Goal: Information Seeking & Learning: Find specific fact

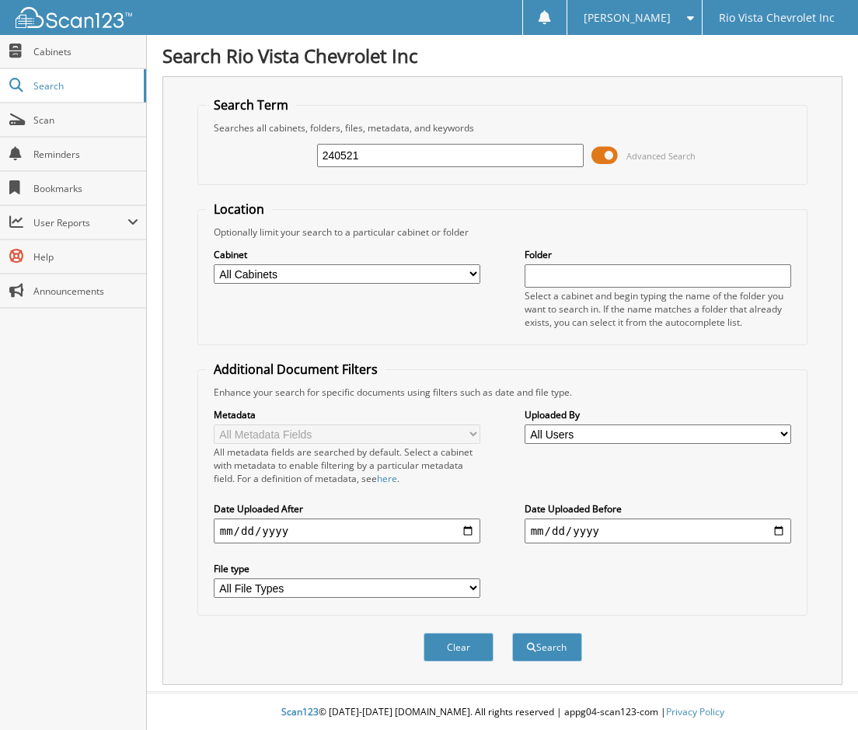
type input "240521"
click at [512, 633] on button "Search" at bounding box center [547, 647] width 70 height 29
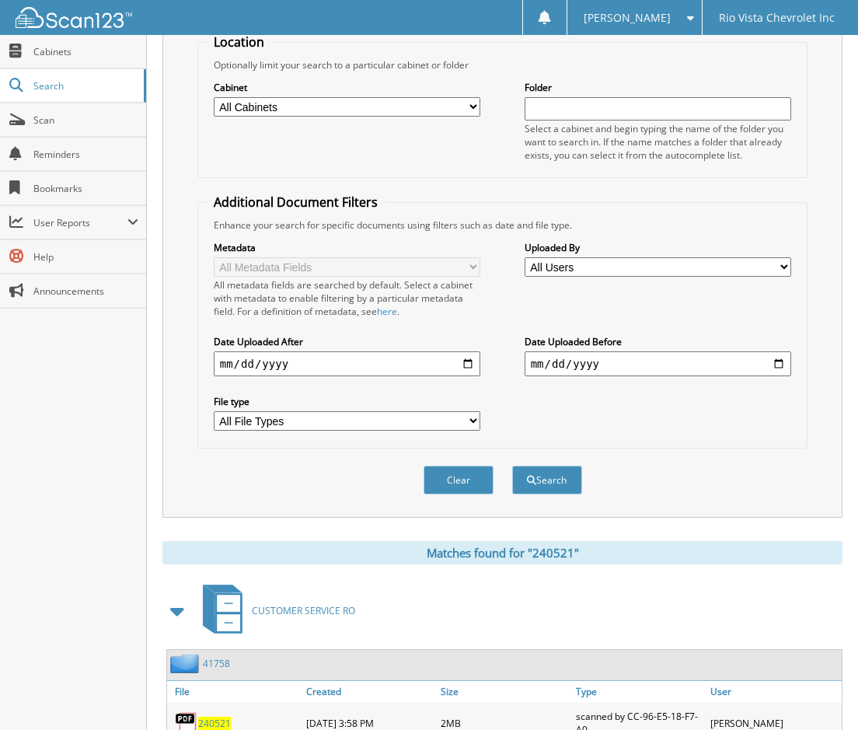
scroll to position [562, 0]
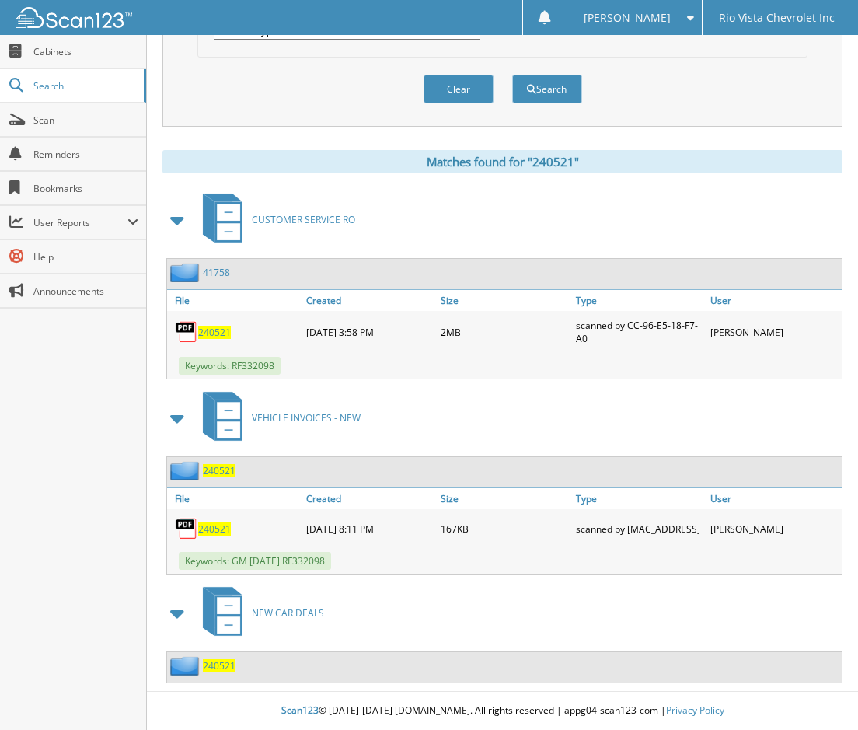
click at [230, 662] on span "240521" at bounding box center [219, 665] width 33 height 13
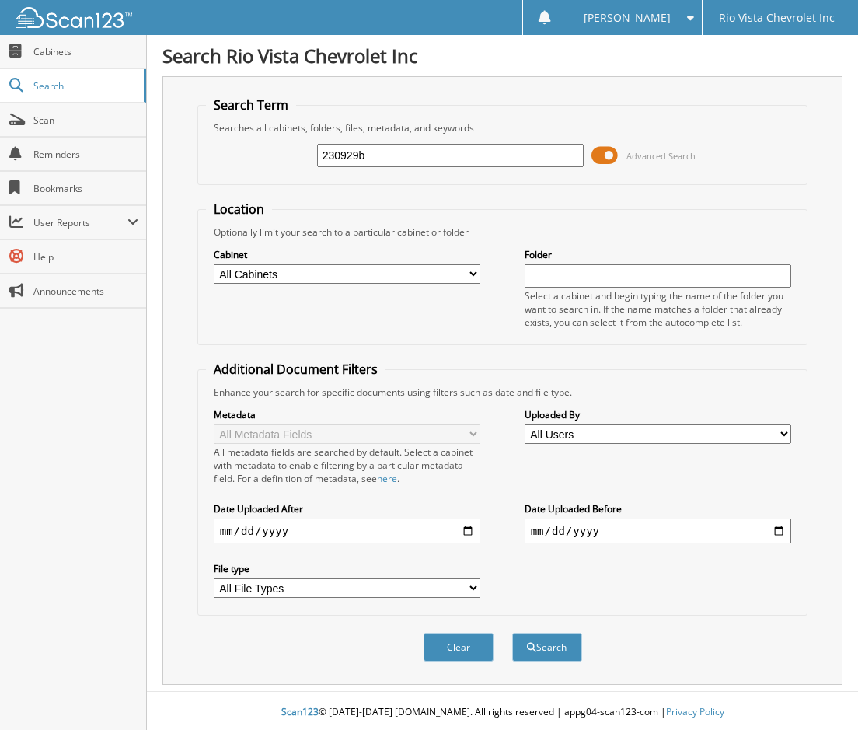
type input "230929b"
click at [512, 633] on button "Search" at bounding box center [547, 647] width 70 height 29
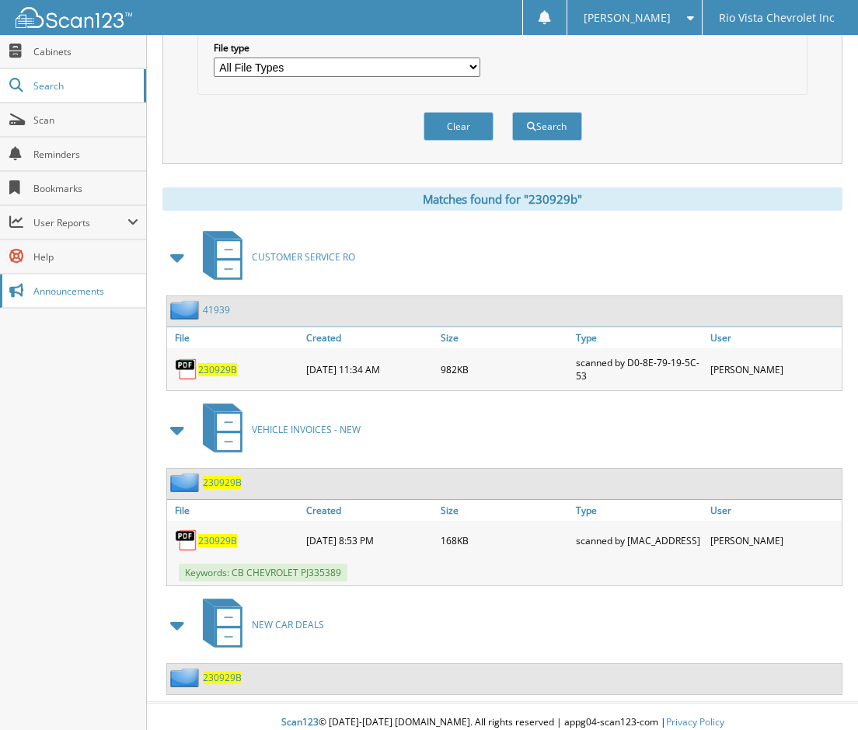
scroll to position [536, 0]
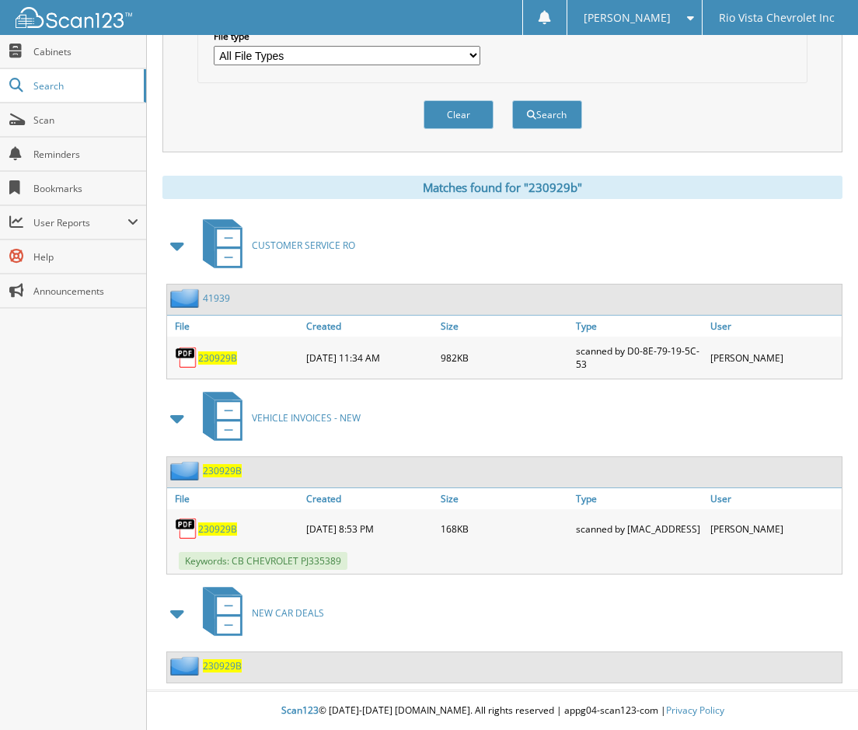
click at [219, 666] on span "230929B" at bounding box center [222, 665] width 39 height 13
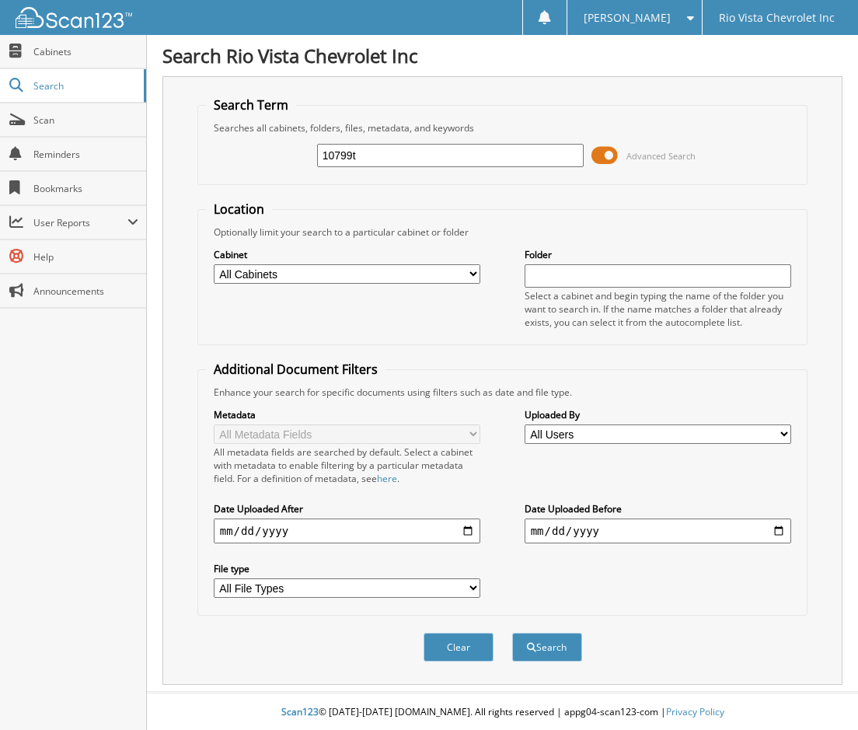
type input "10799t"
click at [512, 633] on button "Search" at bounding box center [547, 647] width 70 height 29
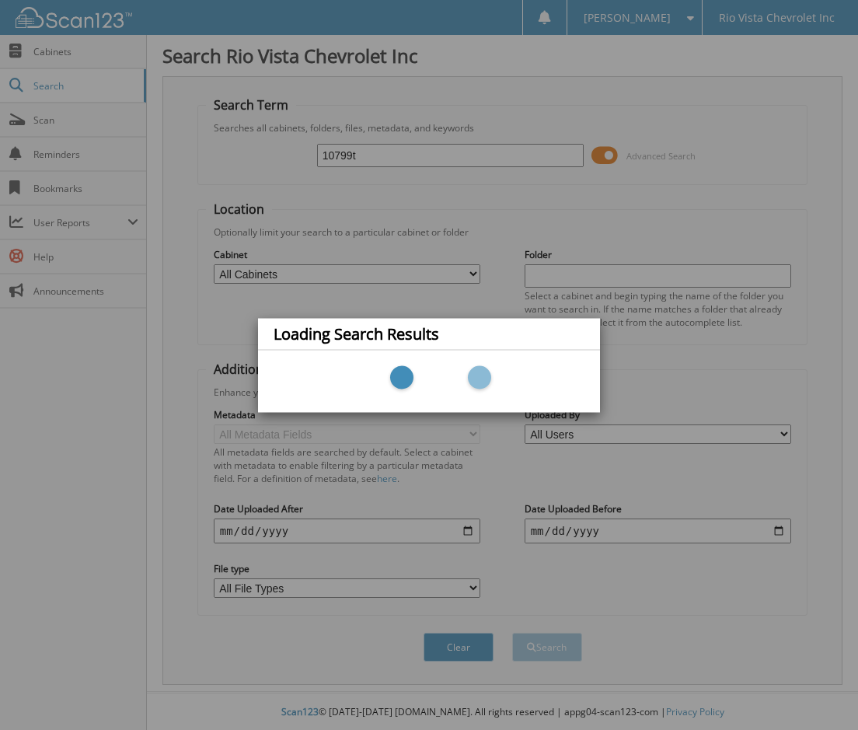
scroll to position [2, 0]
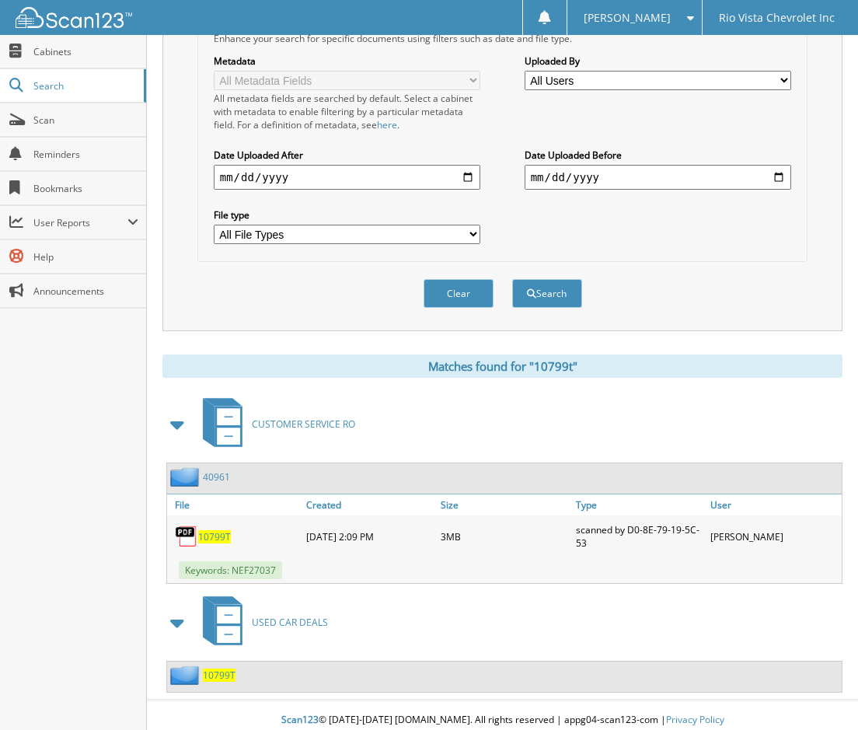
scroll to position [364, 0]
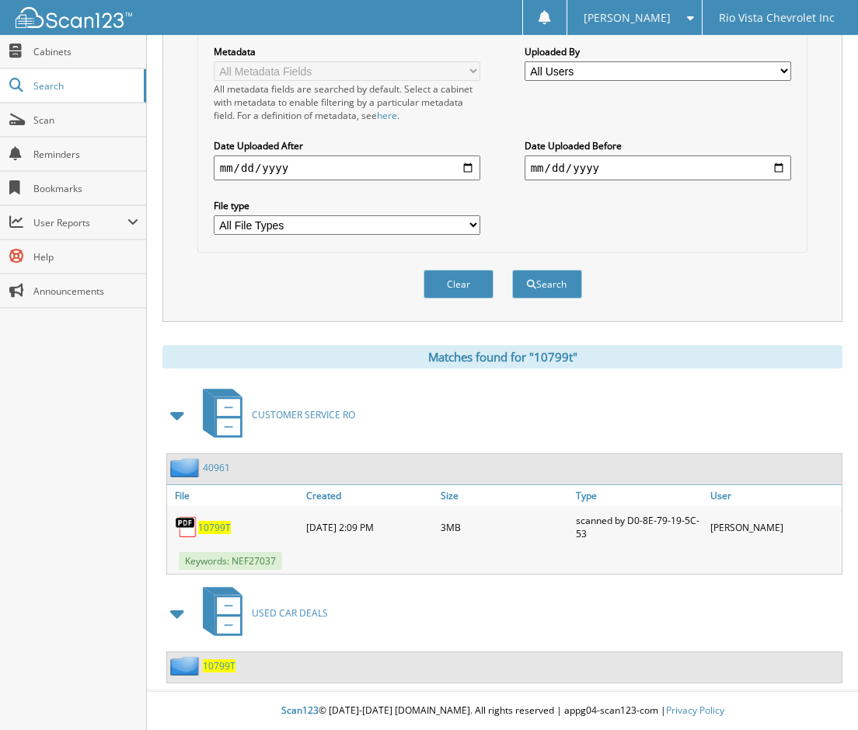
click at [215, 667] on span "10799T" at bounding box center [219, 665] width 33 height 13
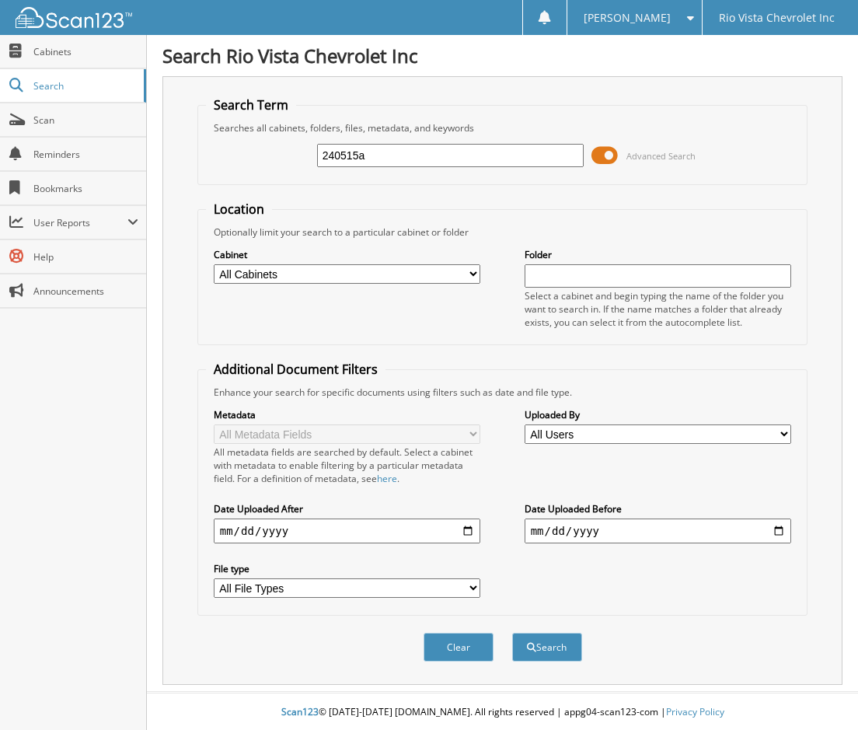
type input "240515a"
click at [512, 633] on button "Search" at bounding box center [547, 647] width 70 height 29
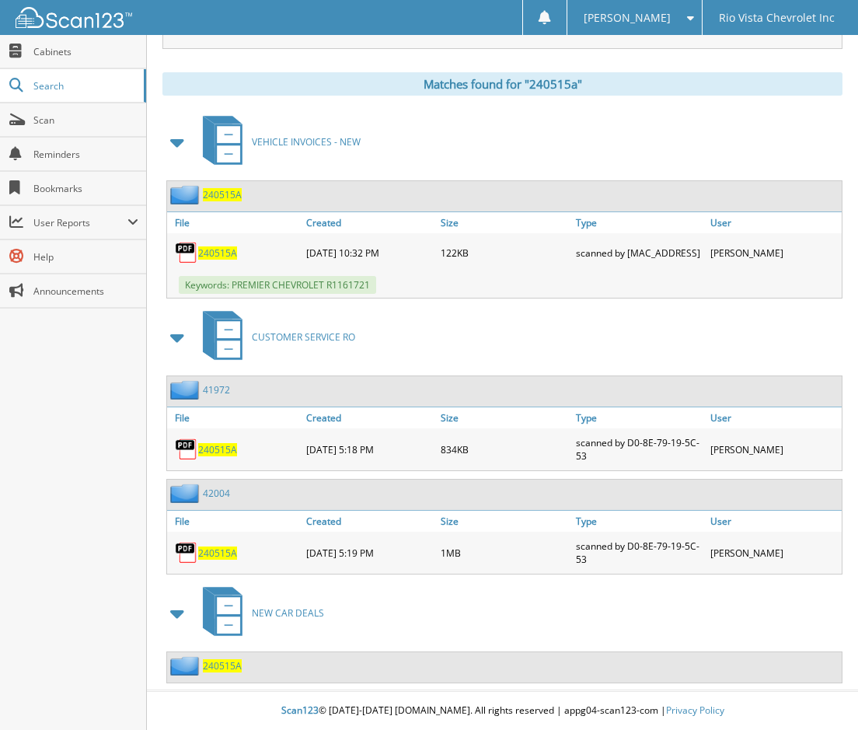
scroll to position [640, 0]
click at [229, 665] on span "240515A" at bounding box center [222, 665] width 39 height 13
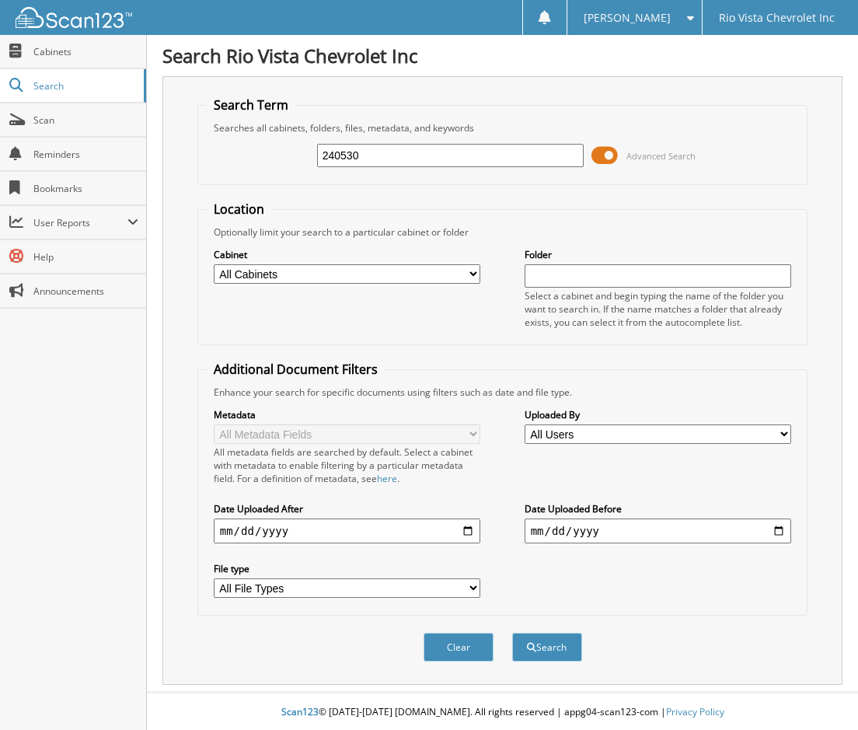
type input "240530"
click at [512, 633] on button "Search" at bounding box center [547, 647] width 70 height 29
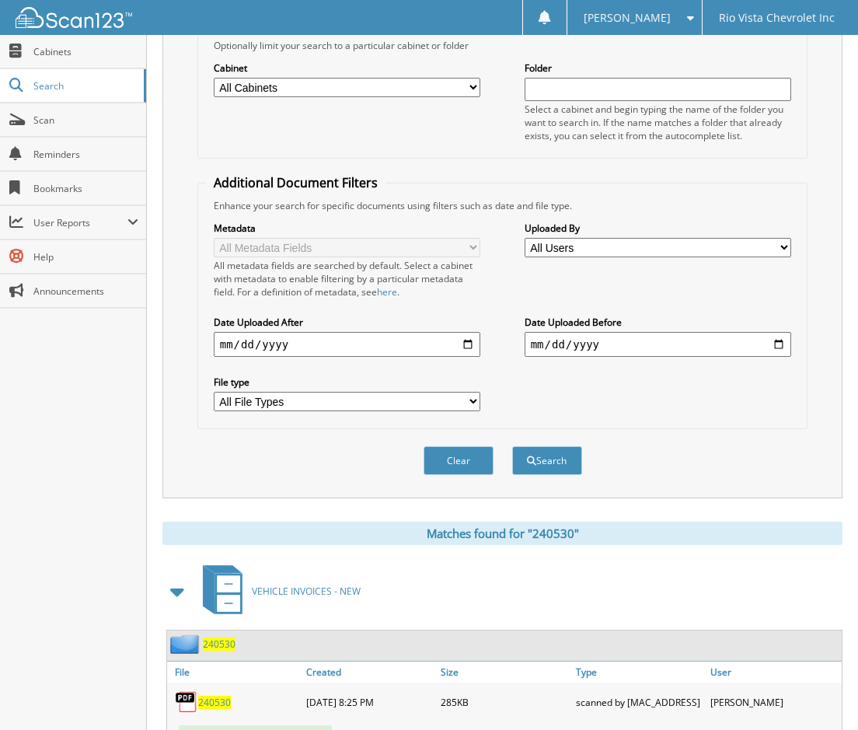
scroll to position [364, 0]
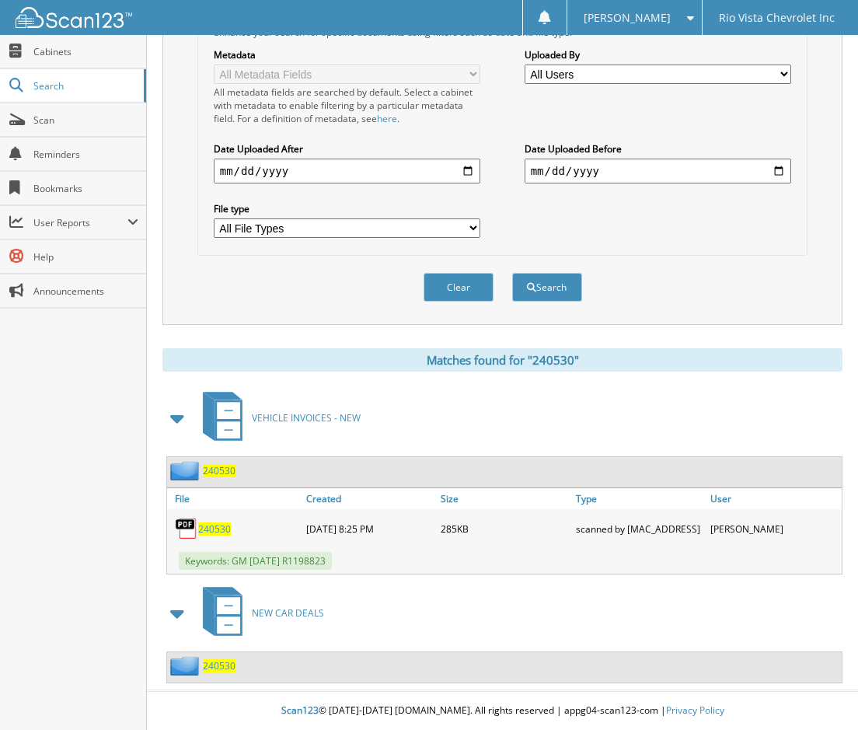
click at [211, 665] on span "240530" at bounding box center [219, 665] width 33 height 13
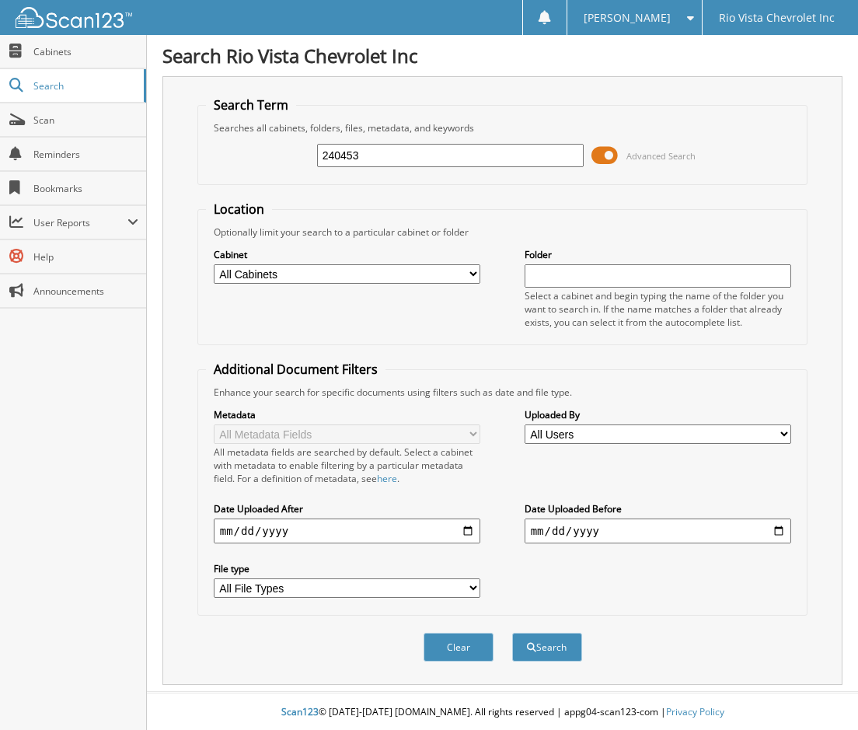
type input "240453"
click at [512, 633] on button "Search" at bounding box center [547, 647] width 70 height 29
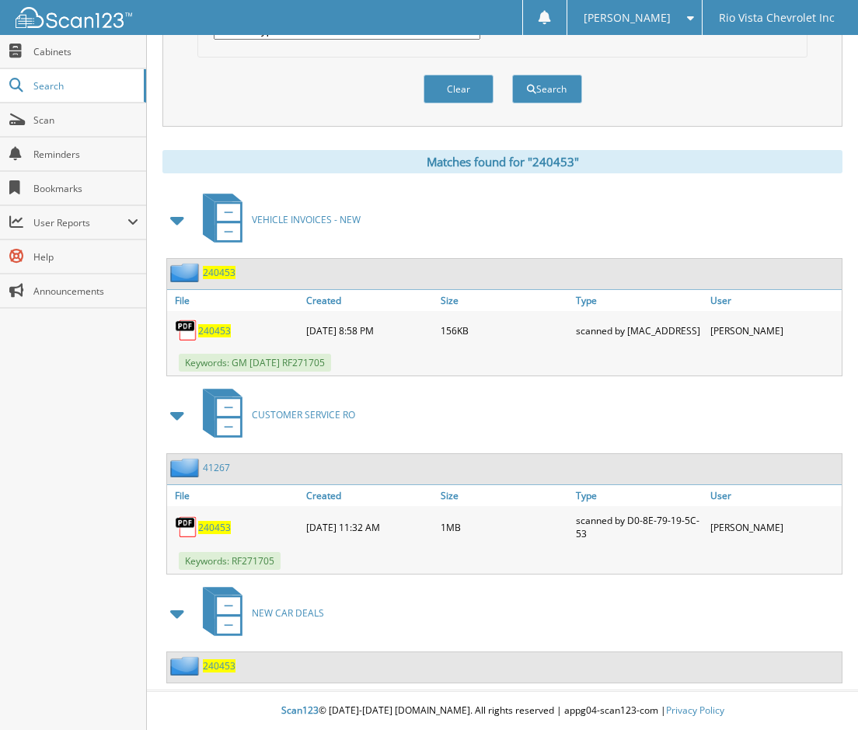
scroll to position [562, 0]
click at [231, 669] on span "240453" at bounding box center [219, 665] width 33 height 13
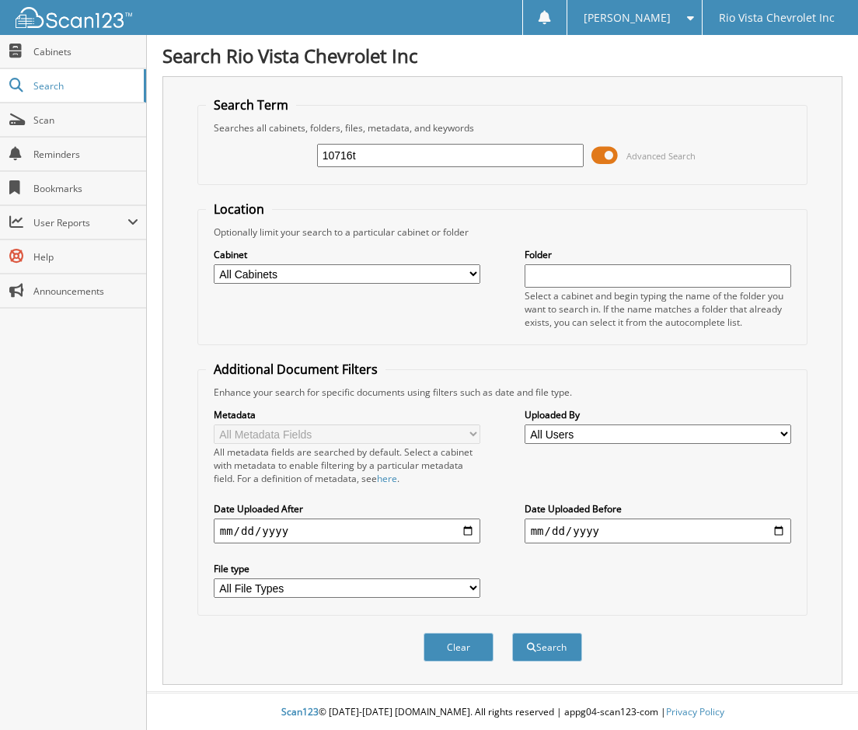
type input "10716t"
click at [512, 633] on button "Search" at bounding box center [547, 647] width 70 height 29
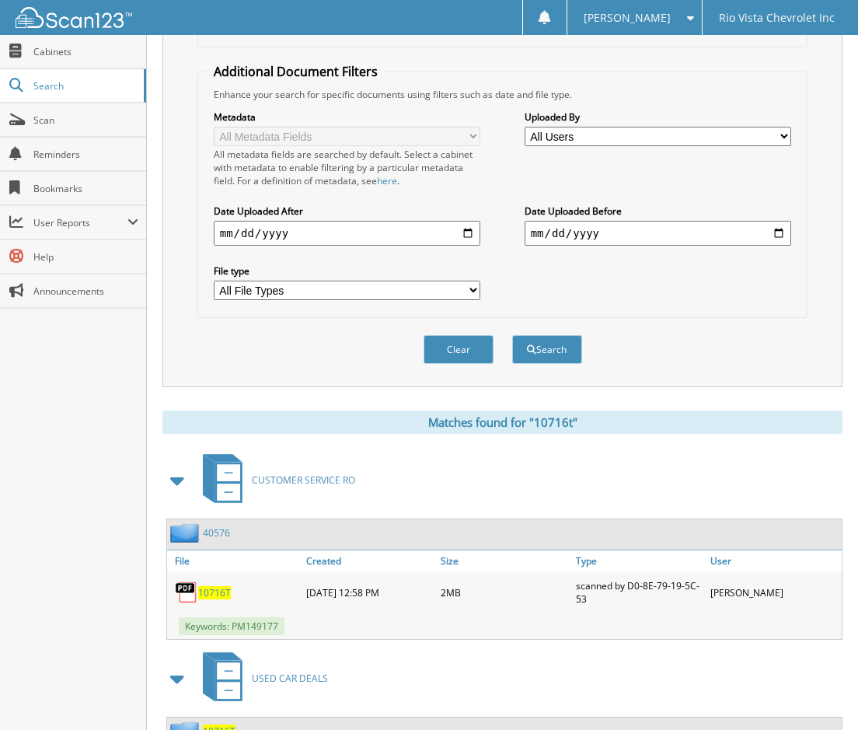
scroll to position [364, 0]
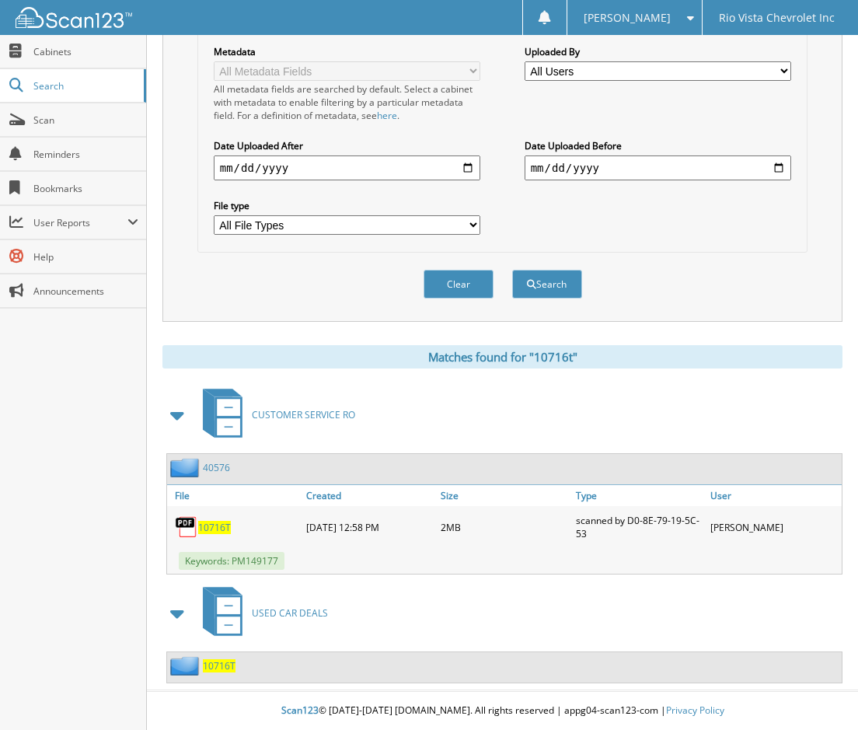
click at [229, 665] on span "10716T" at bounding box center [219, 665] width 33 height 13
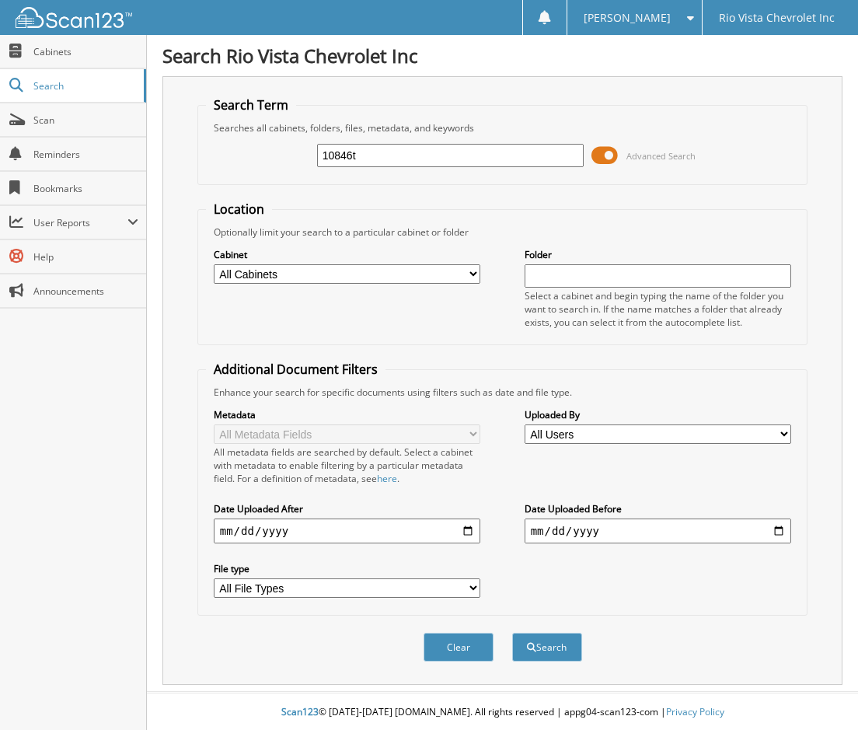
type input "10846t"
click at [512, 633] on button "Search" at bounding box center [547, 647] width 70 height 29
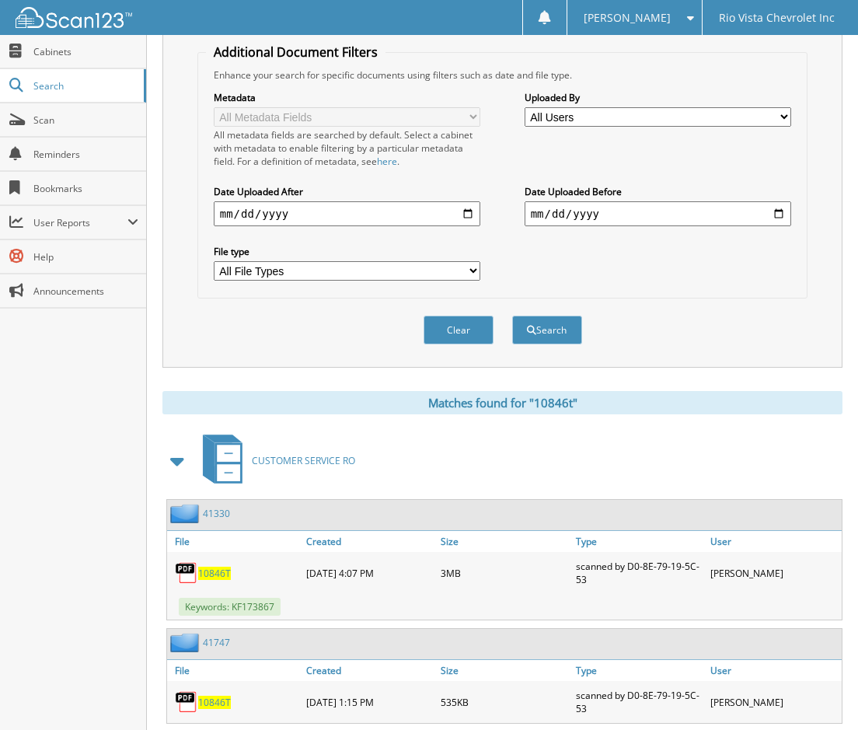
scroll to position [467, 0]
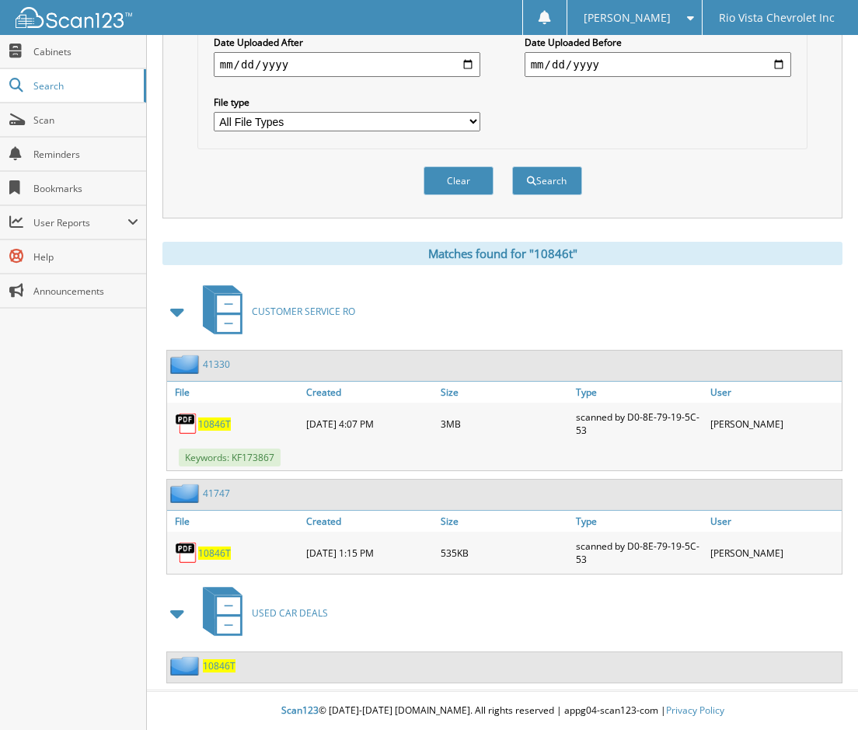
click at [232, 669] on span "10846T" at bounding box center [219, 665] width 33 height 13
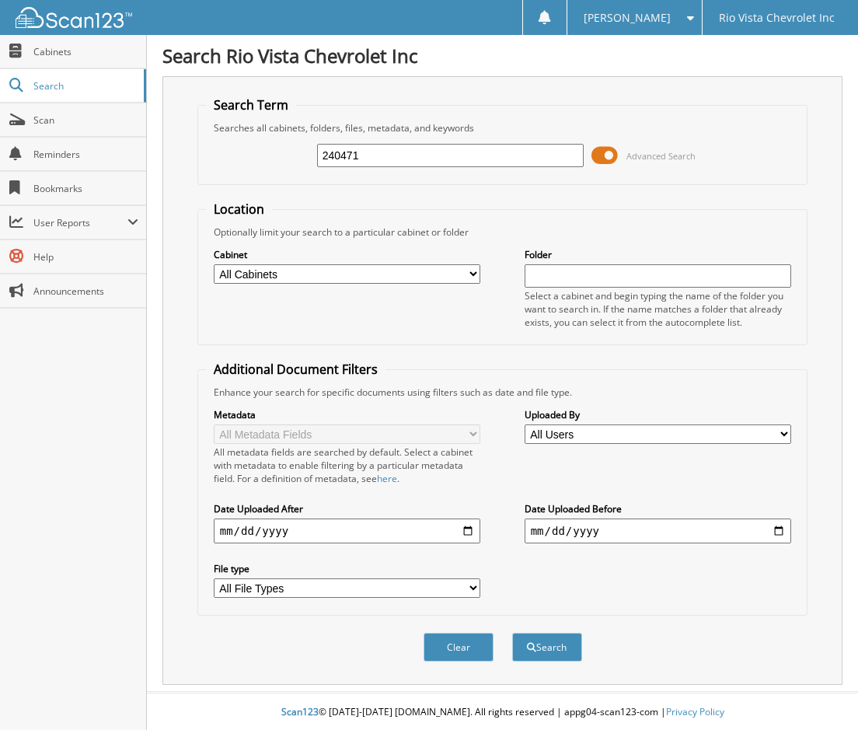
type input "240471"
click at [512, 633] on button "Search" at bounding box center [547, 647] width 70 height 29
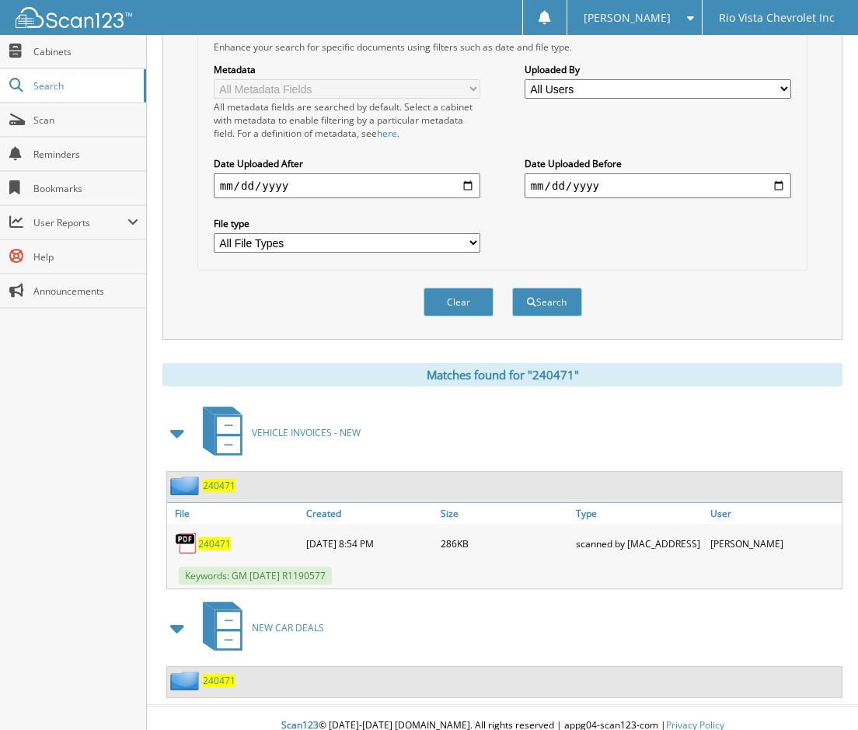
scroll to position [364, 0]
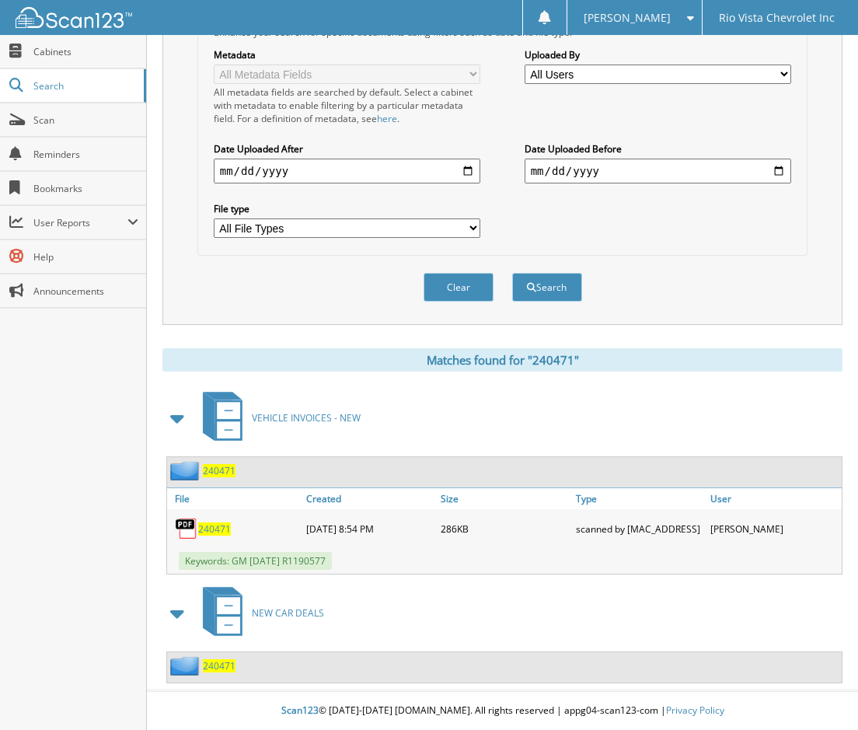
click at [208, 672] on span "240471" at bounding box center [219, 665] width 33 height 13
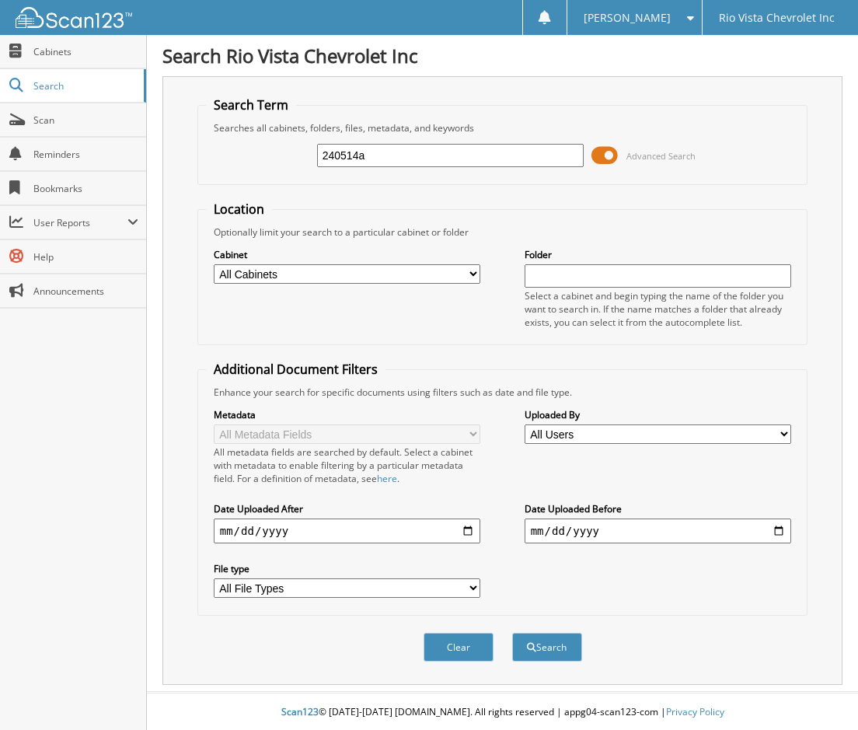
type input "240514a"
click at [512, 633] on button "Search" at bounding box center [547, 647] width 70 height 29
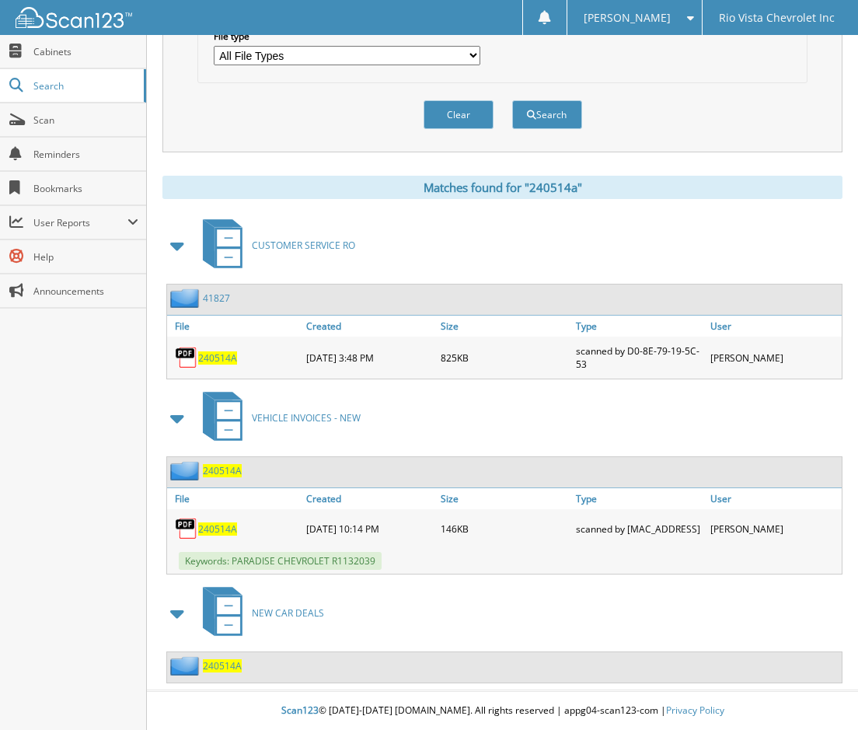
click at [227, 670] on span "240514A" at bounding box center [222, 665] width 39 height 13
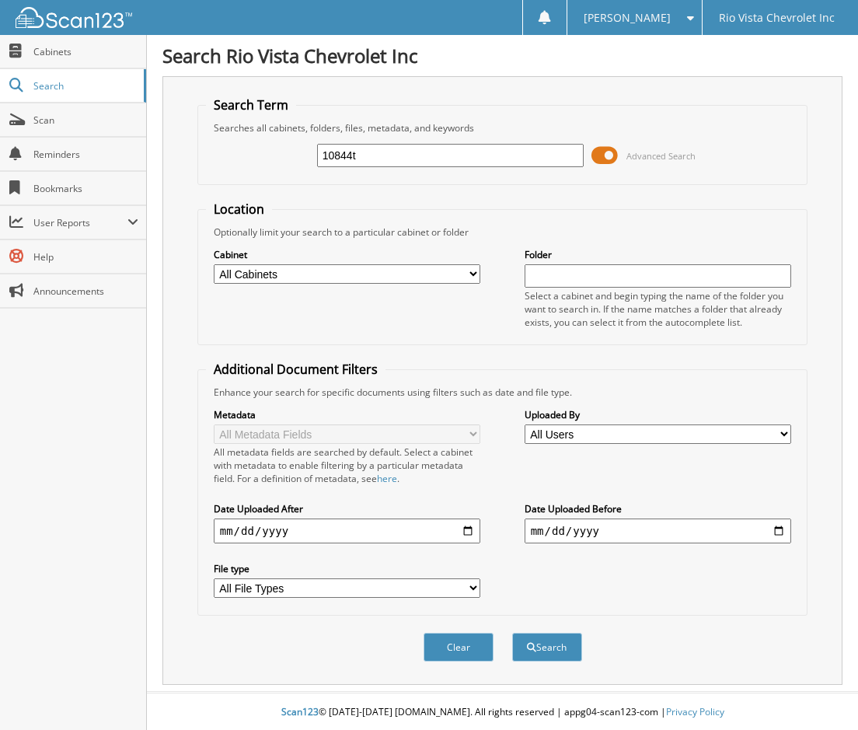
type input "10844t"
click at [512, 633] on button "Search" at bounding box center [547, 647] width 70 height 29
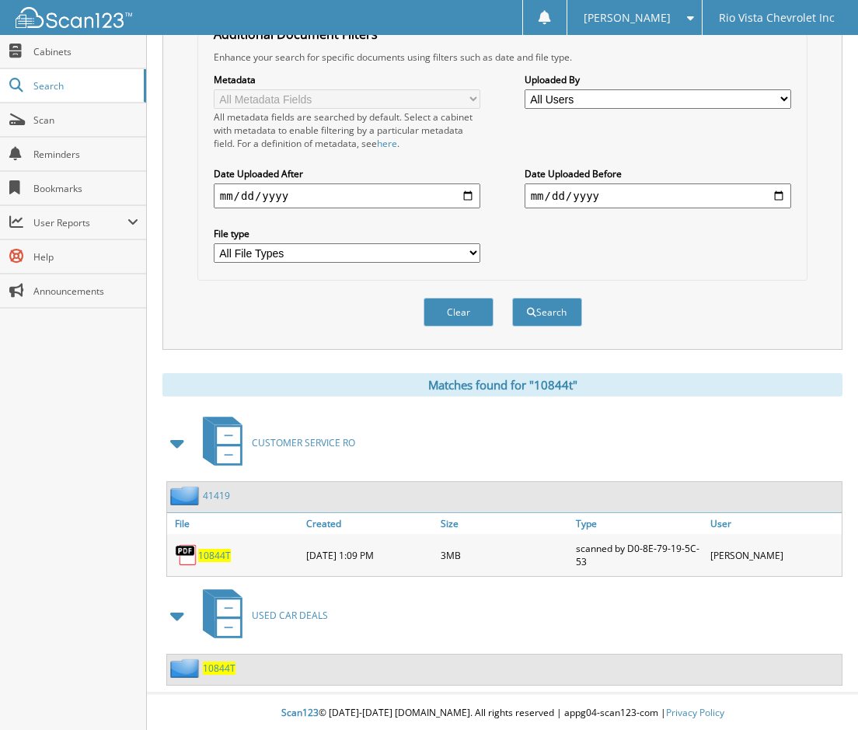
scroll to position [338, 0]
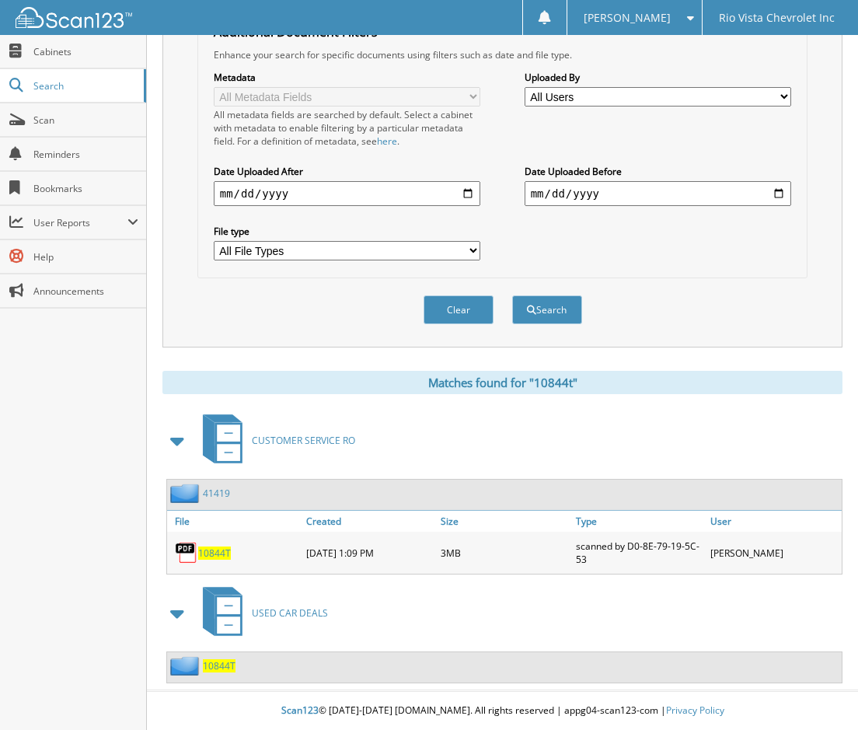
click at [222, 668] on span "10844T" at bounding box center [219, 665] width 33 height 13
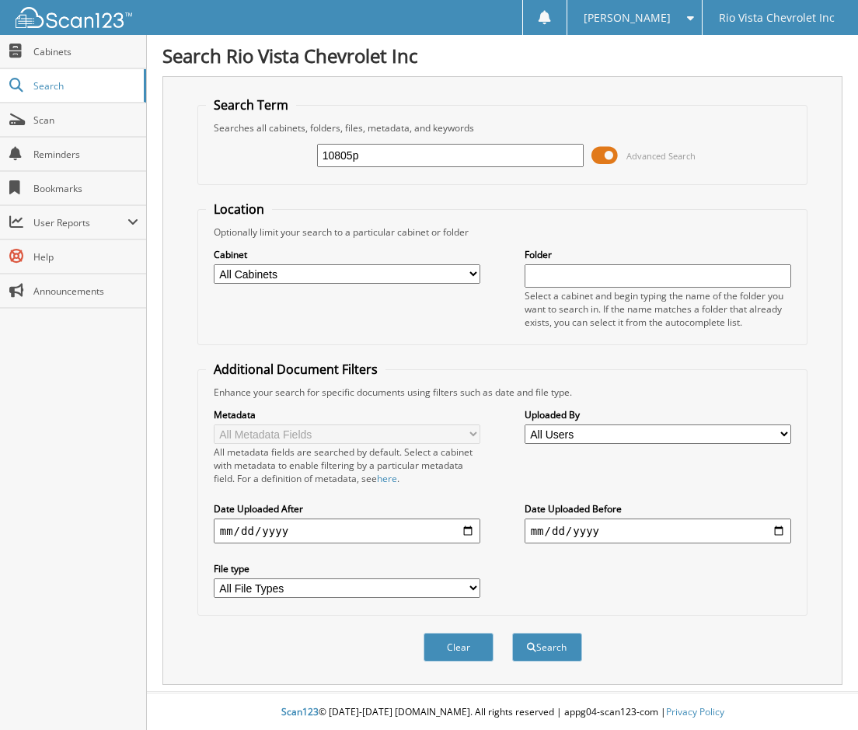
type input "10805p"
click at [512, 633] on button "Search" at bounding box center [547, 647] width 70 height 29
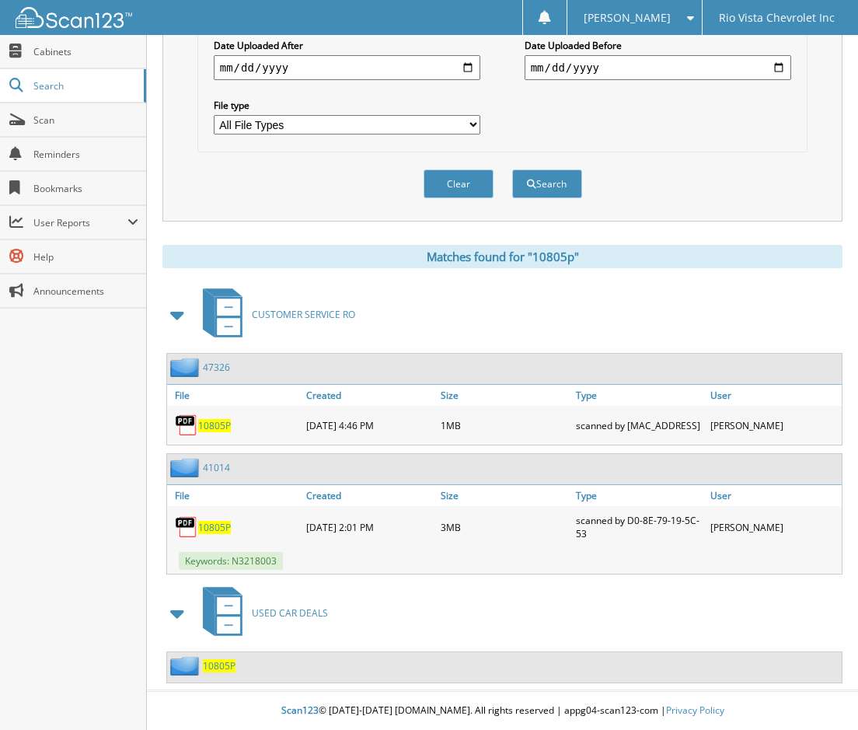
scroll to position [467, 0]
click at [218, 672] on span "10805P" at bounding box center [219, 665] width 33 height 13
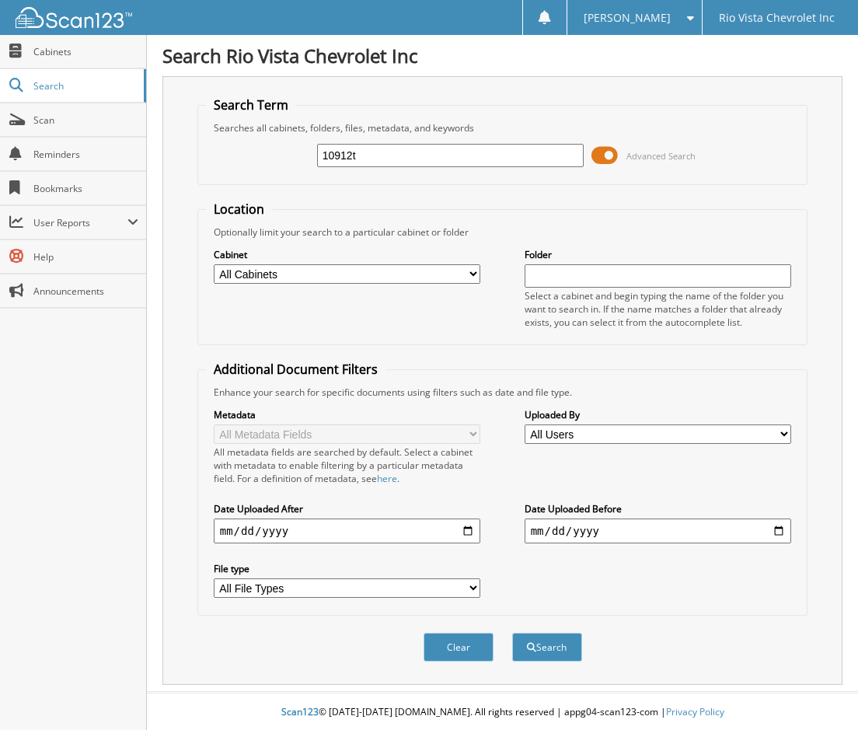
type input "10912t"
click at [512, 633] on button "Search" at bounding box center [547, 647] width 70 height 29
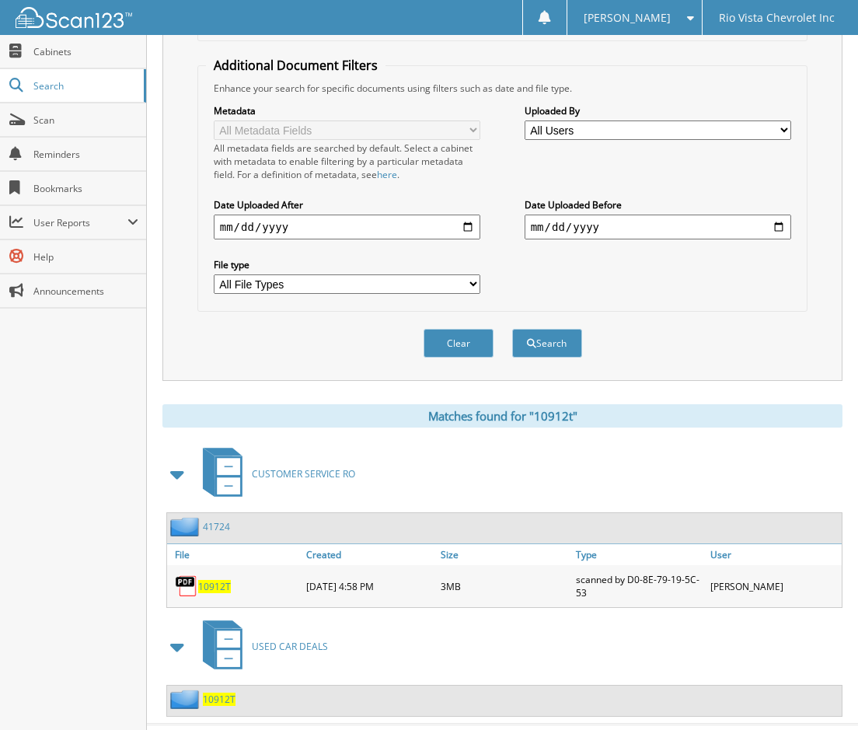
scroll to position [338, 0]
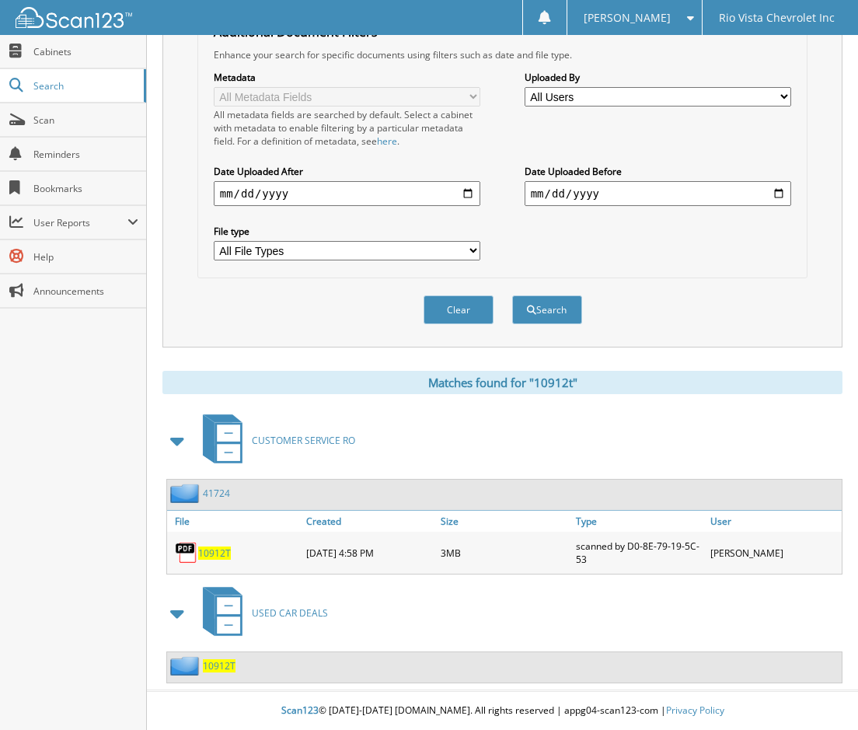
click at [215, 668] on span "10912T" at bounding box center [219, 665] width 33 height 13
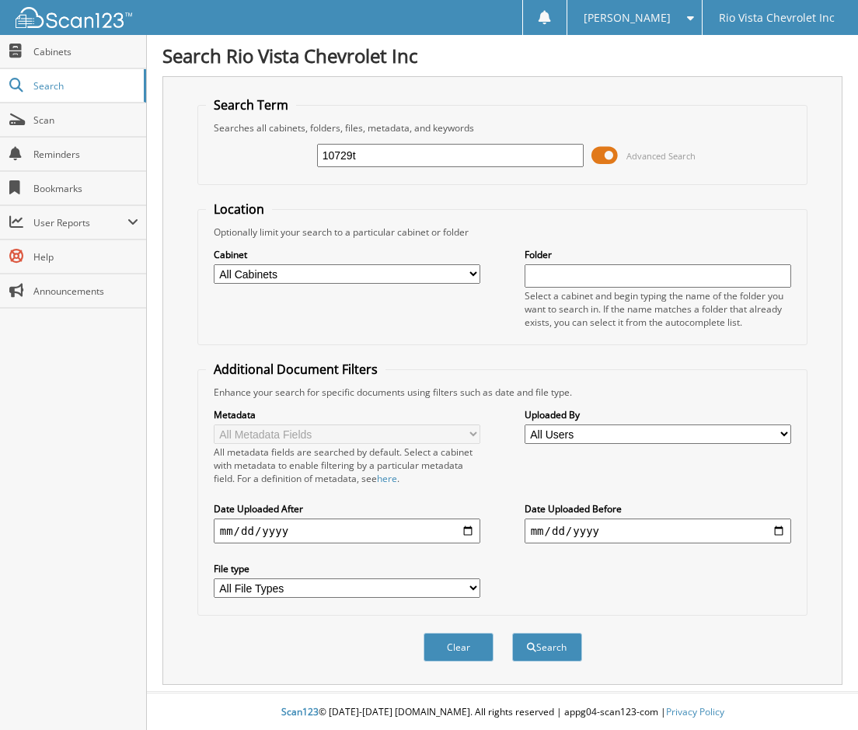
type input "10729t"
click at [512, 633] on button "Search" at bounding box center [547, 647] width 70 height 29
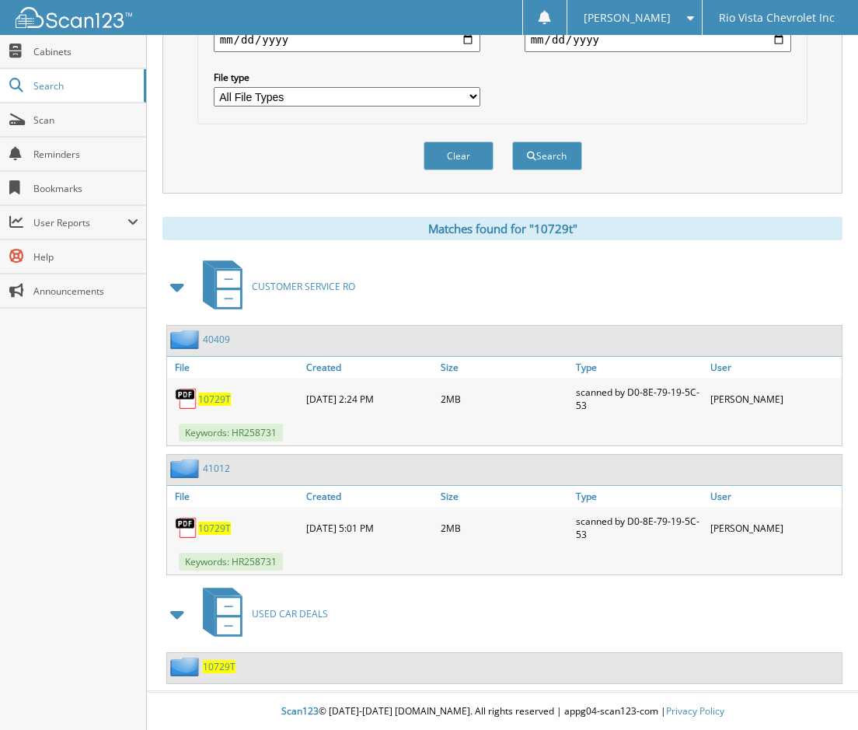
scroll to position [493, 0]
click at [213, 672] on div "10729T" at bounding box center [201, 665] width 68 height 19
click at [215, 670] on span "10729T" at bounding box center [219, 665] width 33 height 13
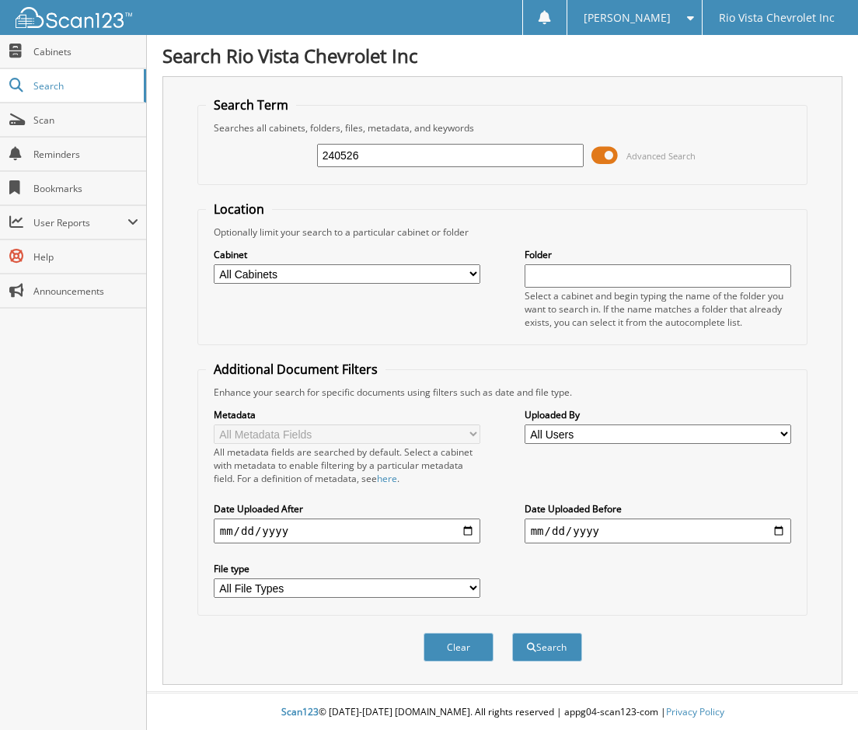
type input "240526"
click at [512, 633] on button "Search" at bounding box center [547, 647] width 70 height 29
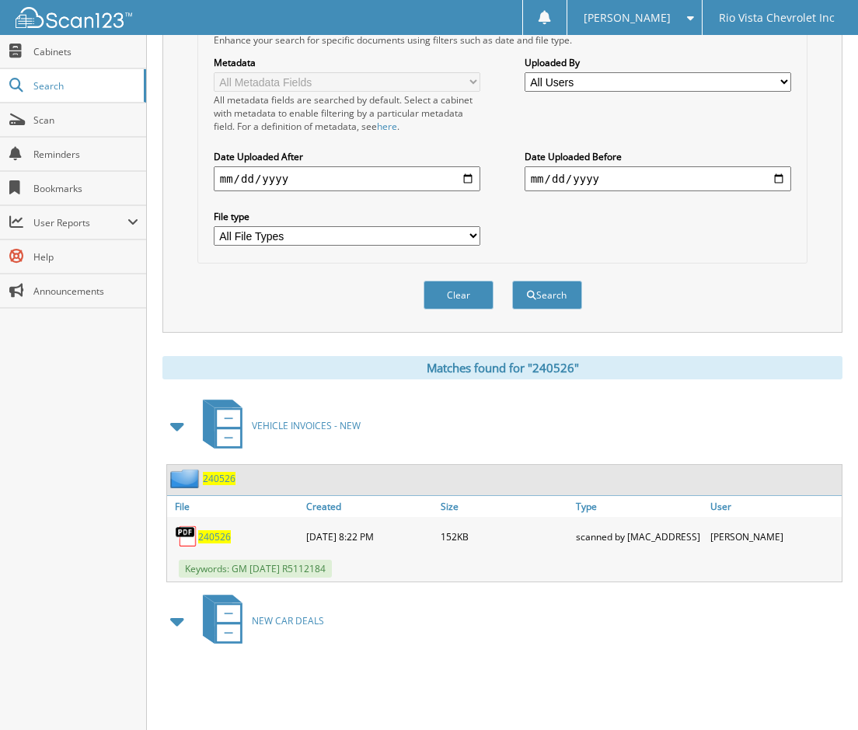
scroll to position [364, 0]
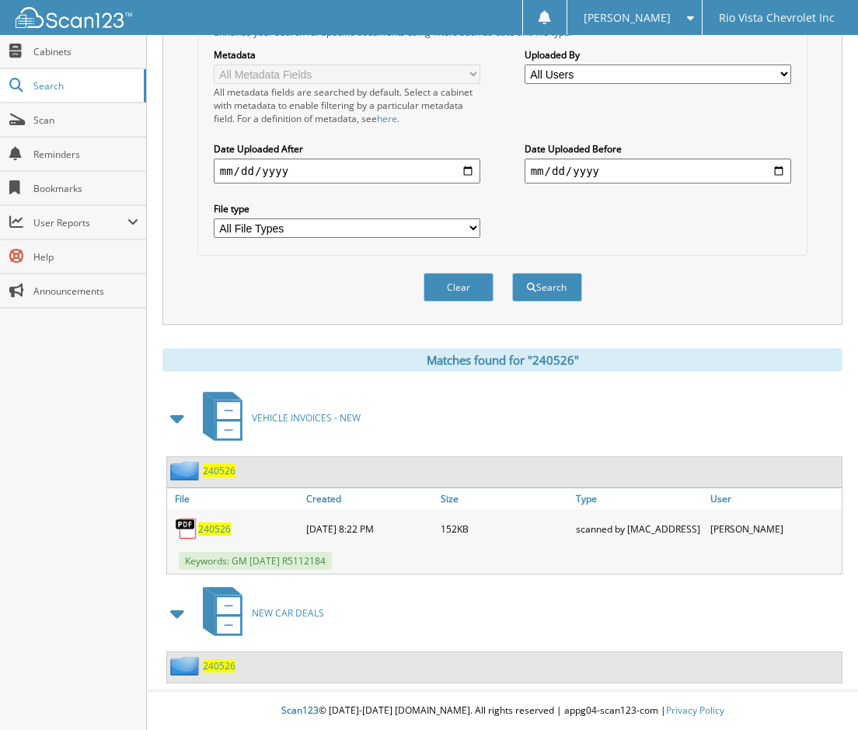
click at [232, 659] on span "240526" at bounding box center [219, 665] width 33 height 13
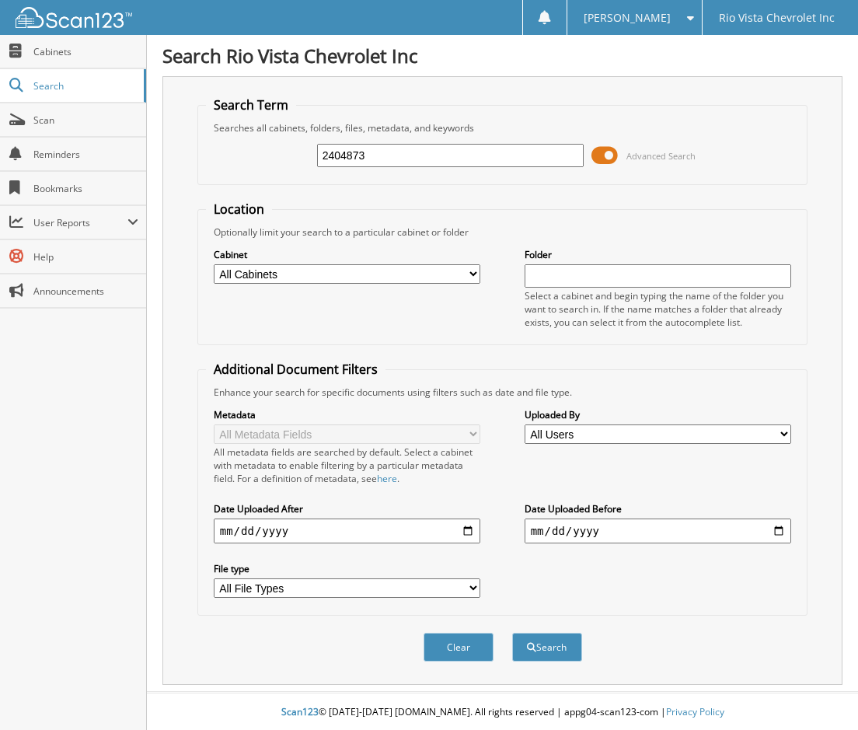
type input "2404873"
click at [512, 633] on button "Search" at bounding box center [547, 647] width 70 height 29
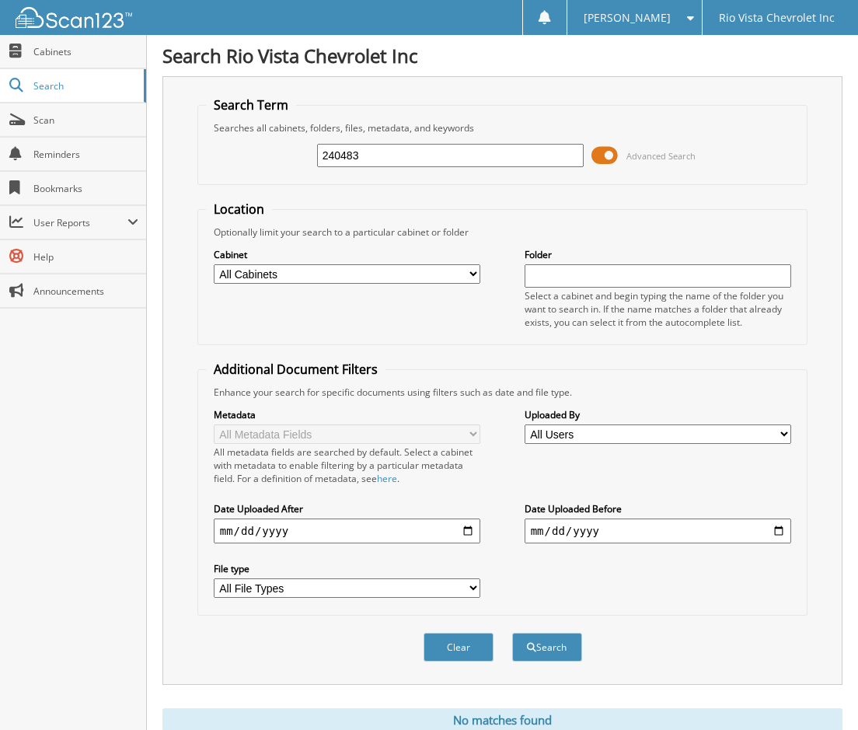
type input "240483"
click at [512, 633] on button "Search" at bounding box center [547, 647] width 70 height 29
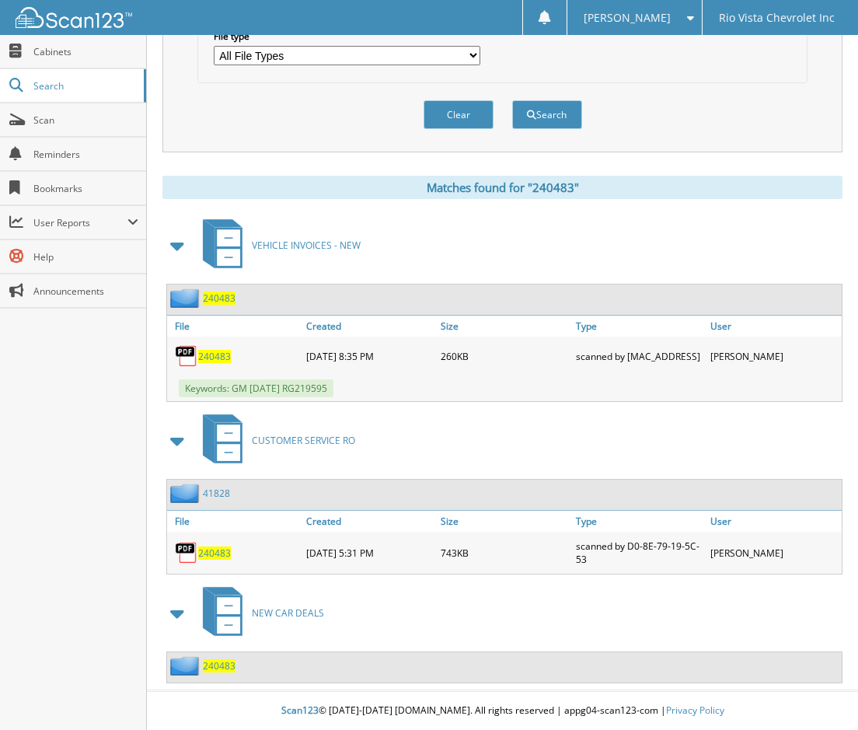
click at [208, 670] on span "240483" at bounding box center [219, 665] width 33 height 13
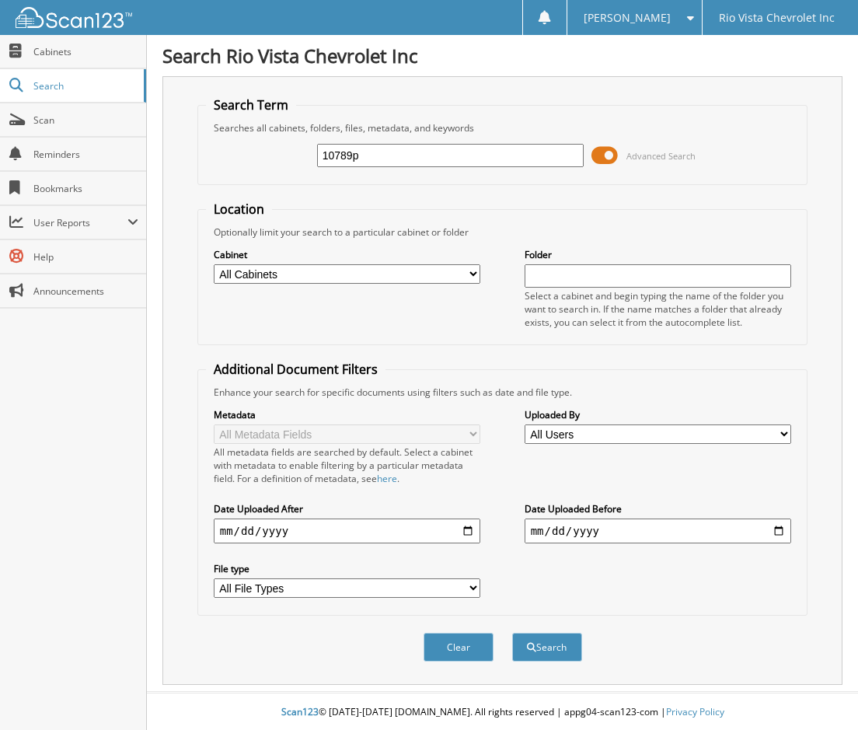
type input "10789p"
click at [512, 633] on button "Search" at bounding box center [547, 647] width 70 height 29
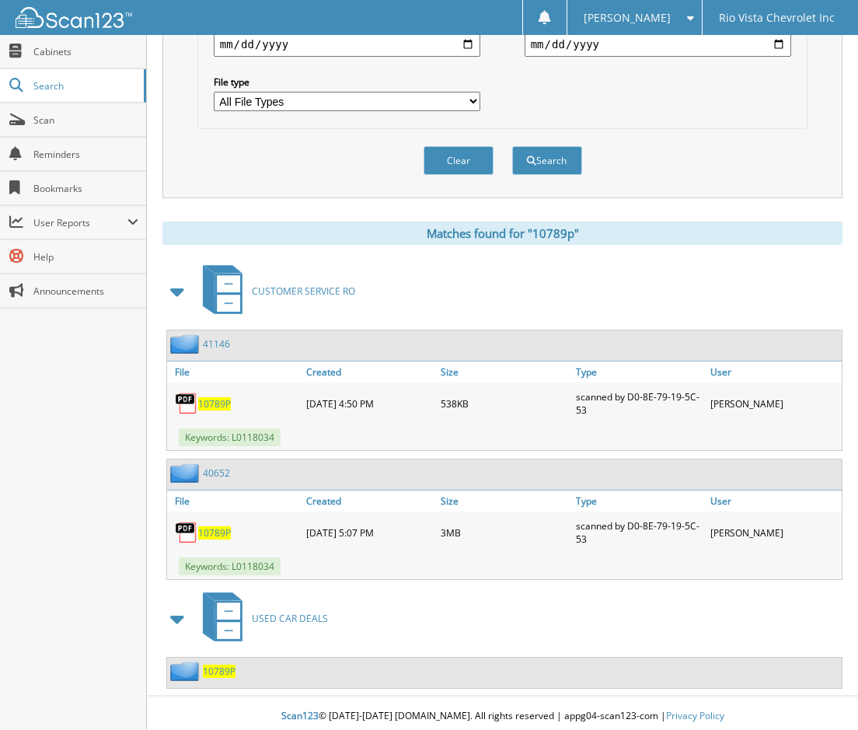
scroll to position [493, 0]
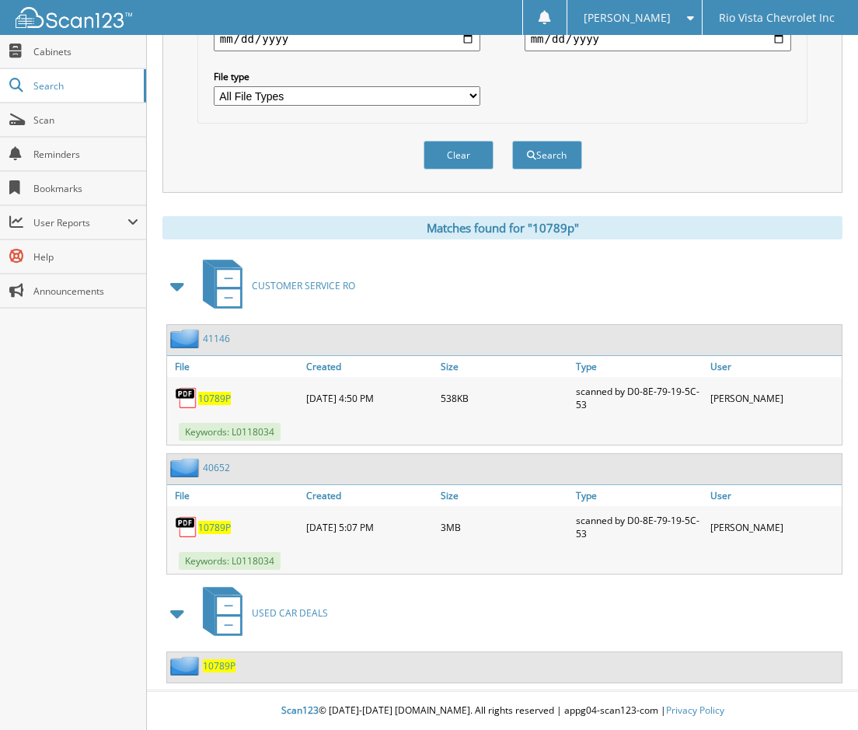
click at [234, 658] on div "10789P" at bounding box center [201, 665] width 68 height 19
click at [232, 665] on span "10789P" at bounding box center [219, 665] width 33 height 13
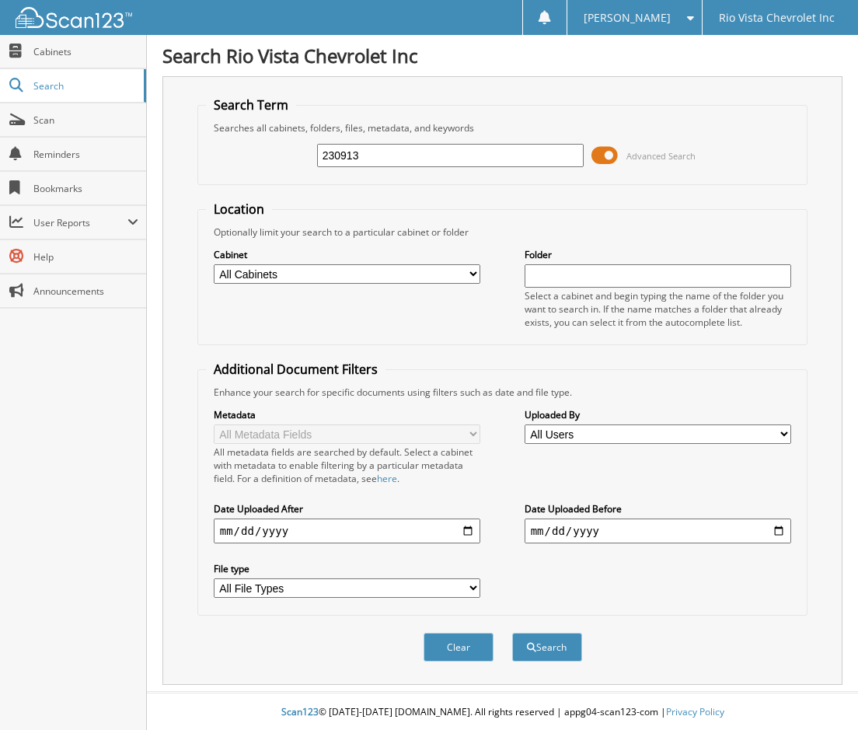
type input "230913"
click at [512, 633] on button "Search" at bounding box center [547, 647] width 70 height 29
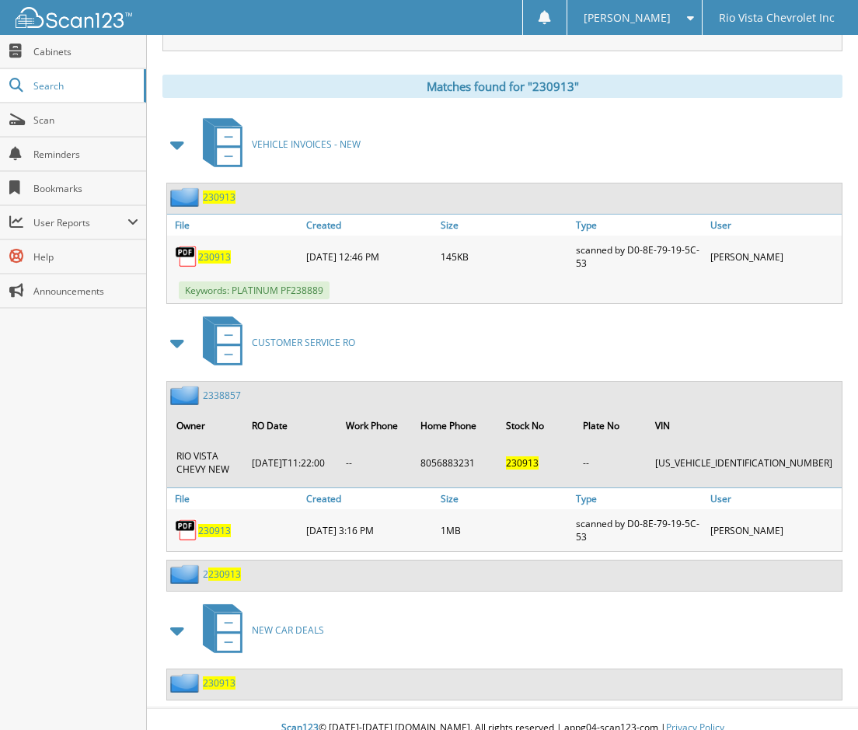
scroll to position [651, 0]
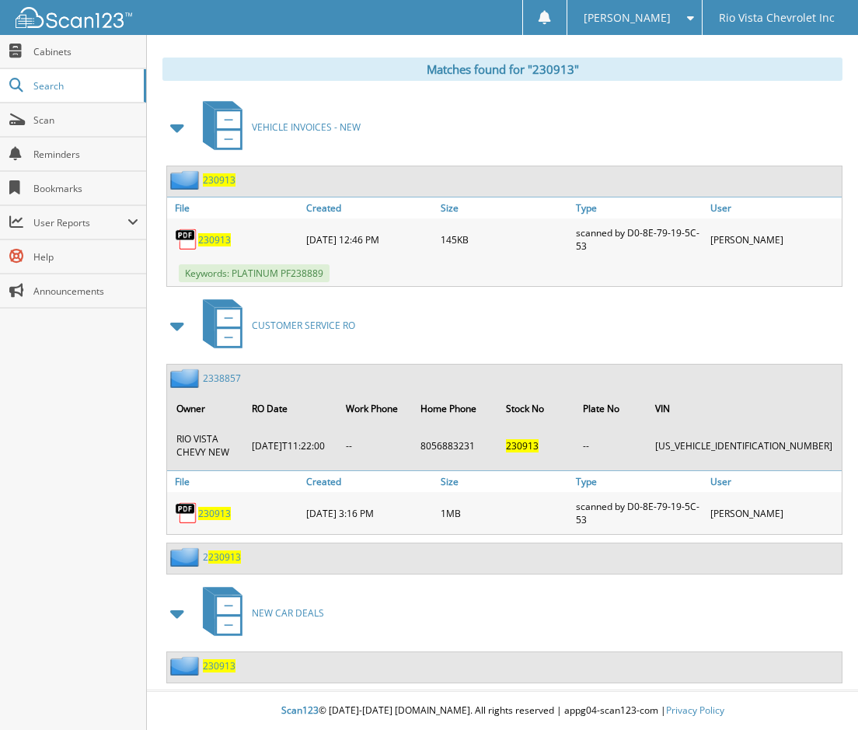
click at [225, 668] on span "230913" at bounding box center [219, 665] width 33 height 13
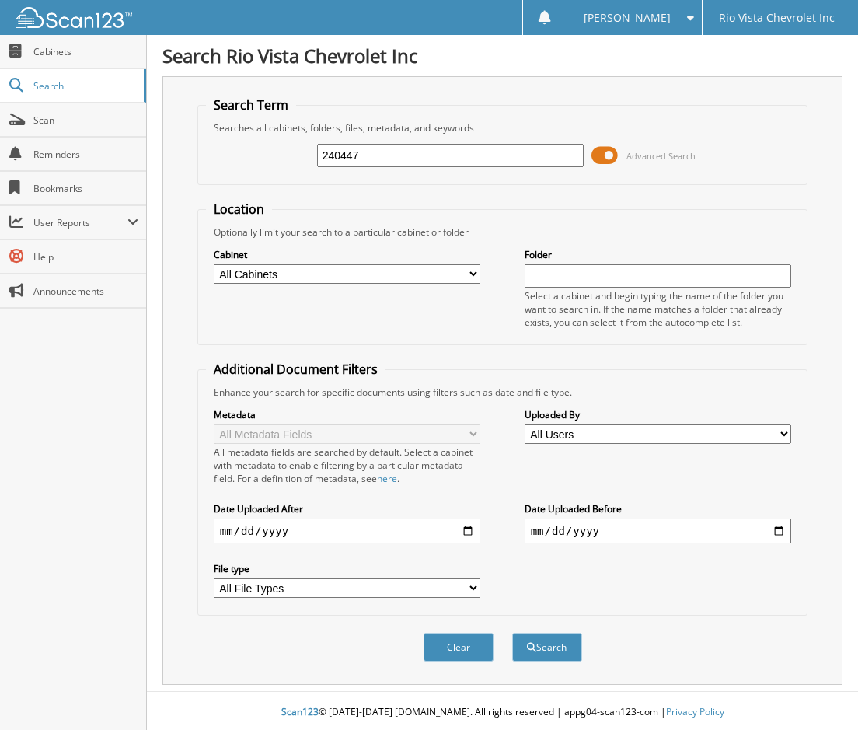
type input "240447"
click at [512, 633] on button "Search" at bounding box center [547, 647] width 70 height 29
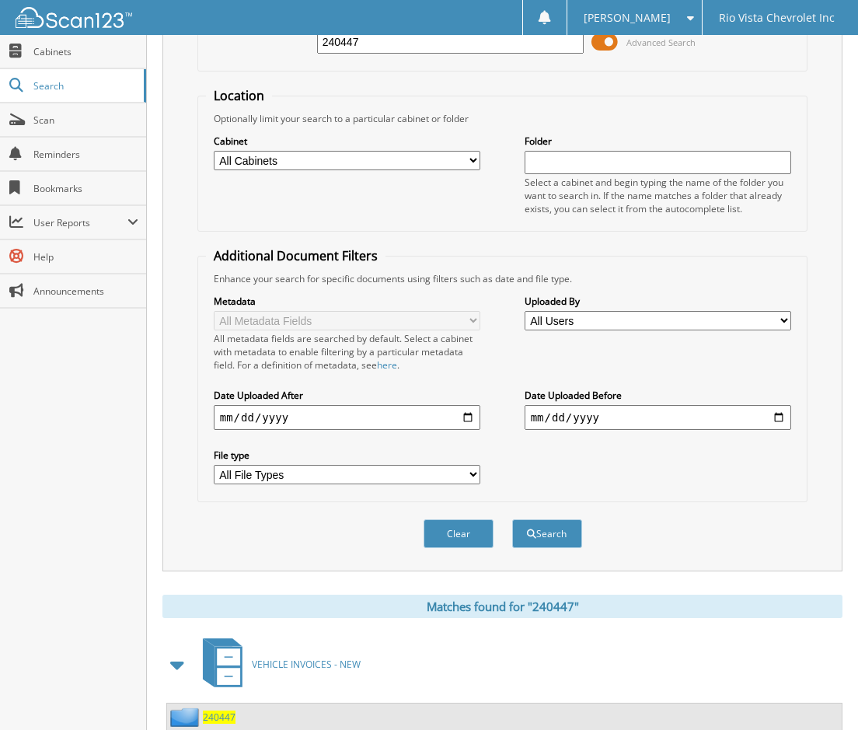
scroll to position [544, 0]
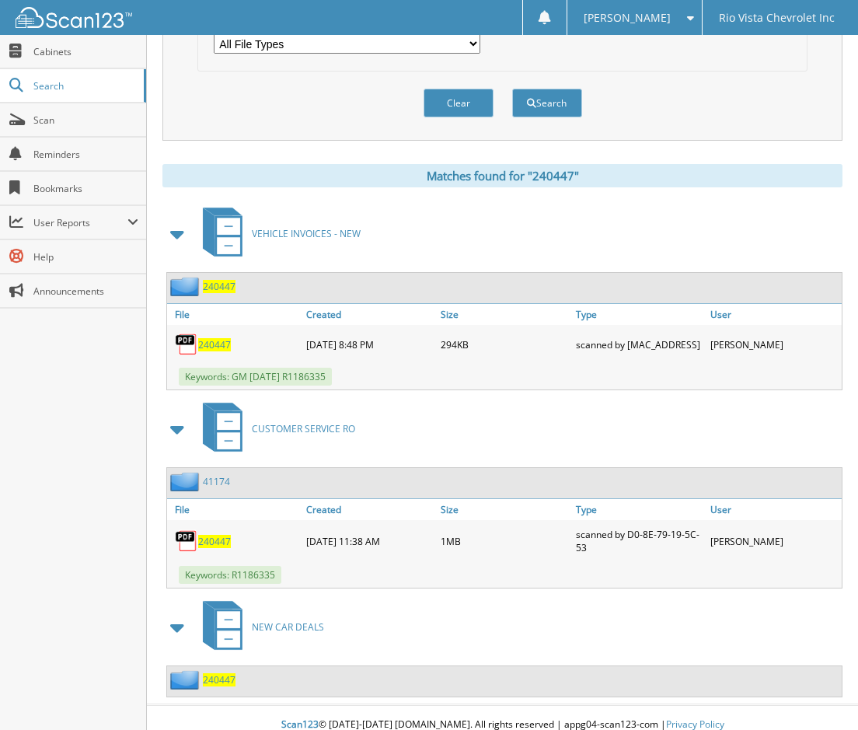
click at [230, 686] on span "240447" at bounding box center [219, 679] width 33 height 13
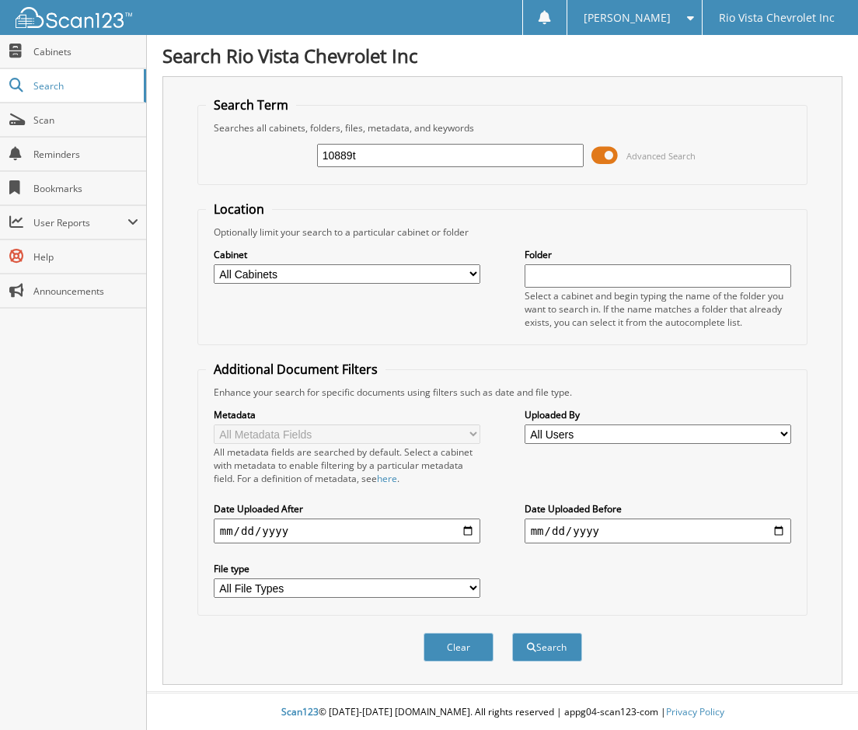
type input "10889t"
click at [512, 633] on button "Search" at bounding box center [547, 647] width 70 height 29
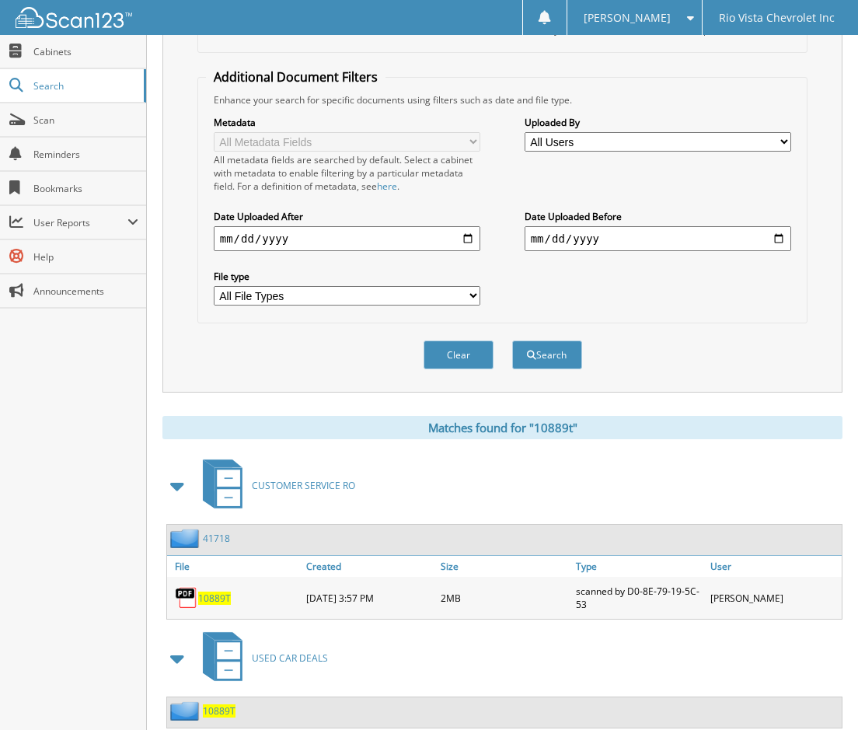
scroll to position [338, 0]
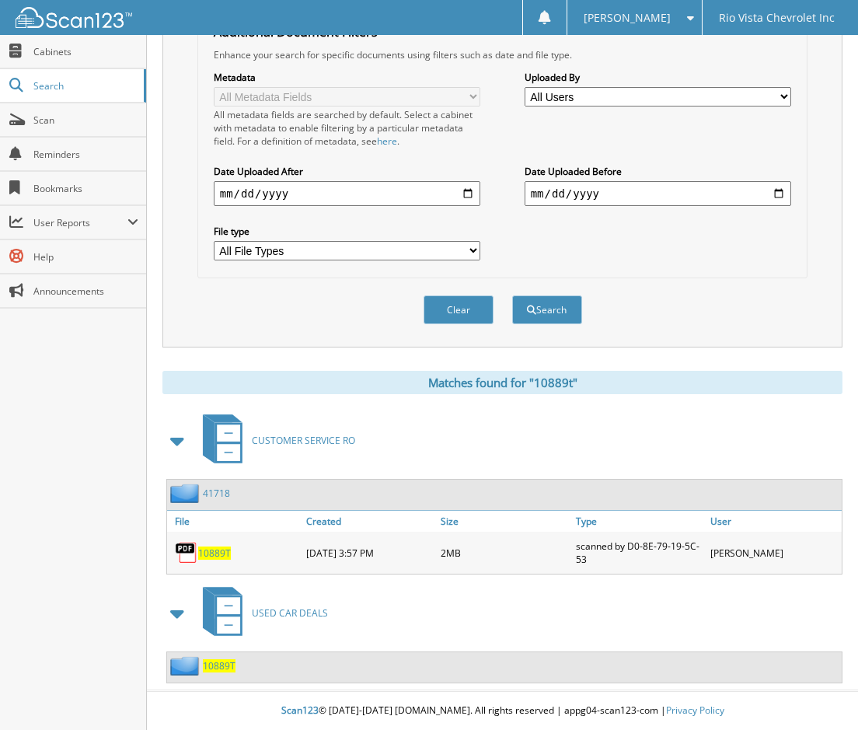
click at [217, 664] on span "10889T" at bounding box center [219, 665] width 33 height 13
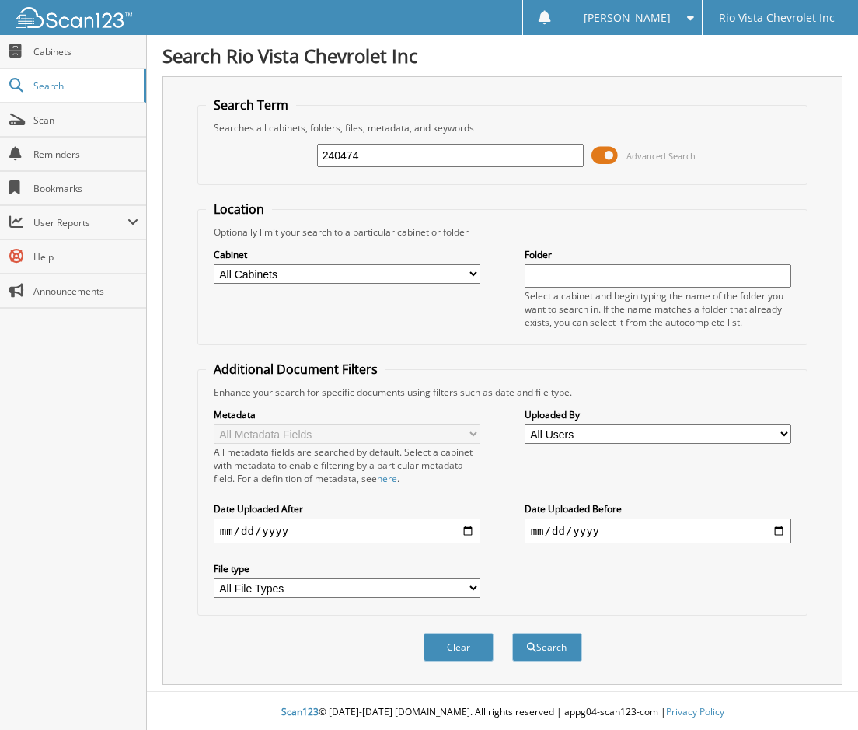
type input "240474"
click at [512, 633] on button "Search" at bounding box center [547, 647] width 70 height 29
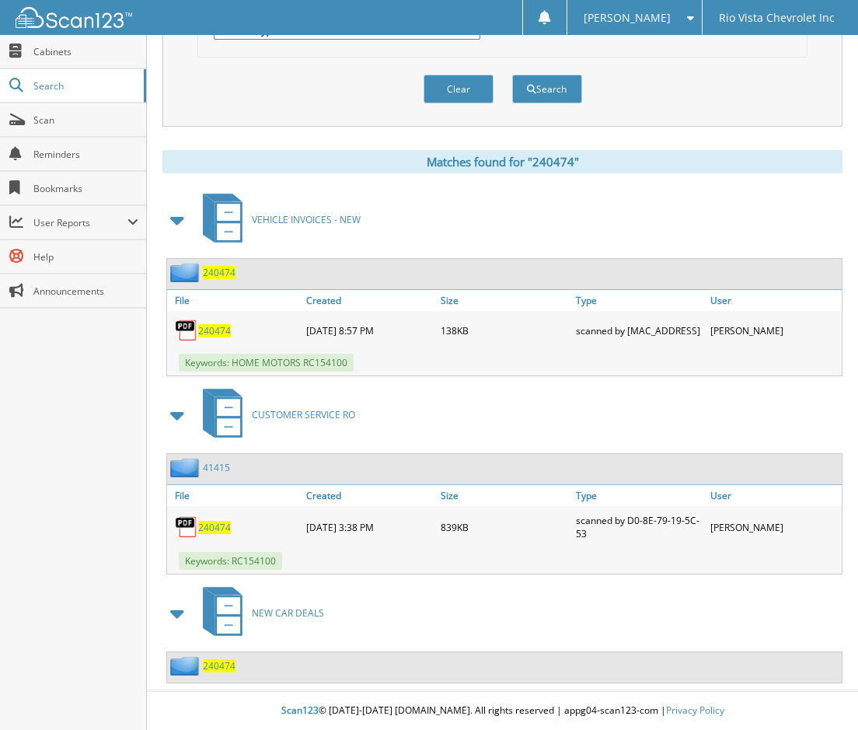
click at [222, 669] on span "240474" at bounding box center [219, 665] width 33 height 13
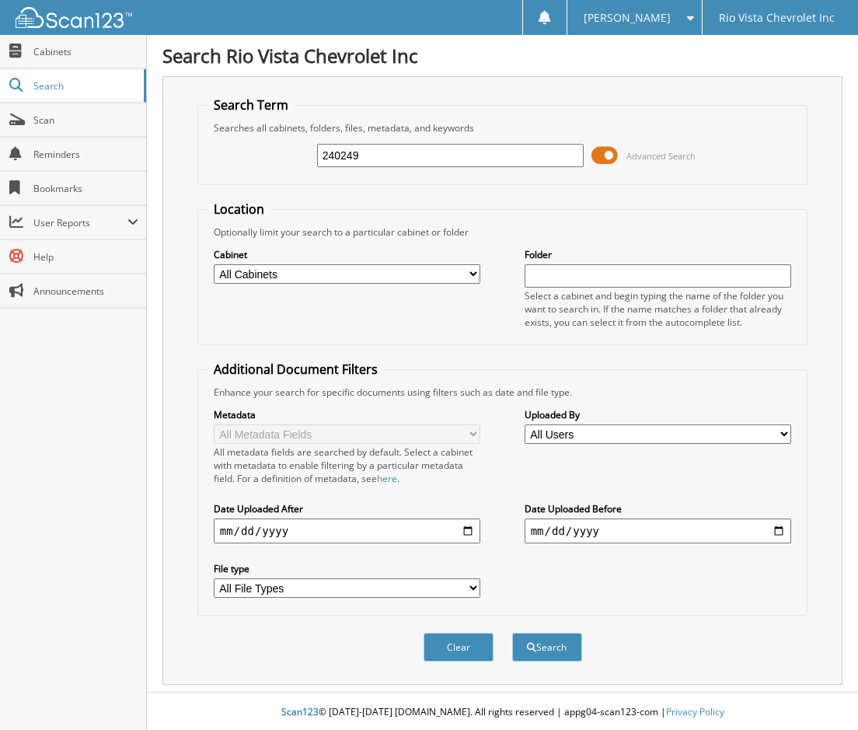
type input "240249"
click at [512, 633] on button "Search" at bounding box center [547, 647] width 70 height 29
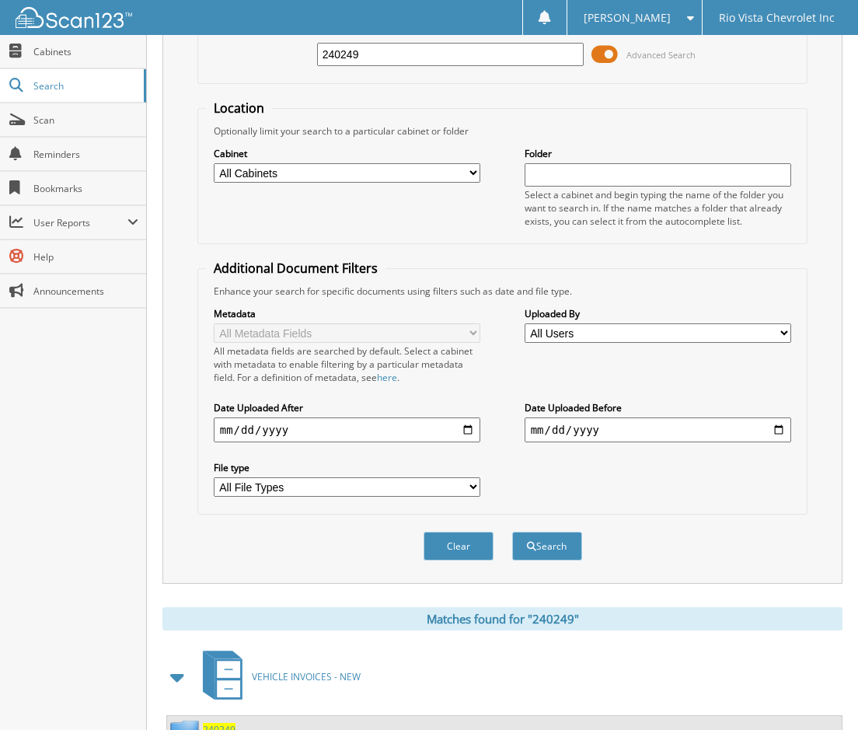
scroll to position [364, 0]
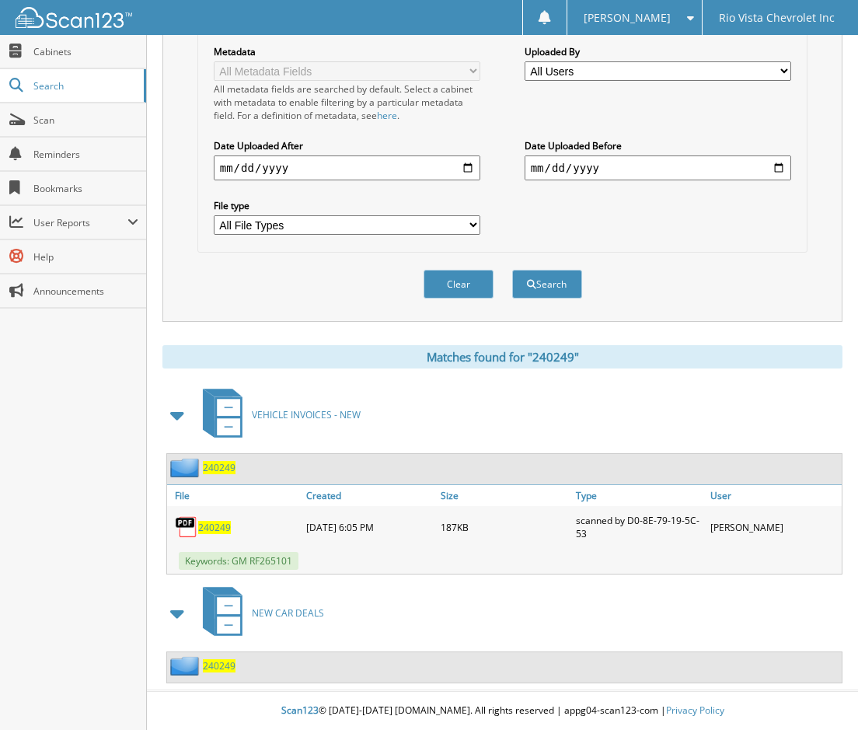
click at [219, 657] on div "240249" at bounding box center [201, 665] width 68 height 19
click at [219, 663] on span "240249" at bounding box center [219, 665] width 33 height 13
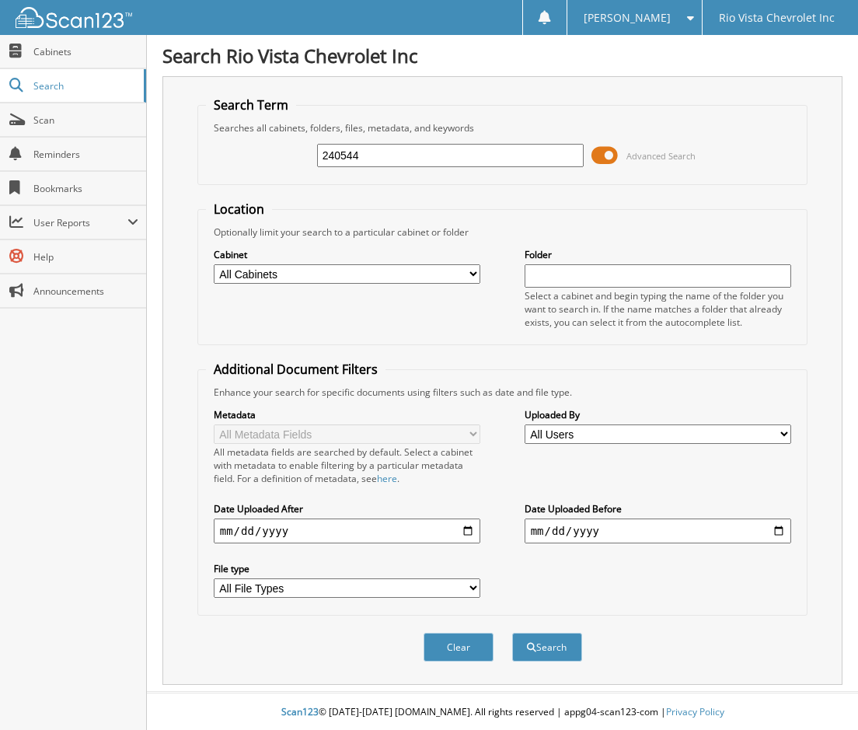
type input "240544"
click at [512, 633] on button "Search" at bounding box center [547, 647] width 70 height 29
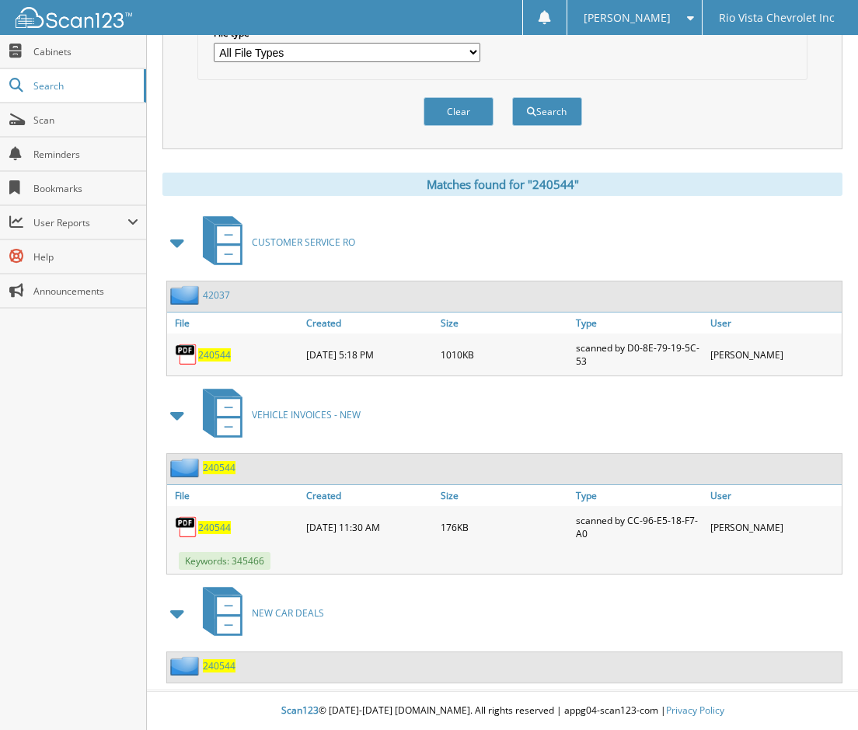
scroll to position [536, 0]
click at [216, 661] on span "240544" at bounding box center [219, 665] width 33 height 13
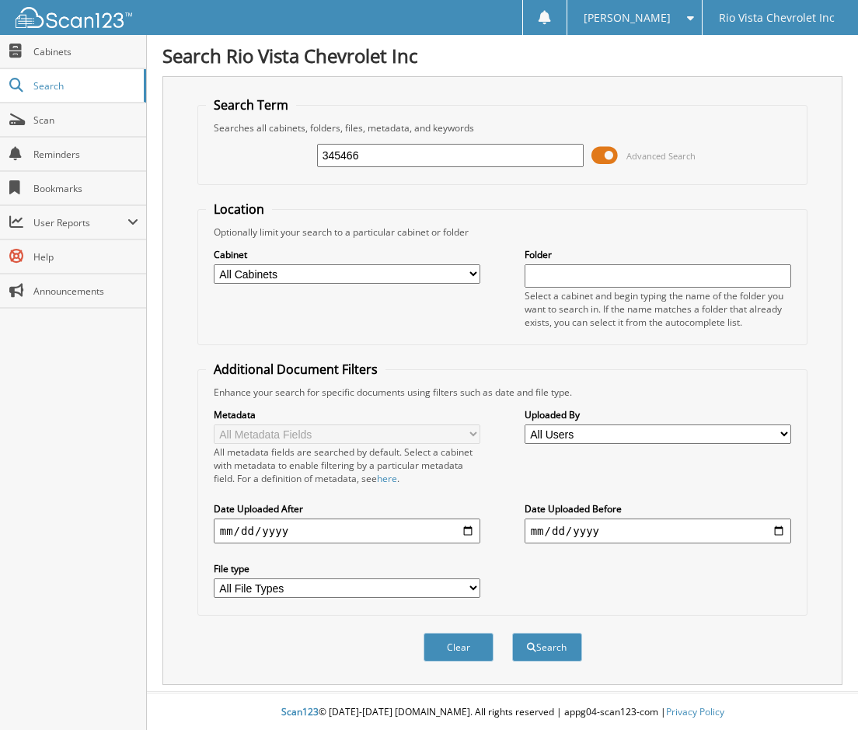
type input "345466"
click at [512, 633] on button "Search" at bounding box center [547, 647] width 70 height 29
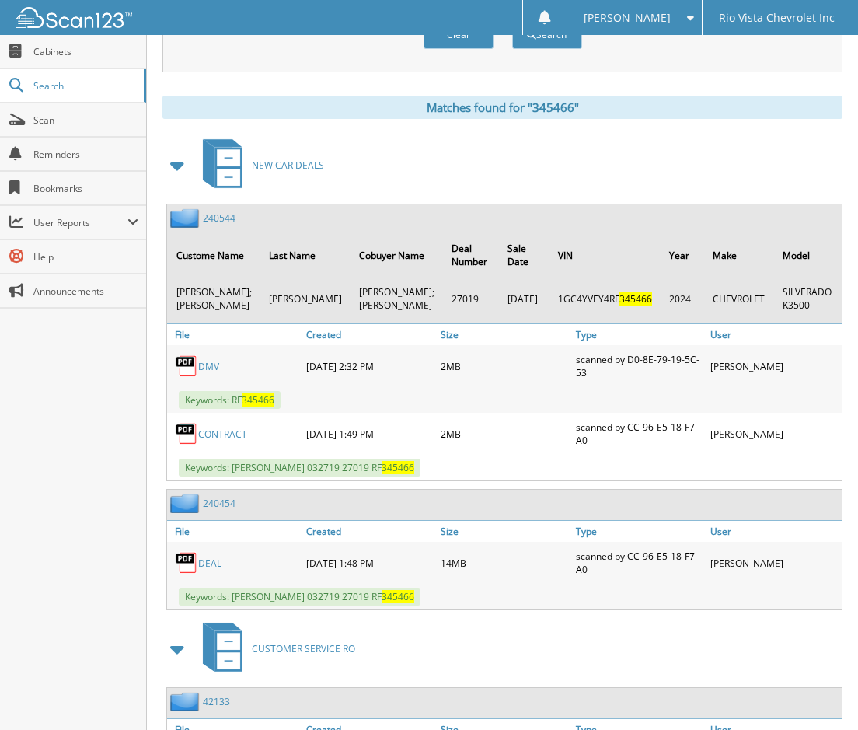
scroll to position [700, 0]
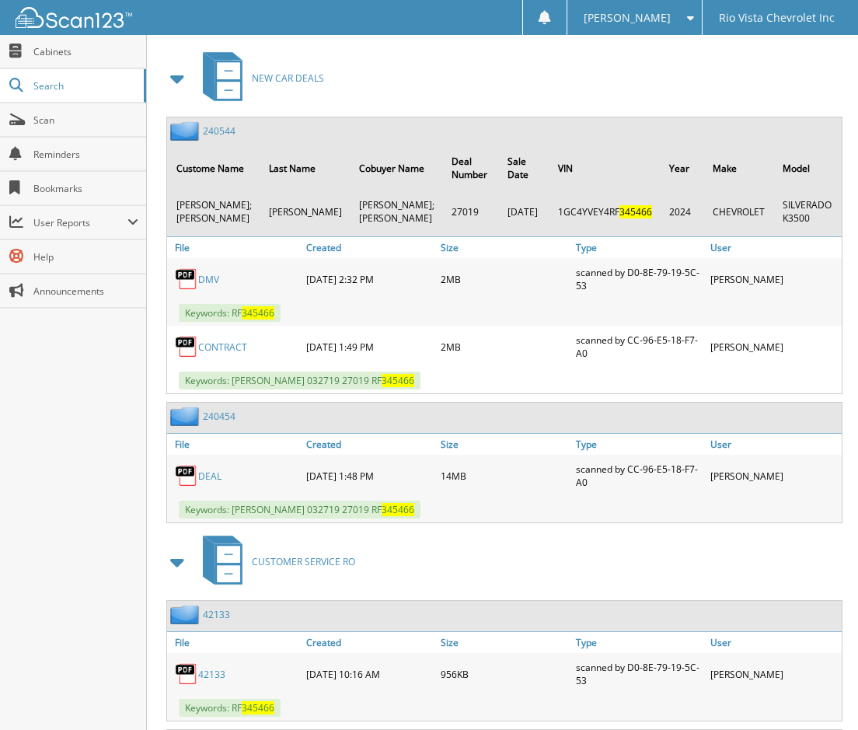
click at [221, 413] on link "240454" at bounding box center [219, 416] width 33 height 13
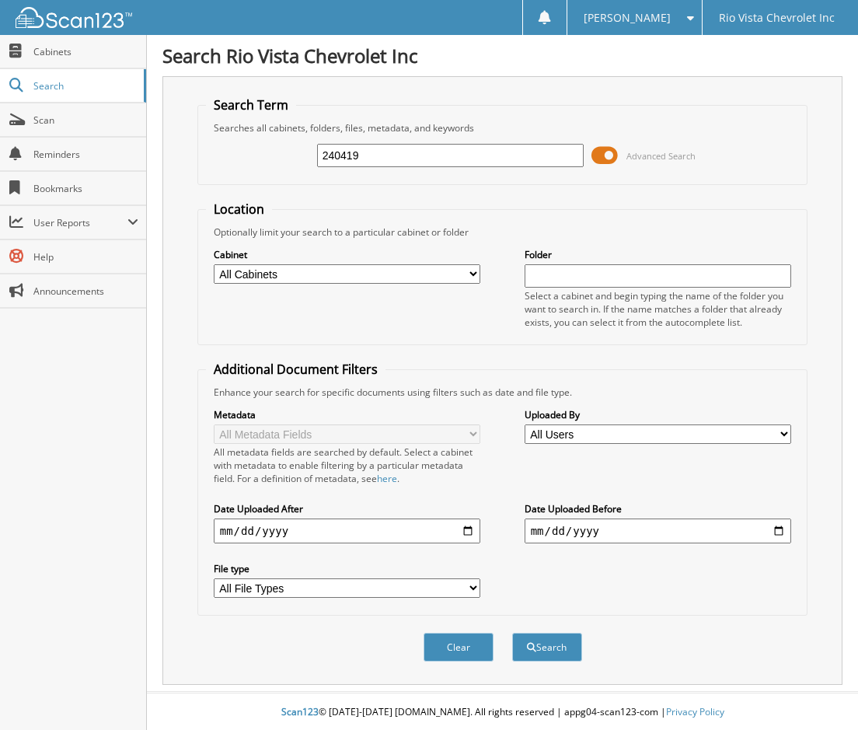
type input "240419"
click at [512, 633] on button "Search" at bounding box center [547, 647] width 70 height 29
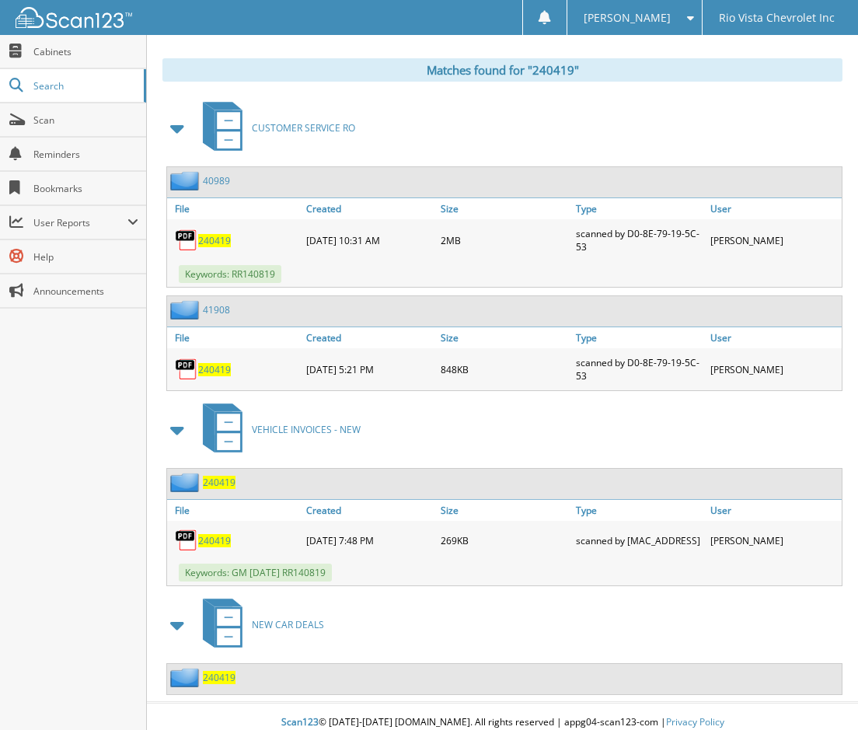
scroll to position [665, 0]
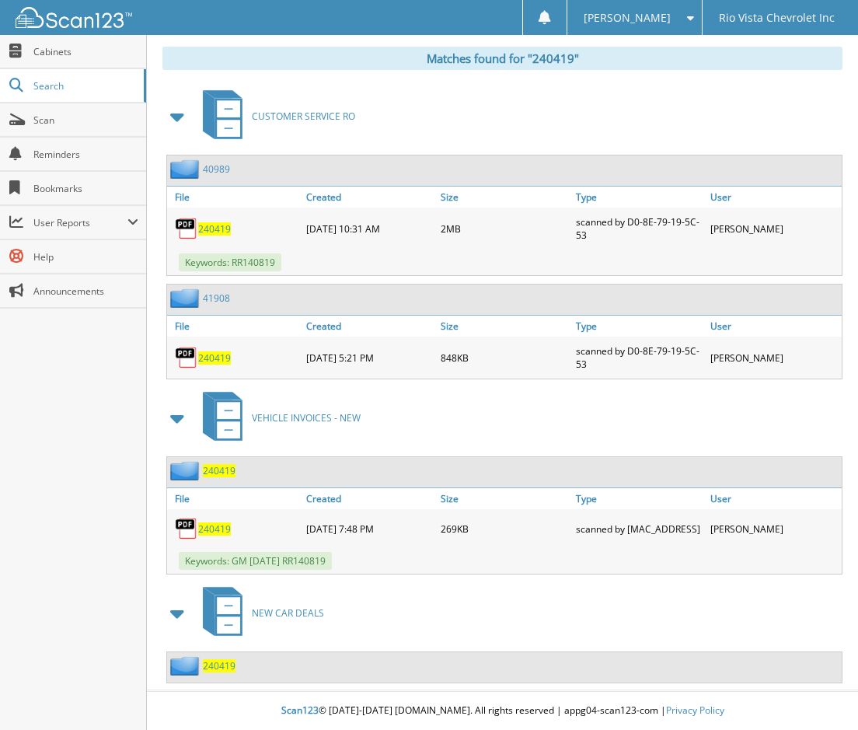
click at [233, 673] on div "240419" at bounding box center [201, 665] width 68 height 19
click at [226, 669] on span "240419" at bounding box center [219, 665] width 33 height 13
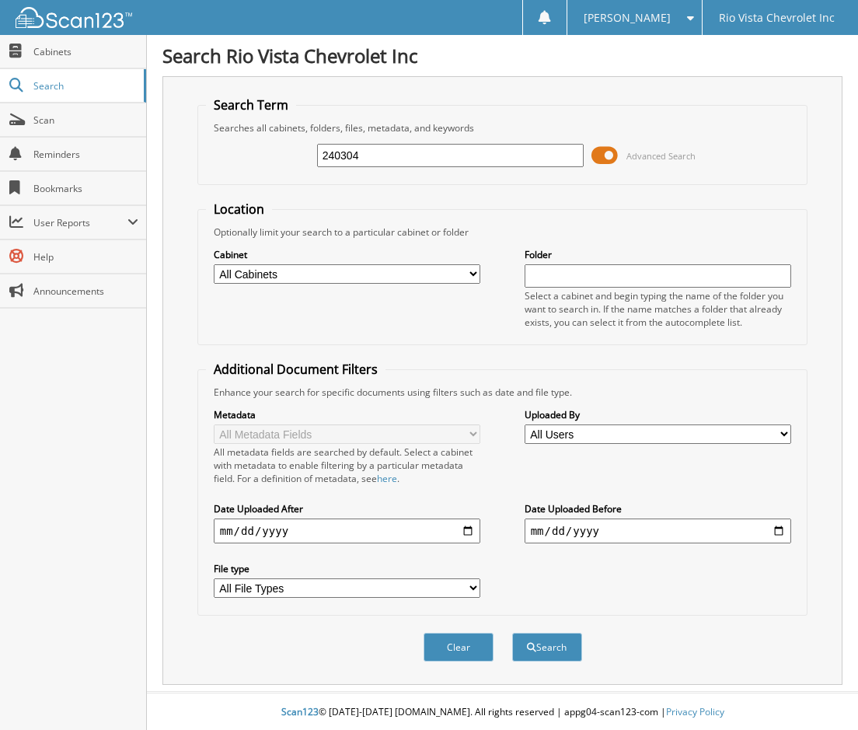
type input "240304"
click at [512, 633] on button "Search" at bounding box center [547, 647] width 70 height 29
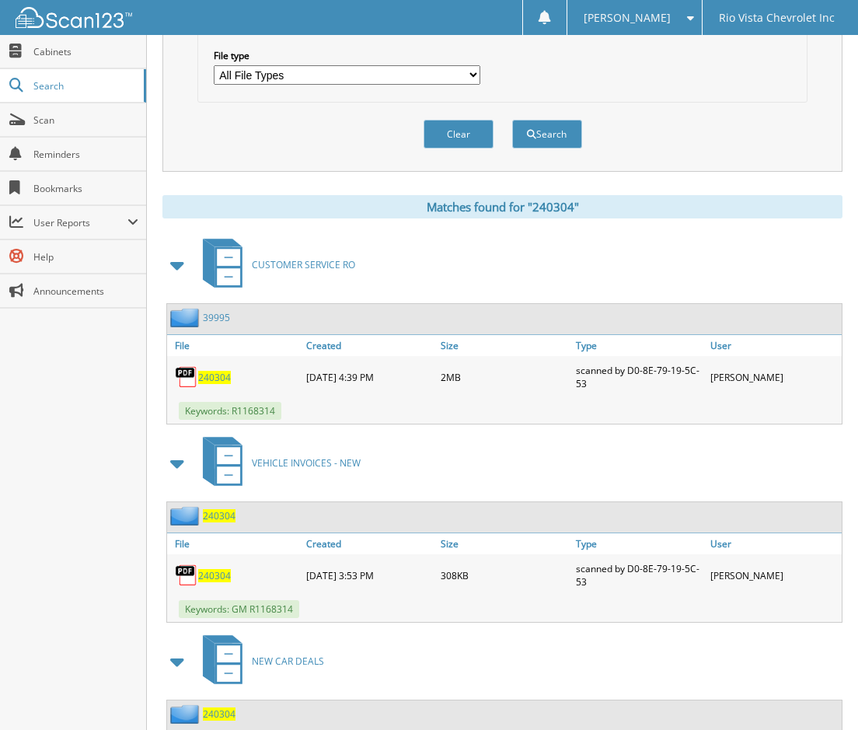
scroll to position [562, 0]
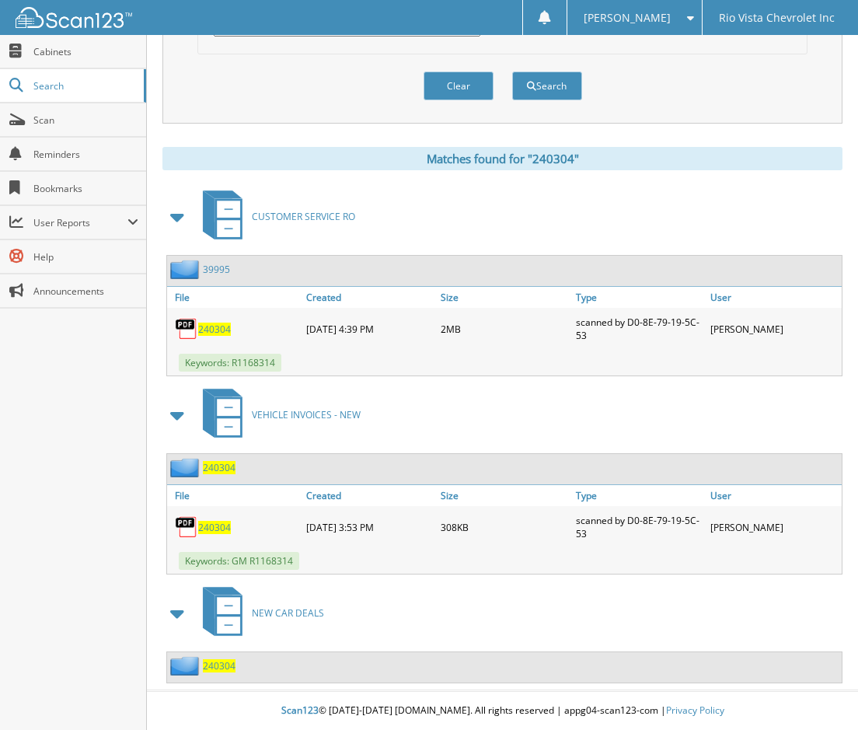
click at [215, 671] on span "240304" at bounding box center [219, 665] width 33 height 13
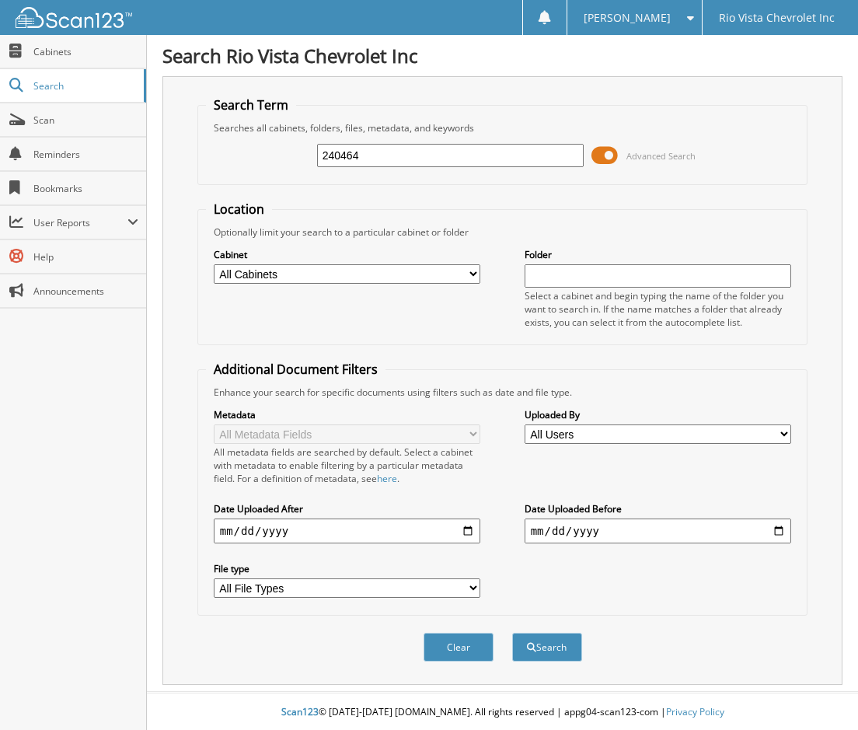
type input "240464"
click at [512, 633] on button "Search" at bounding box center [547, 647] width 70 height 29
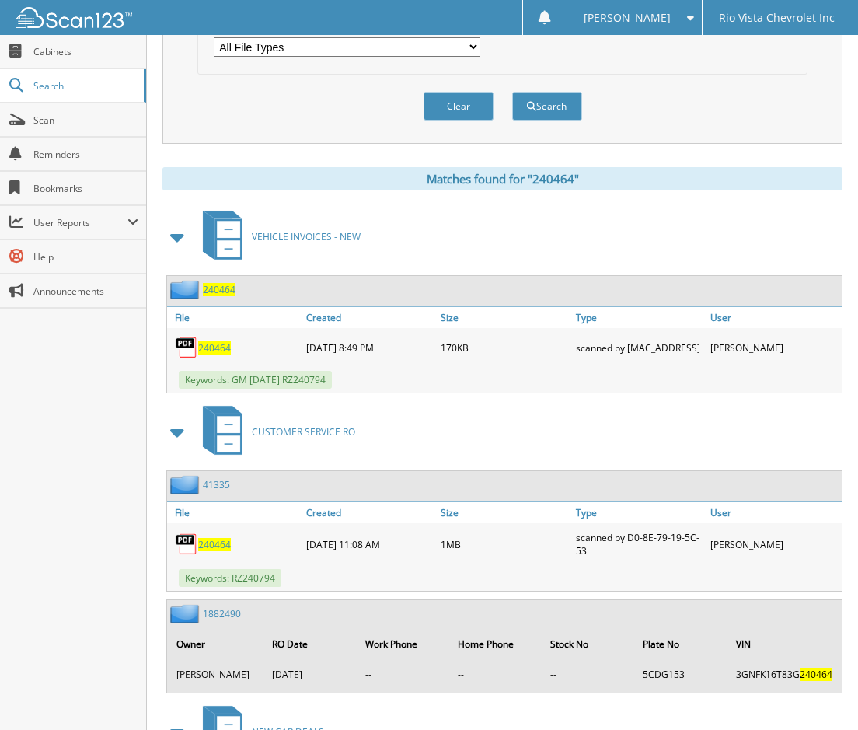
scroll to position [664, 0]
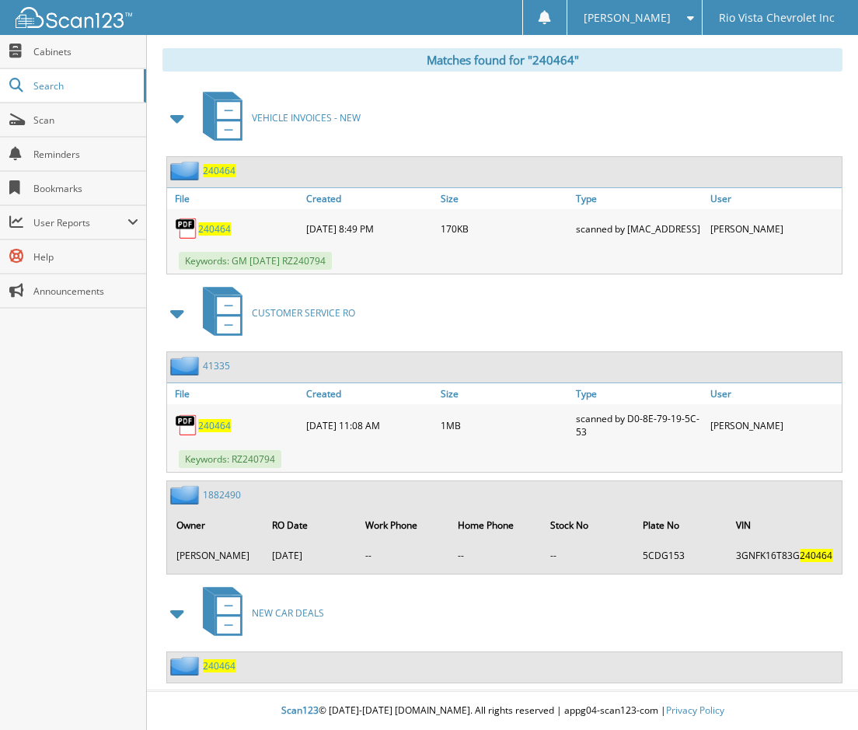
click at [225, 664] on span "240464" at bounding box center [219, 665] width 33 height 13
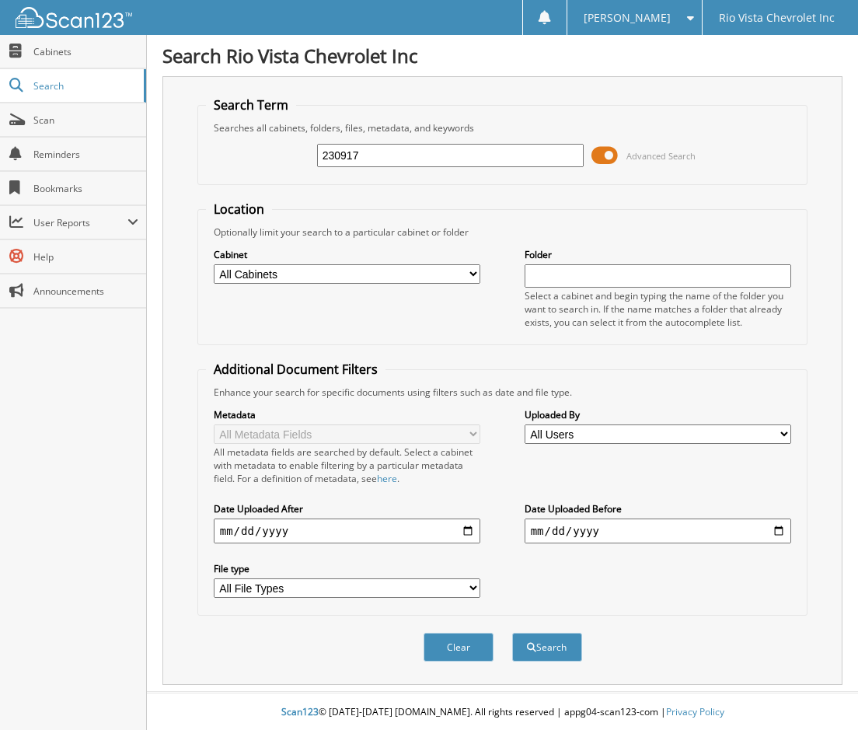
type input "230917"
click at [512, 633] on button "Search" at bounding box center [547, 647] width 70 height 29
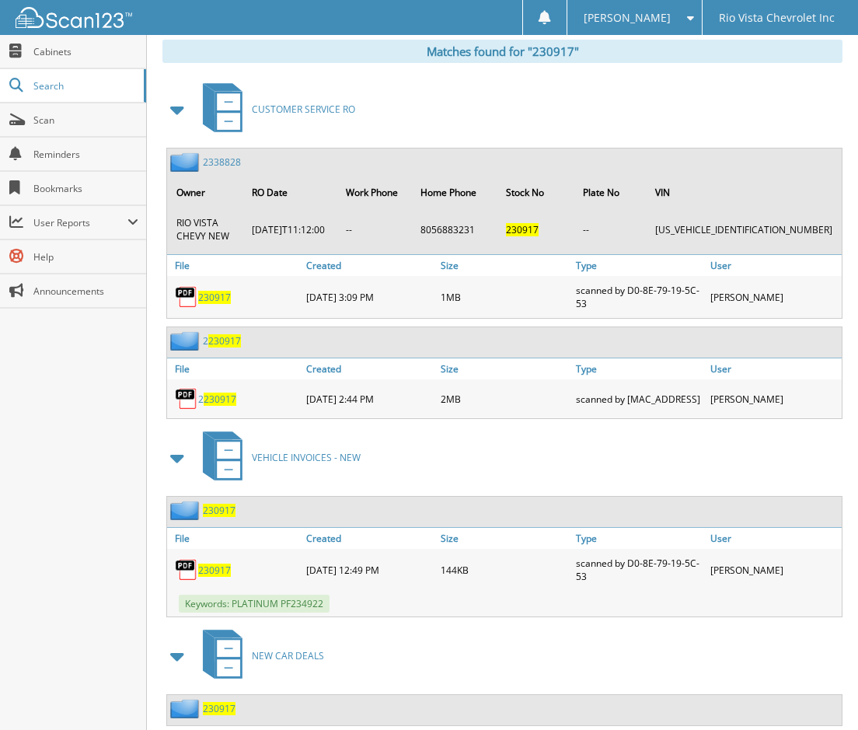
scroll to position [715, 0]
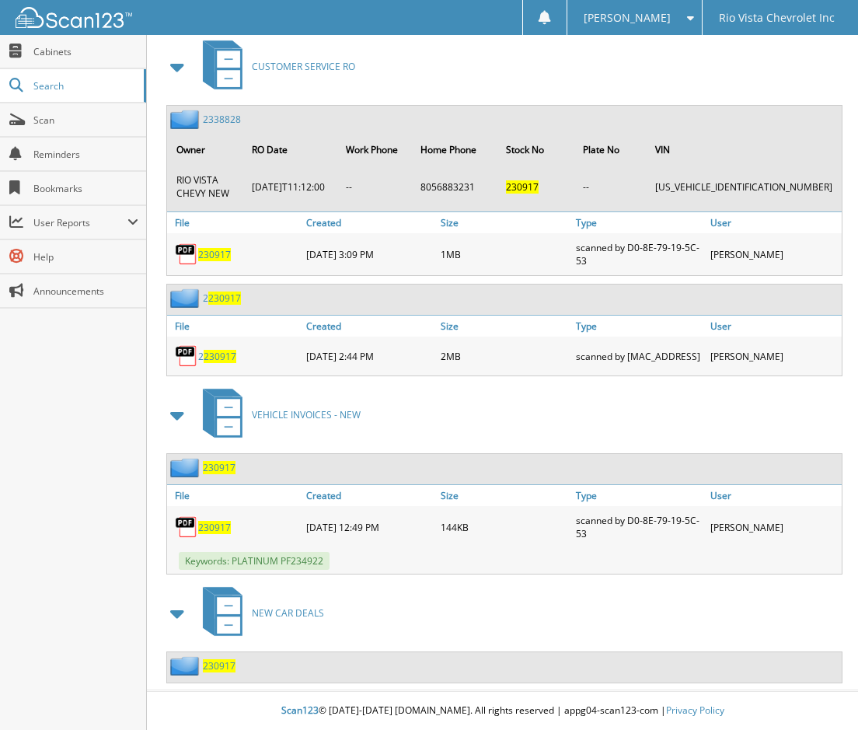
click at [220, 672] on span "230917" at bounding box center [219, 665] width 33 height 13
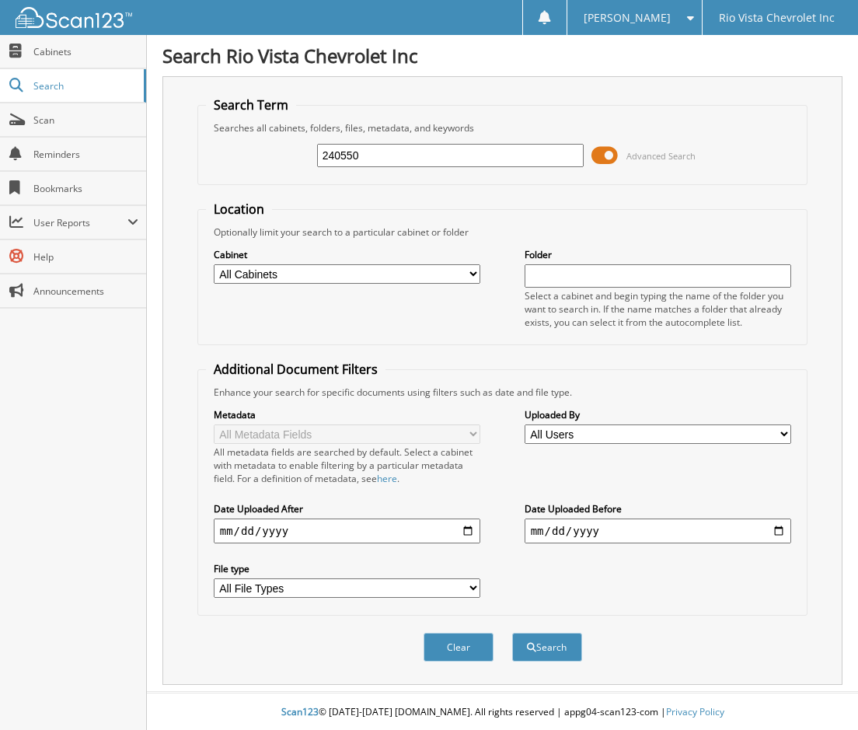
type input "240550"
click at [512, 633] on button "Search" at bounding box center [547, 647] width 70 height 29
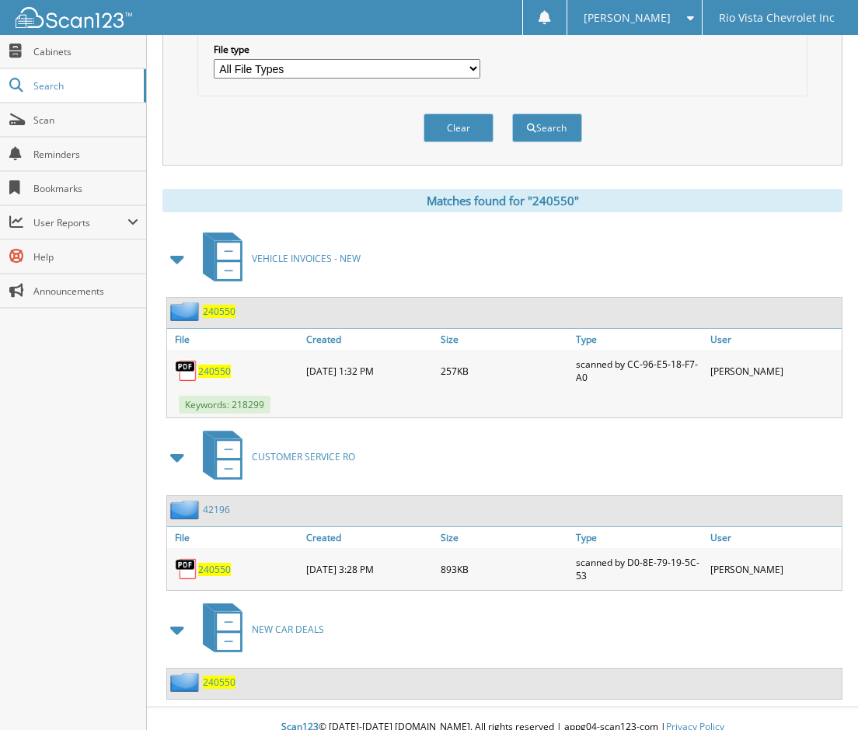
scroll to position [536, 0]
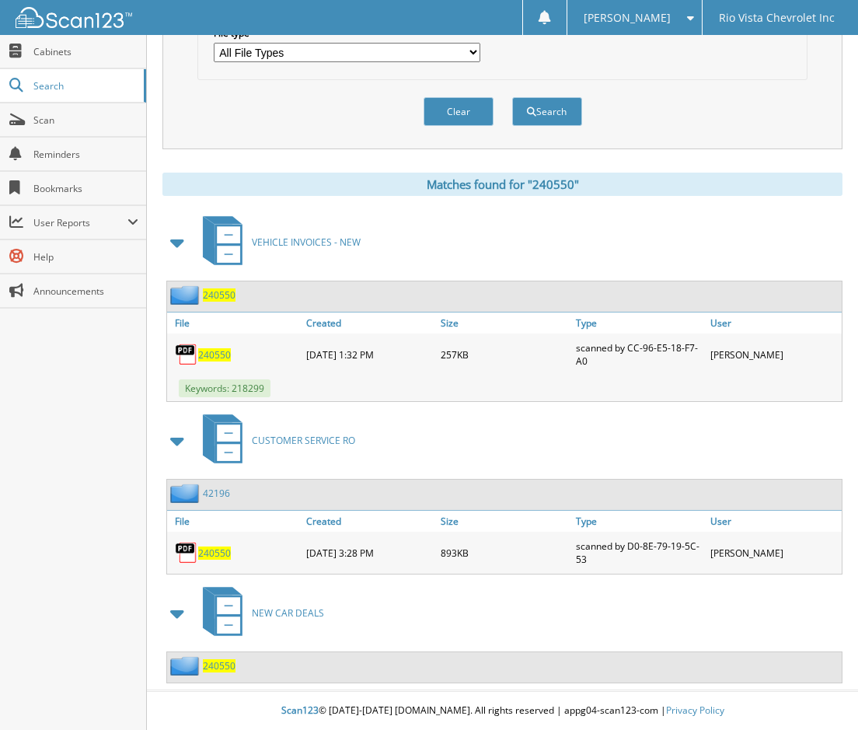
click at [232, 669] on span "240550" at bounding box center [219, 665] width 33 height 13
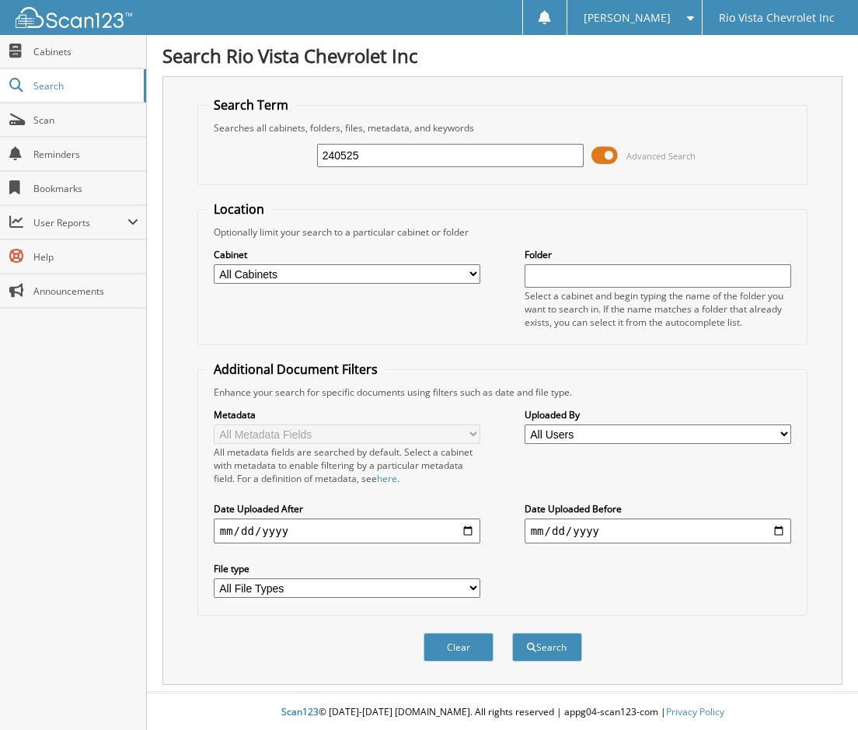
type input "240525"
click at [512, 633] on button "Search" at bounding box center [547, 647] width 70 height 29
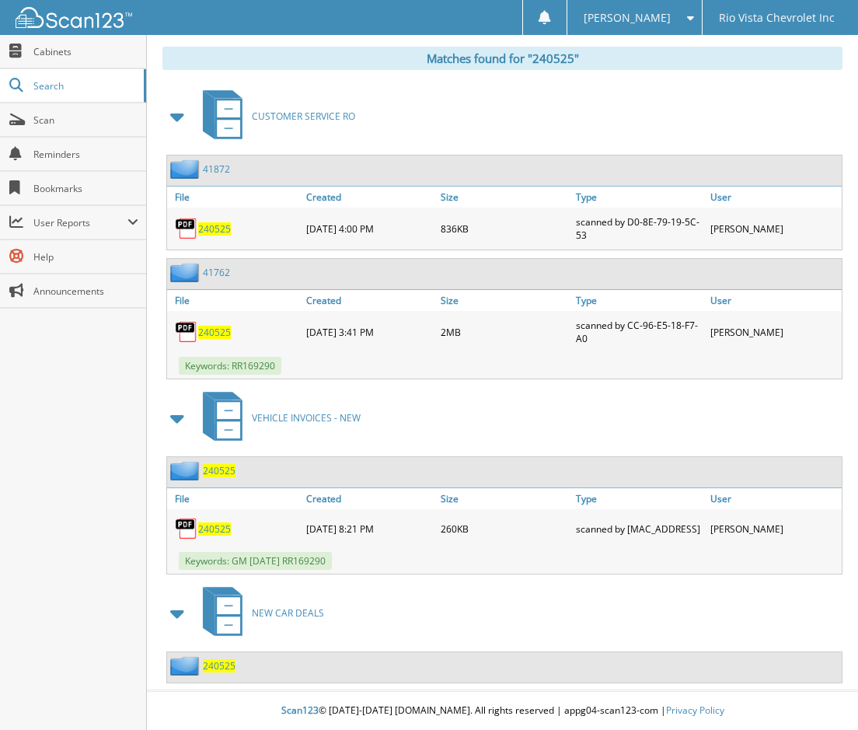
click at [229, 665] on span "240525" at bounding box center [219, 665] width 33 height 13
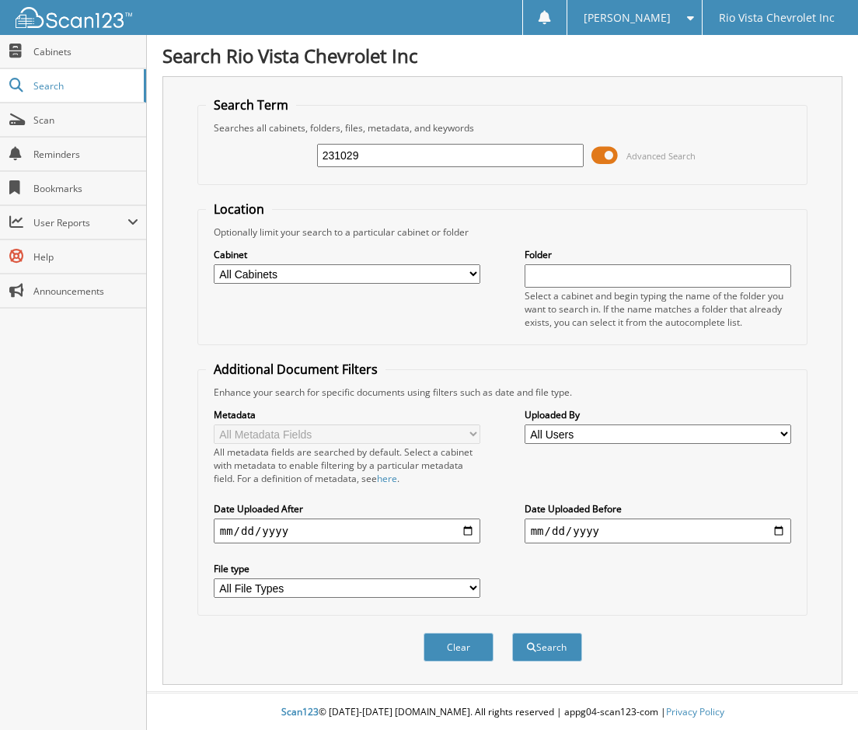
type input "231029"
click at [512, 633] on button "Search" at bounding box center [547, 647] width 70 height 29
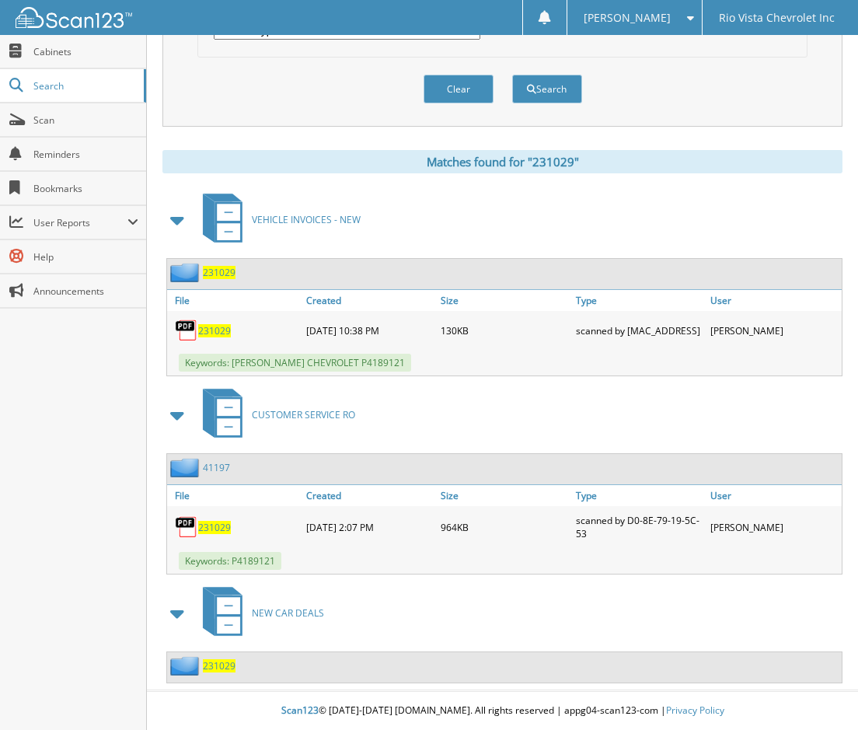
scroll to position [562, 0]
click at [218, 663] on span "231029" at bounding box center [219, 665] width 33 height 13
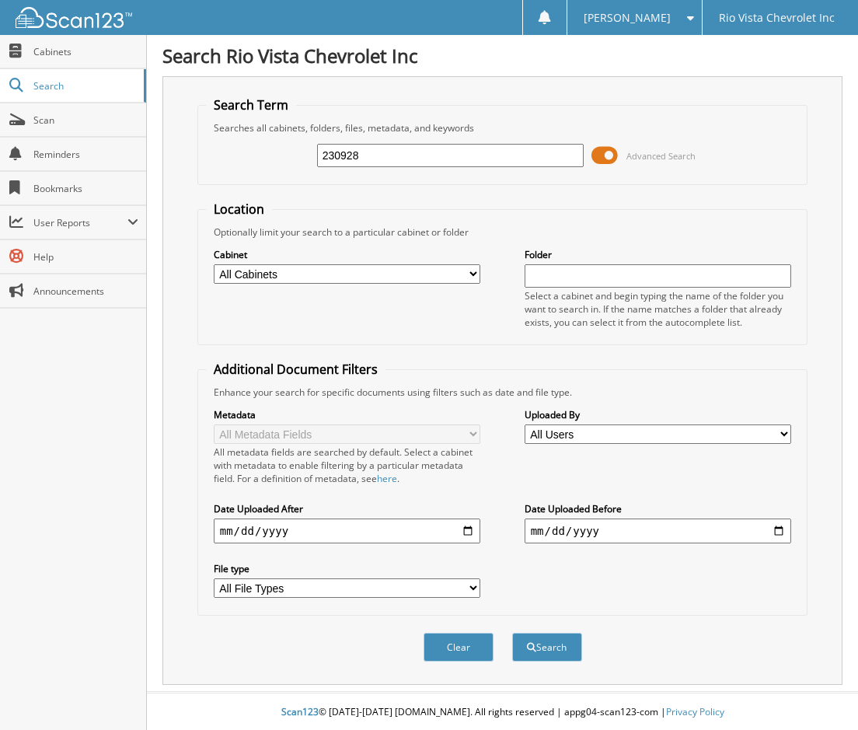
type input "230928"
click at [512, 633] on button "Search" at bounding box center [547, 647] width 70 height 29
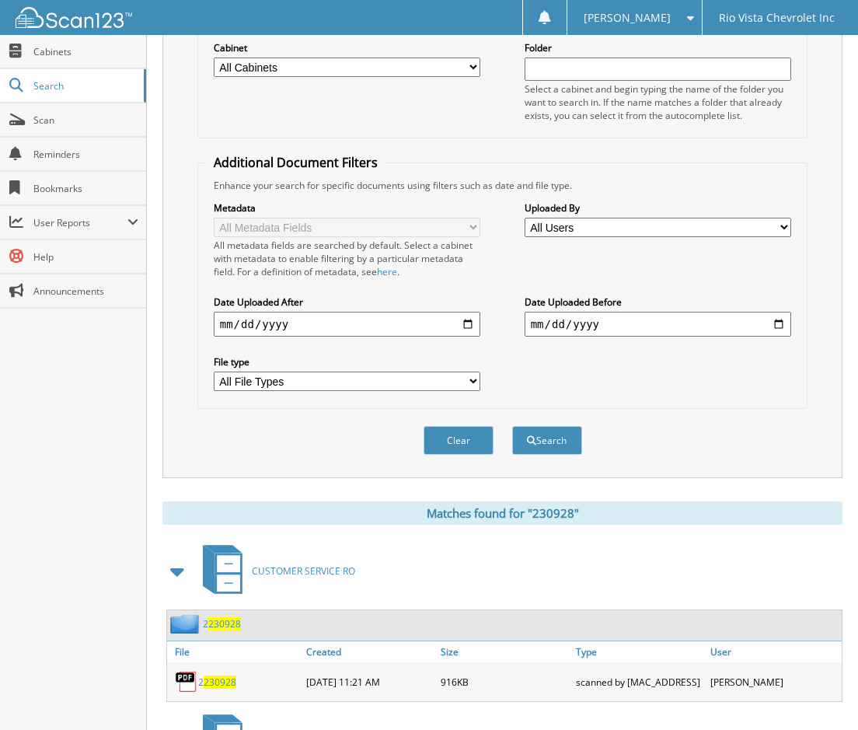
scroll to position [536, 0]
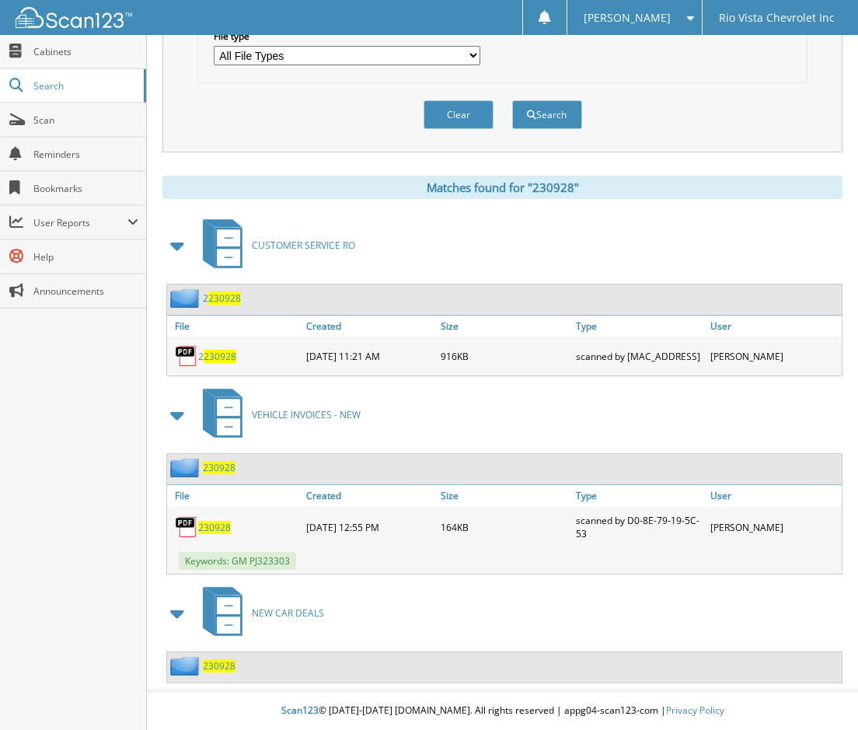
click at [220, 665] on span "230928" at bounding box center [219, 665] width 33 height 13
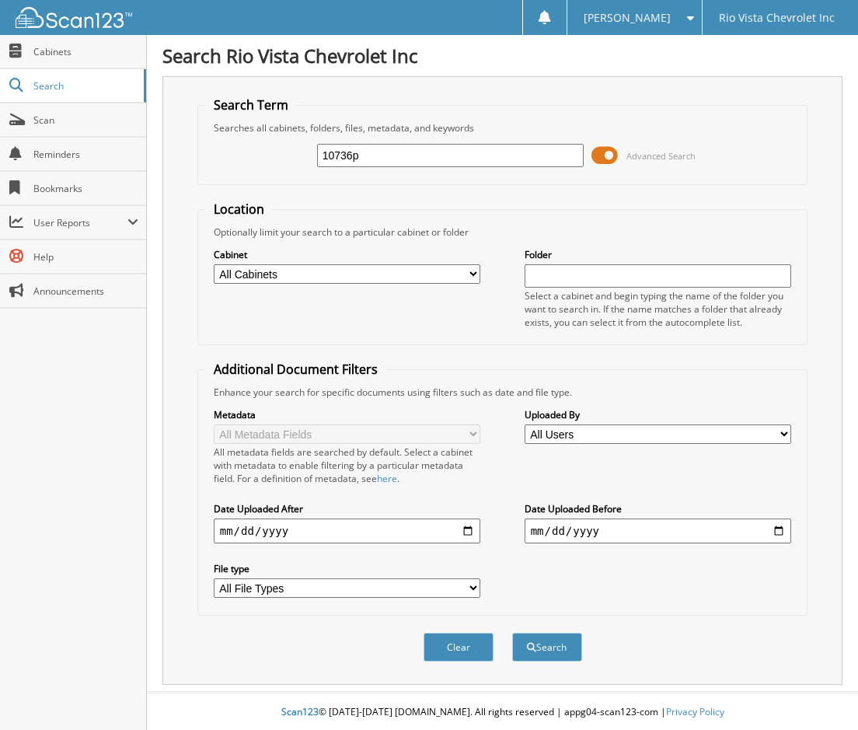
type input "10736p"
click at [512, 633] on button "Search" at bounding box center [547, 647] width 70 height 29
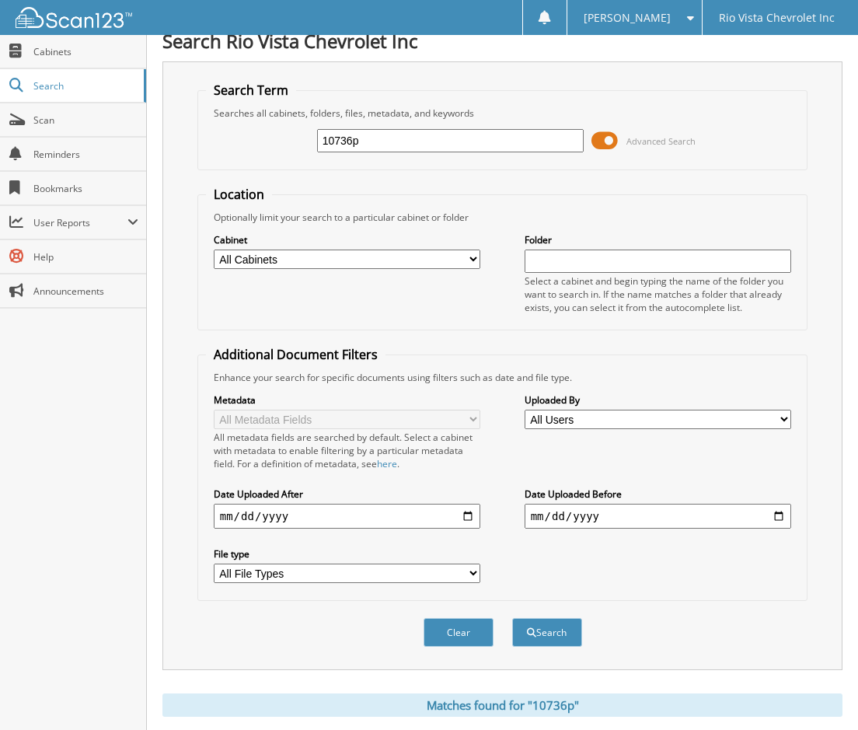
scroll to position [364, 0]
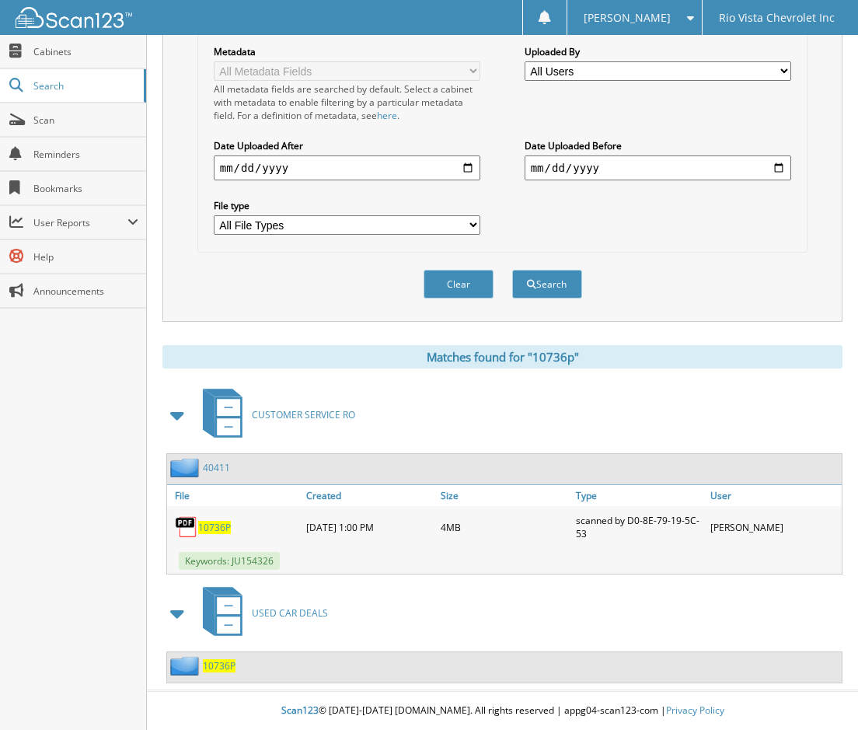
click at [229, 665] on span "10736P" at bounding box center [219, 665] width 33 height 13
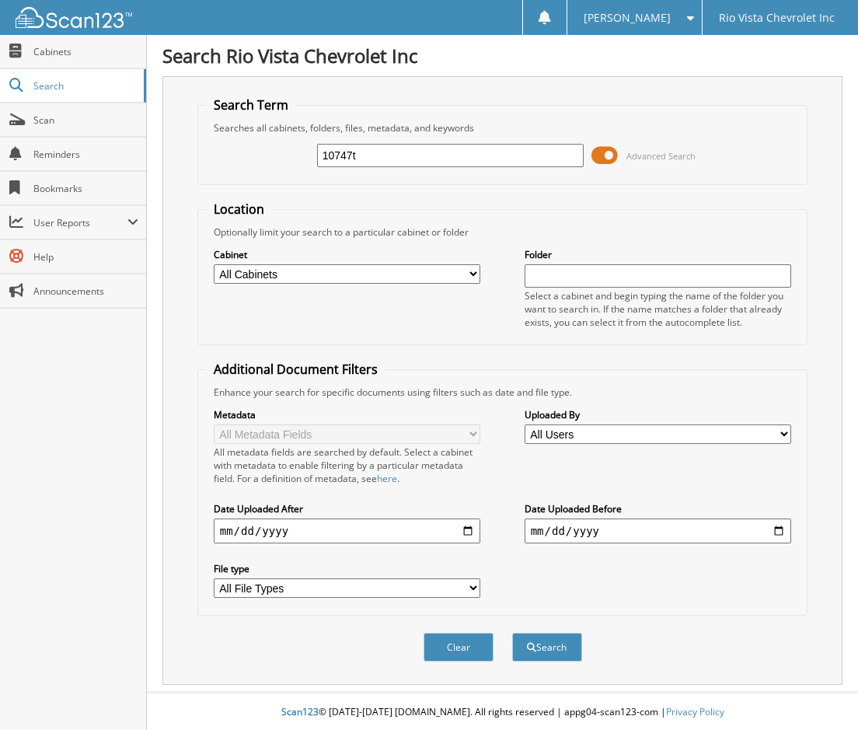
type input "10747t"
click at [512, 633] on button "Search" at bounding box center [547, 647] width 70 height 29
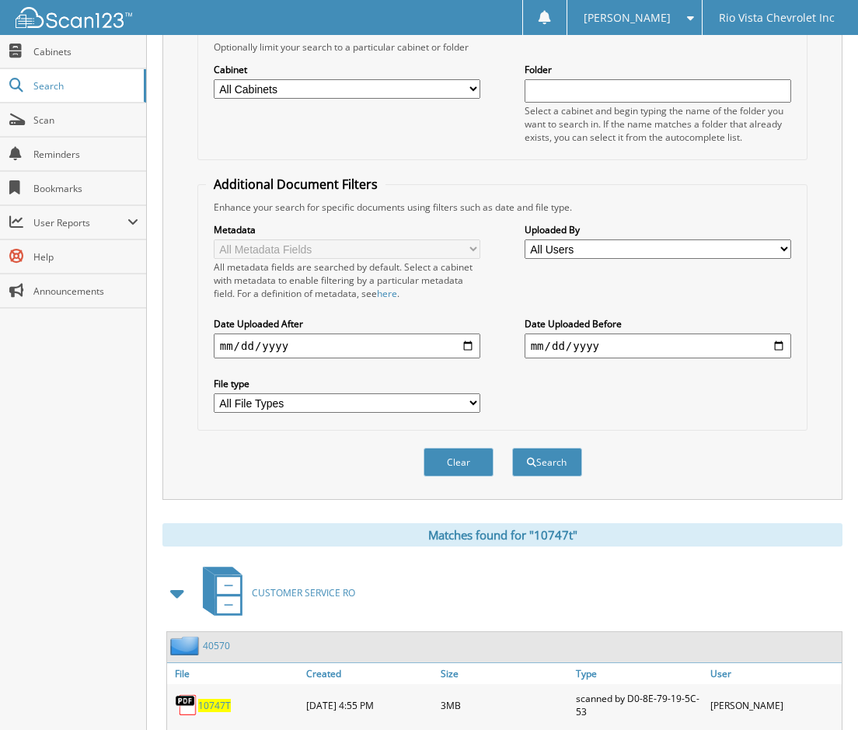
scroll to position [364, 0]
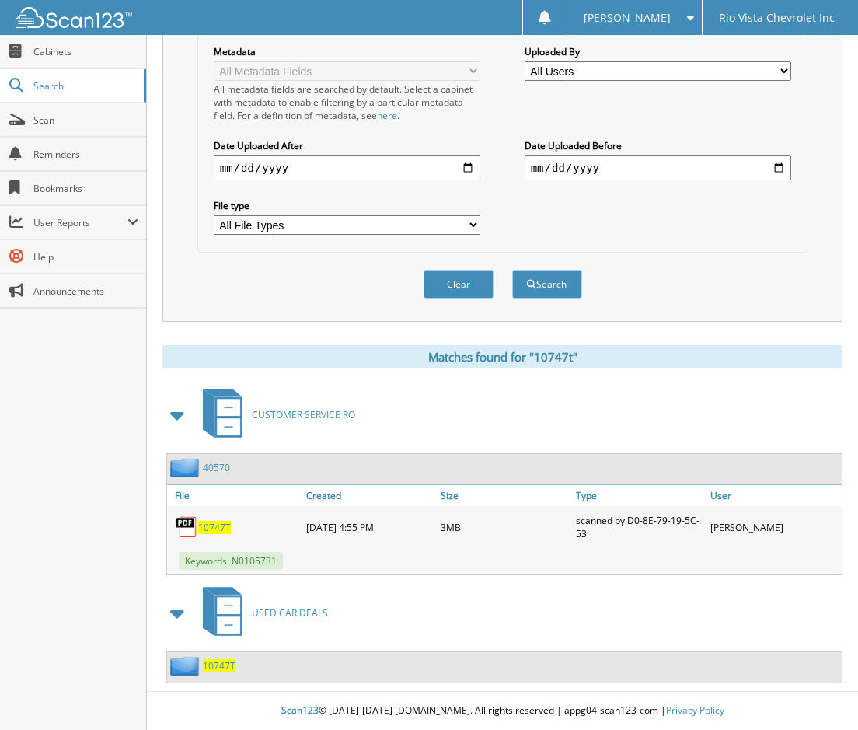
click at [227, 666] on span "10747T" at bounding box center [219, 665] width 33 height 13
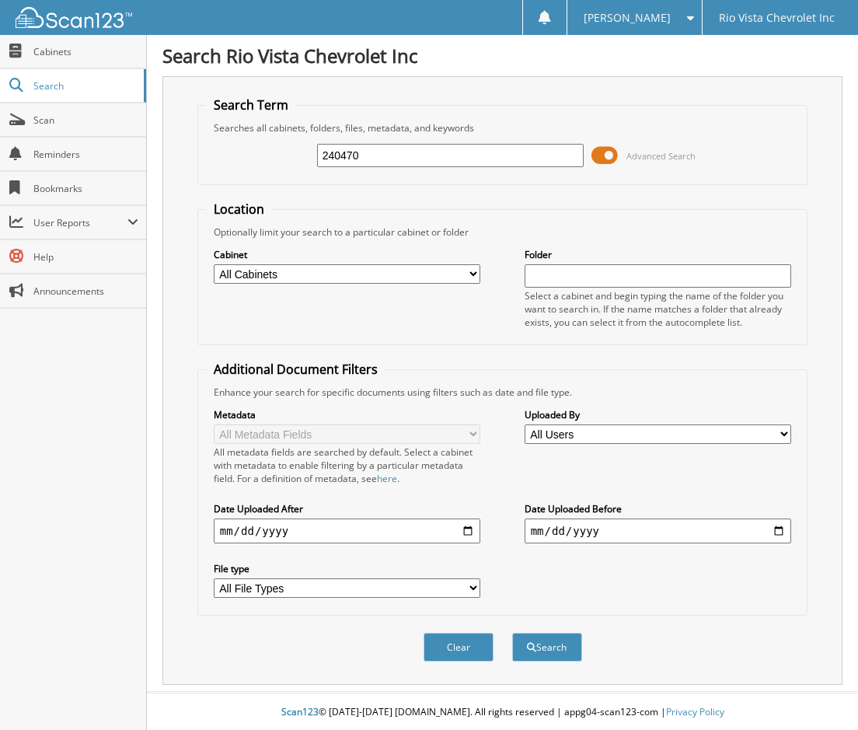
type input "240470"
click at [512, 633] on button "Search" at bounding box center [547, 647] width 70 height 29
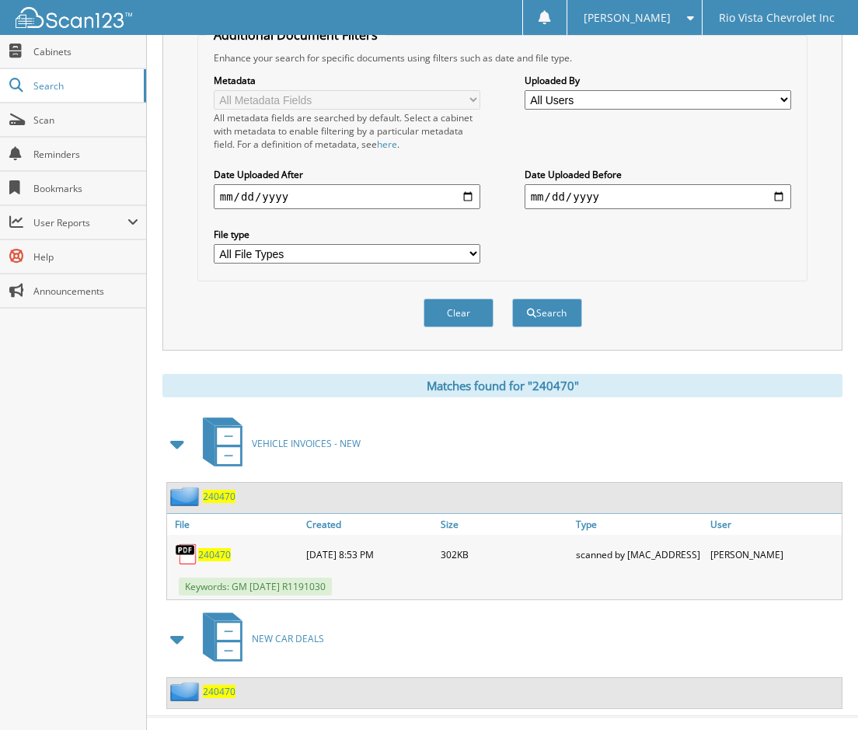
scroll to position [364, 0]
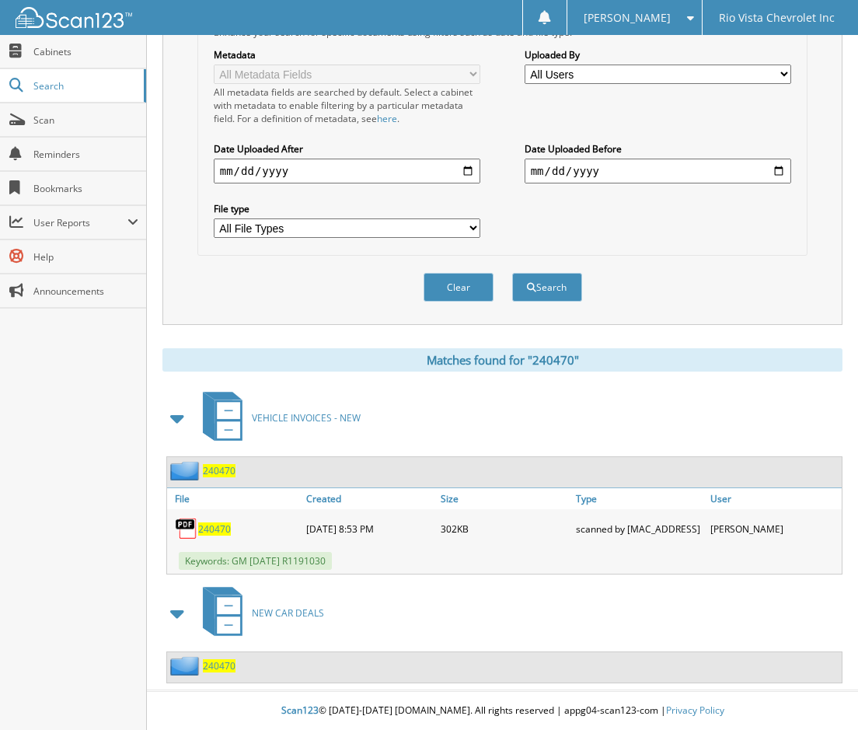
click at [221, 672] on span "240470" at bounding box center [219, 665] width 33 height 13
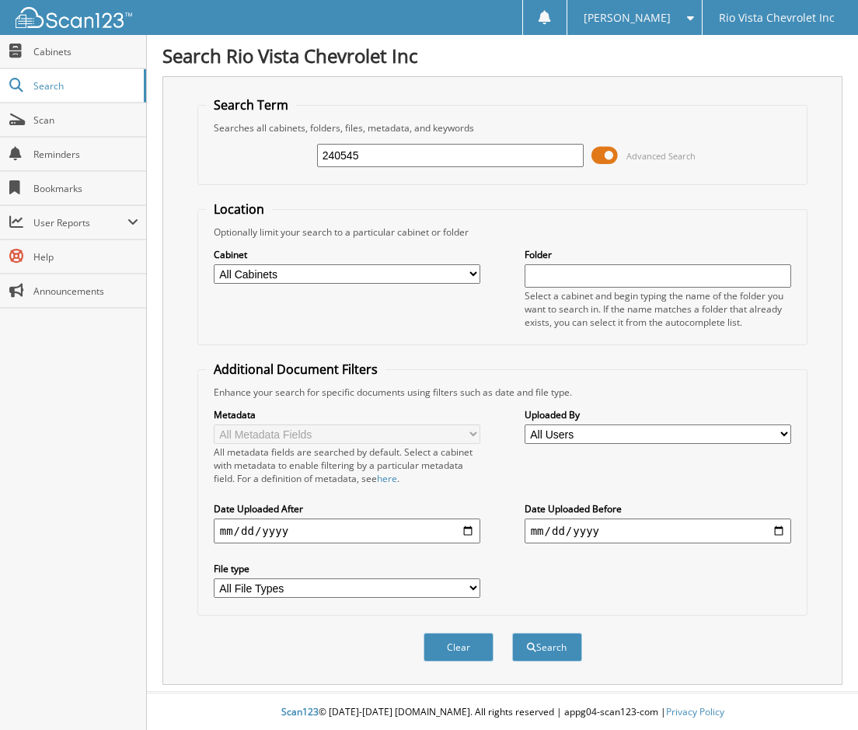
type input "240545"
click at [512, 633] on button "Search" at bounding box center [547, 647] width 70 height 29
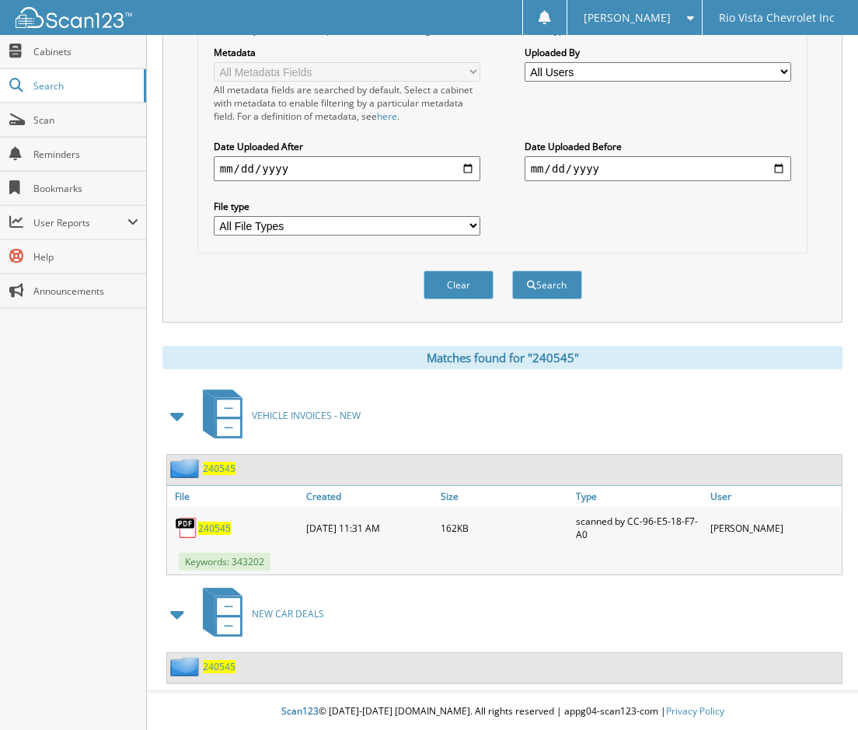
scroll to position [364, 0]
click at [233, 667] on span "240545" at bounding box center [219, 665] width 33 height 13
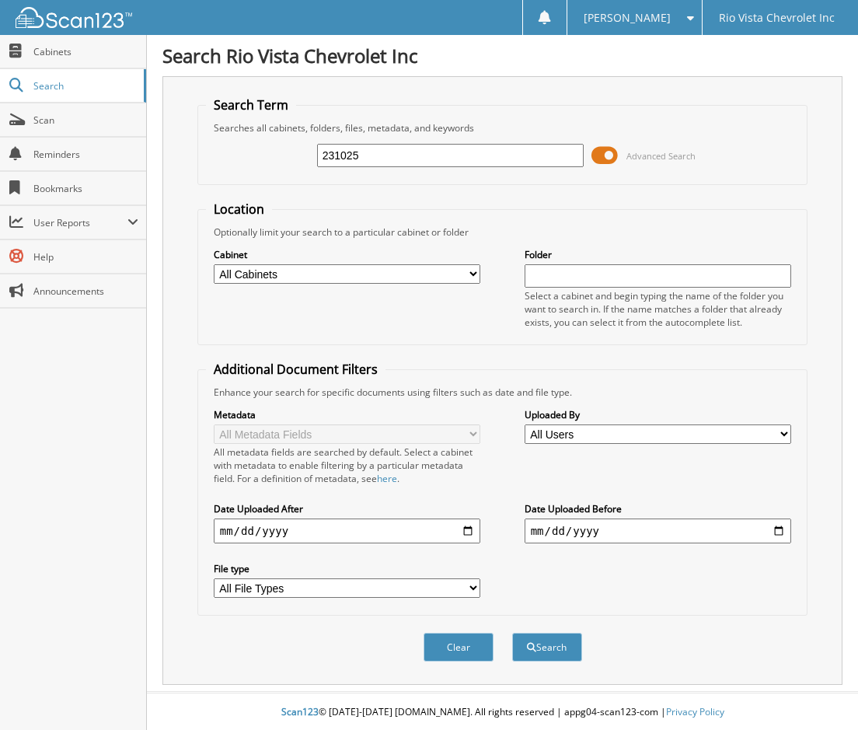
type input "231025"
click at [512, 633] on button "Search" at bounding box center [547, 647] width 70 height 29
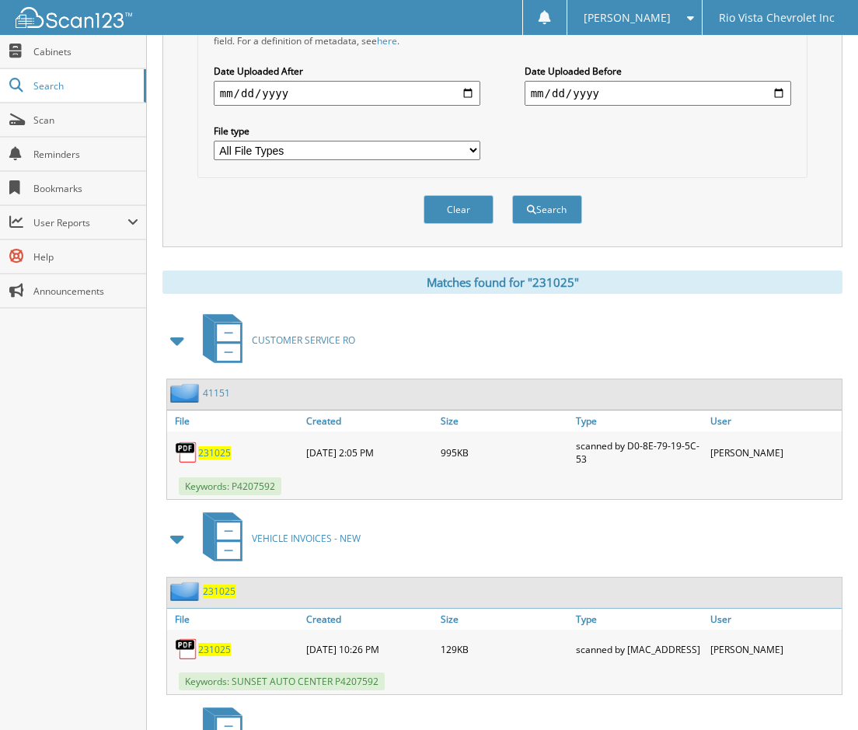
scroll to position [562, 0]
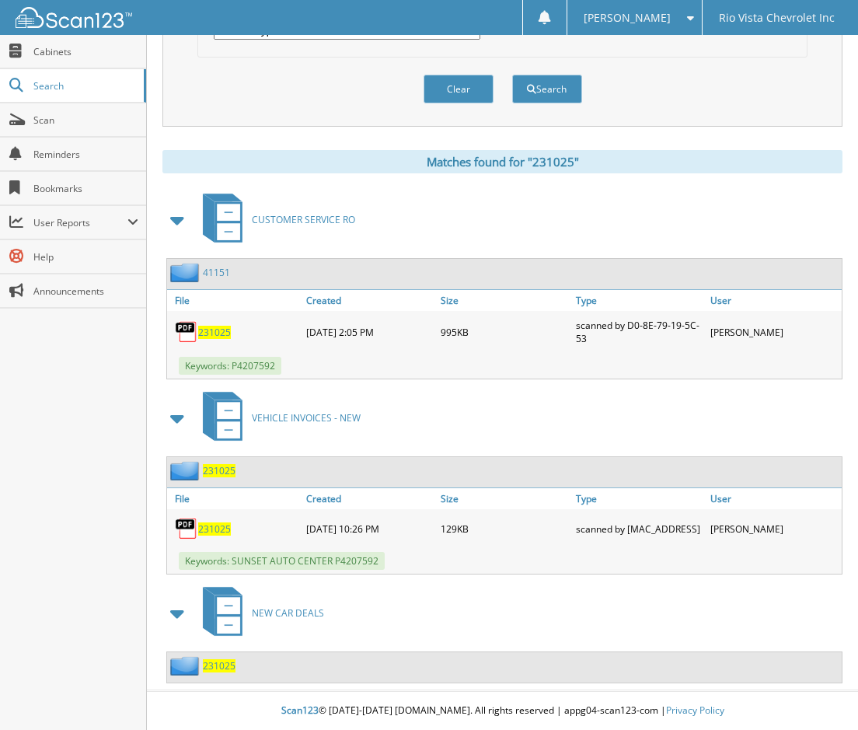
click at [194, 666] on img at bounding box center [186, 665] width 33 height 19
click at [206, 665] on span "231025" at bounding box center [219, 665] width 33 height 13
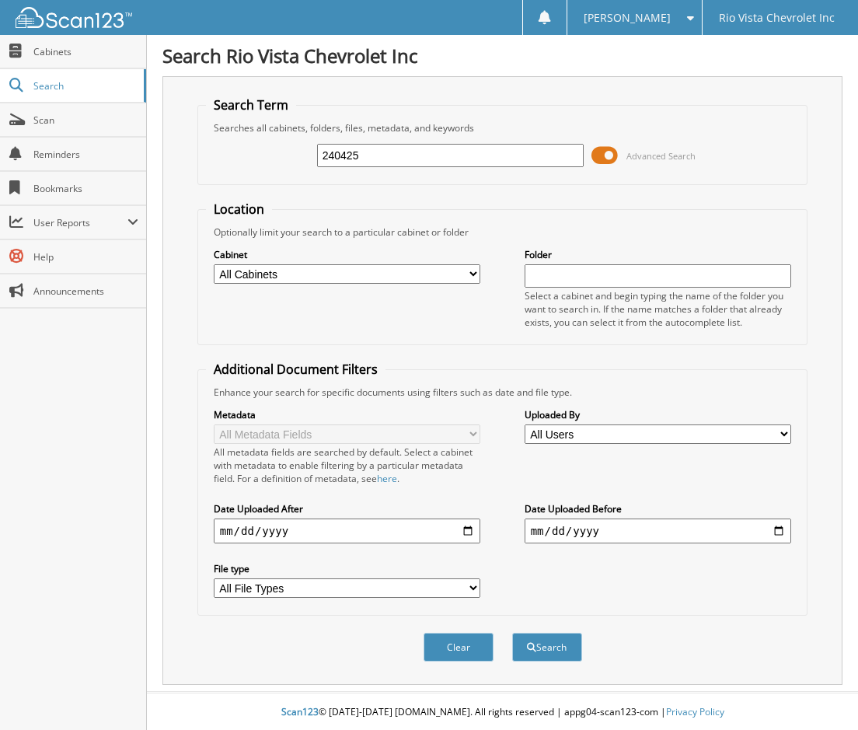
type input "240425"
click at [512, 633] on button "Search" at bounding box center [547, 647] width 70 height 29
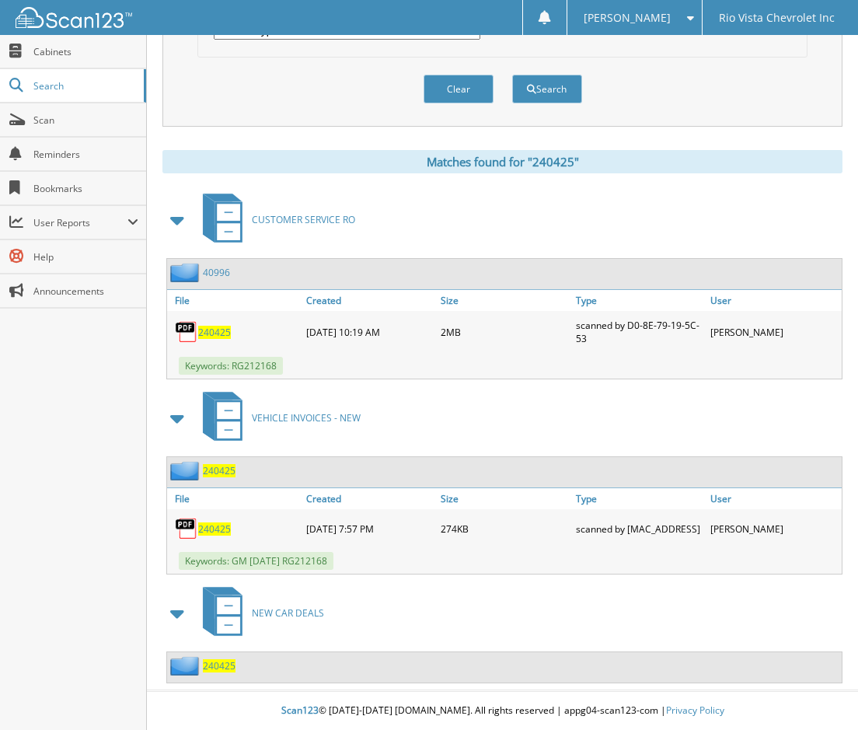
click at [222, 668] on span "240425" at bounding box center [219, 665] width 33 height 13
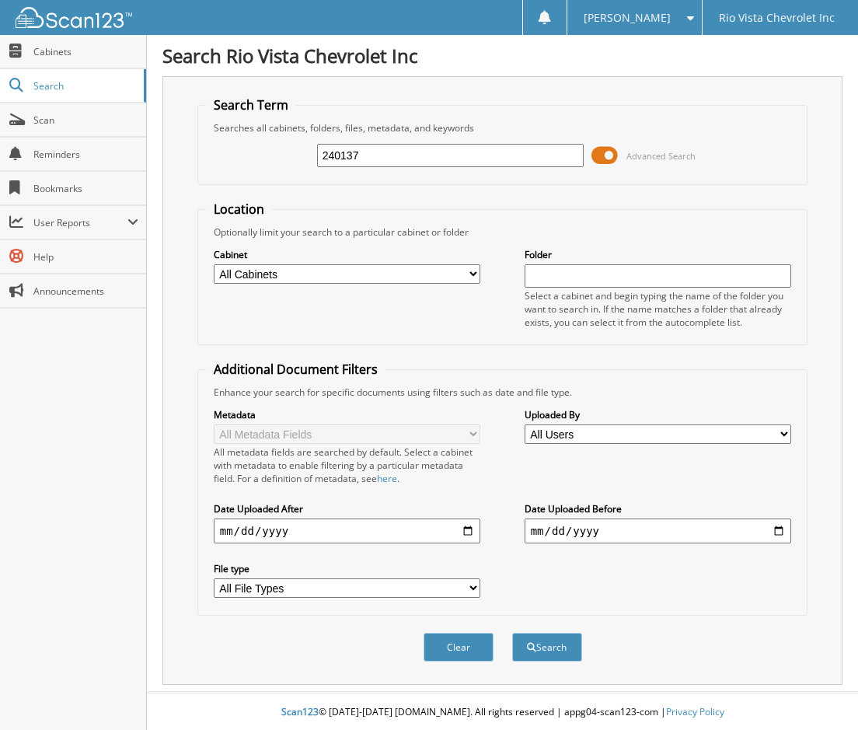
type input "240137"
click at [512, 633] on button "Search" at bounding box center [547, 647] width 70 height 29
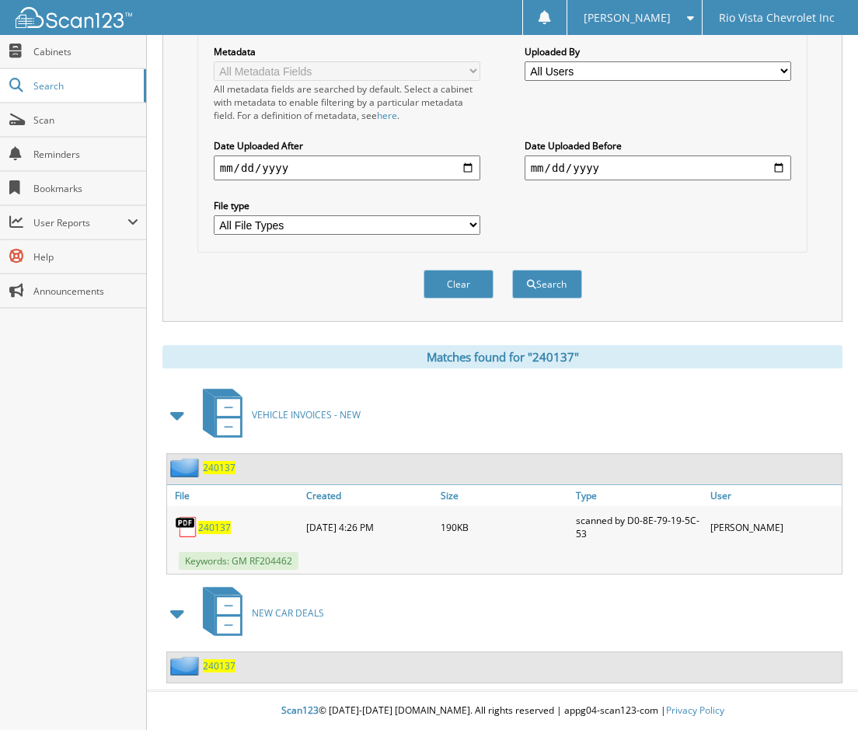
click at [211, 662] on span "240137" at bounding box center [219, 665] width 33 height 13
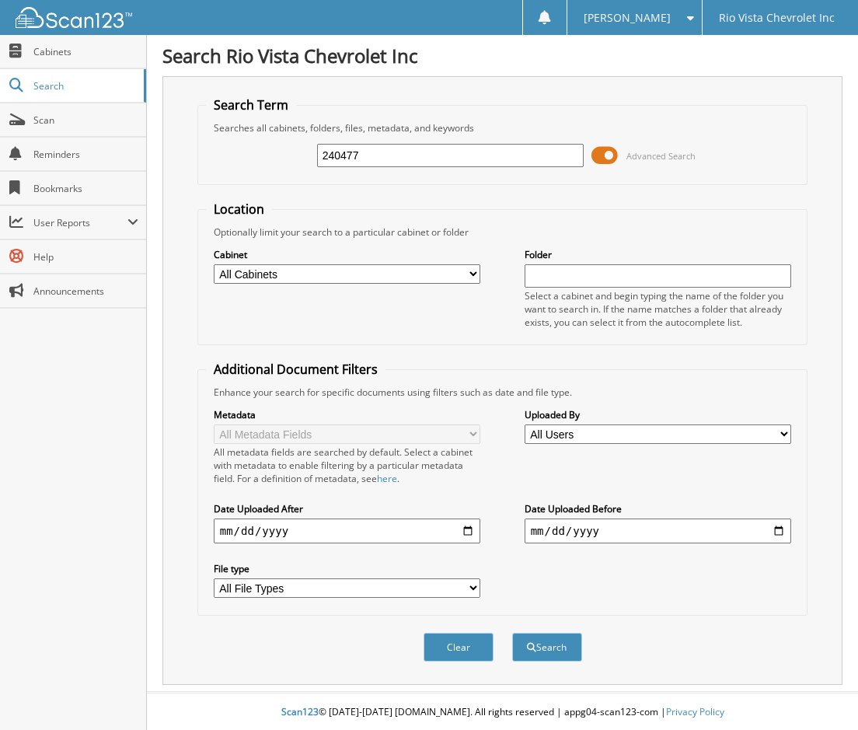
type input "240477"
click at [512, 633] on button "Search" at bounding box center [547, 647] width 70 height 29
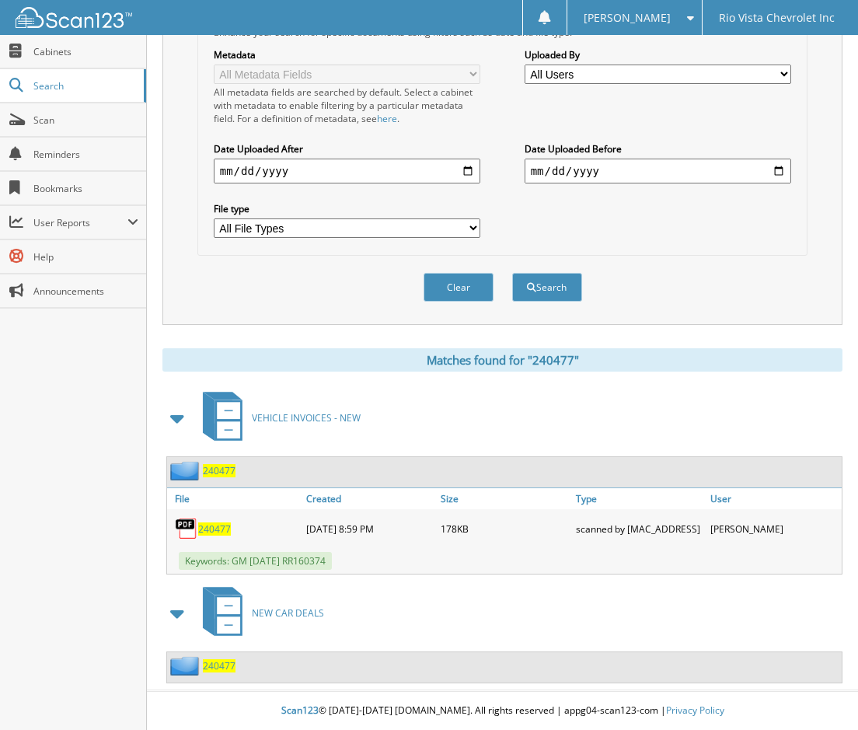
click at [215, 664] on span "240477" at bounding box center [219, 665] width 33 height 13
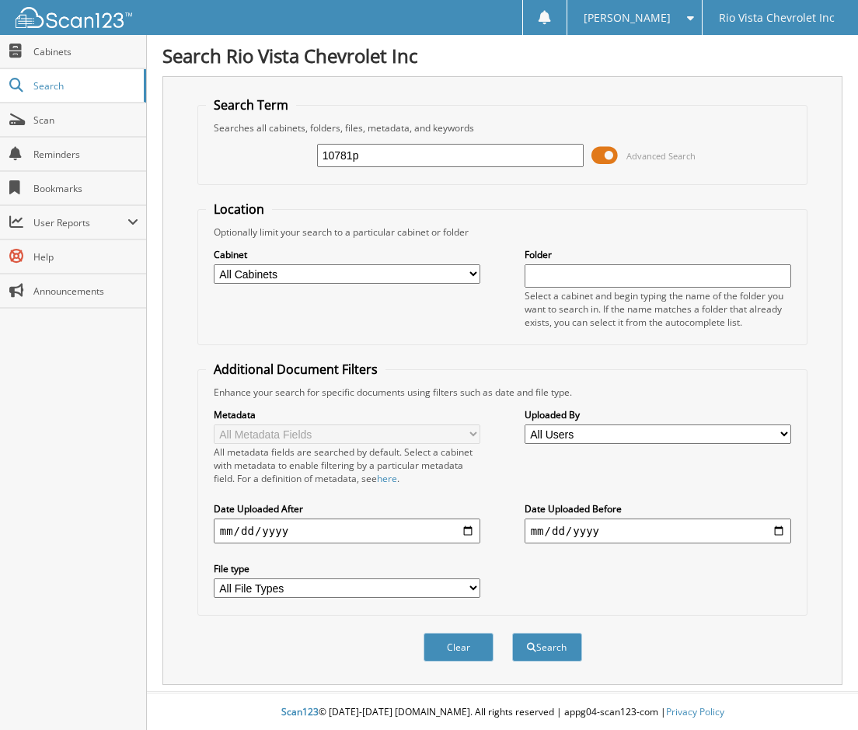
type input "10781p"
click at [512, 633] on button "Search" at bounding box center [547, 647] width 70 height 29
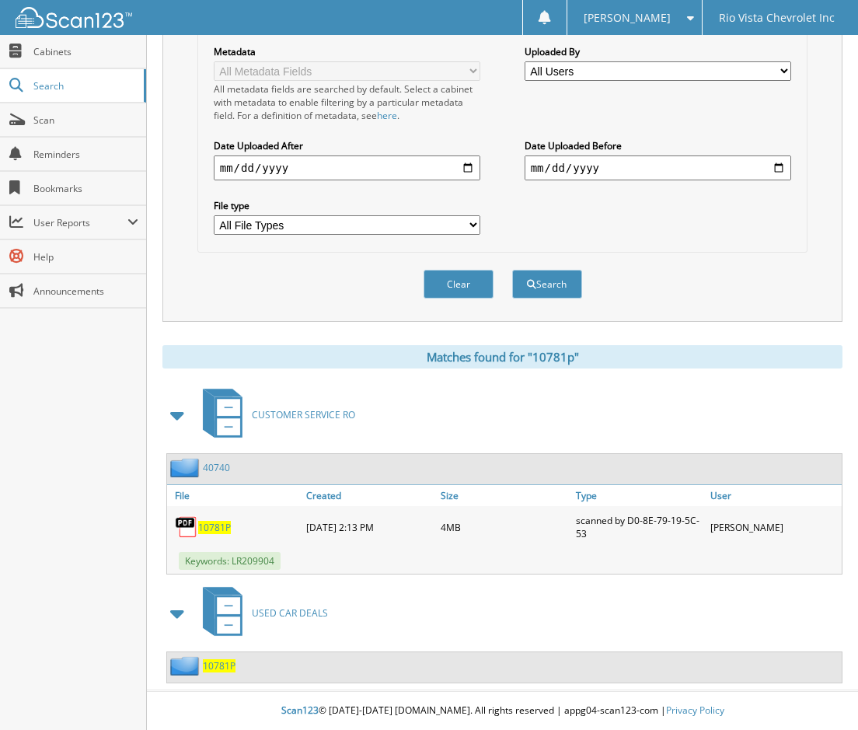
click at [212, 659] on span "10781P" at bounding box center [219, 665] width 33 height 13
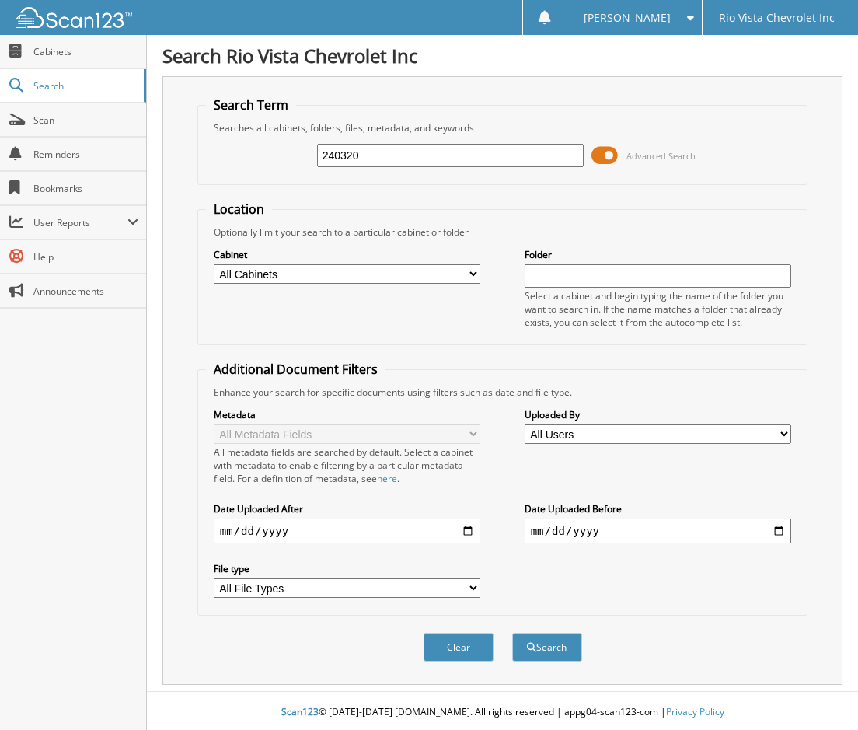
type input "240320"
click at [512, 633] on button "Search" at bounding box center [547, 647] width 70 height 29
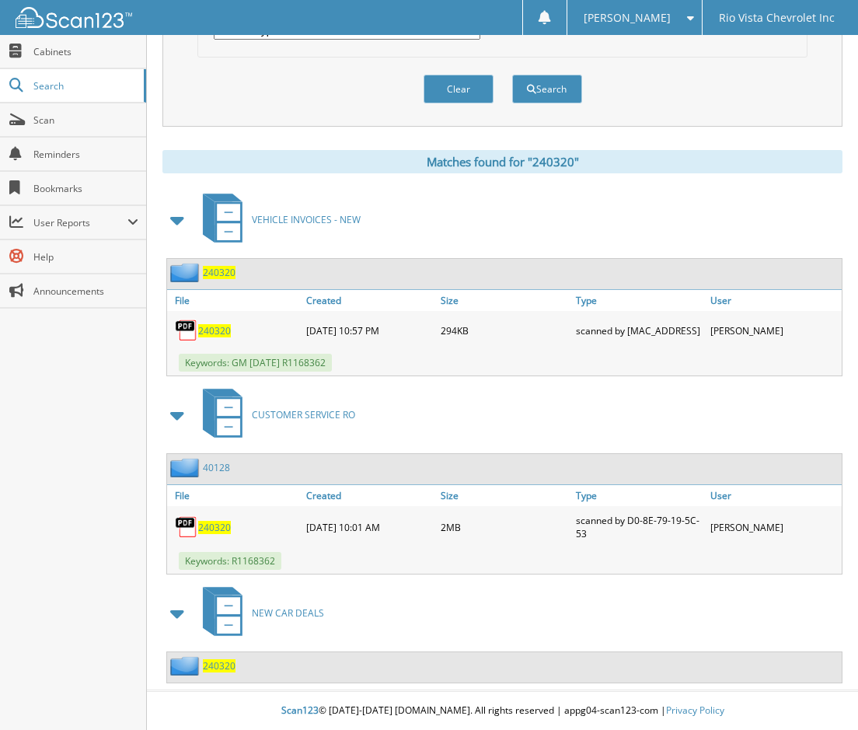
scroll to position [562, 0]
click at [223, 662] on span "240320" at bounding box center [219, 665] width 33 height 13
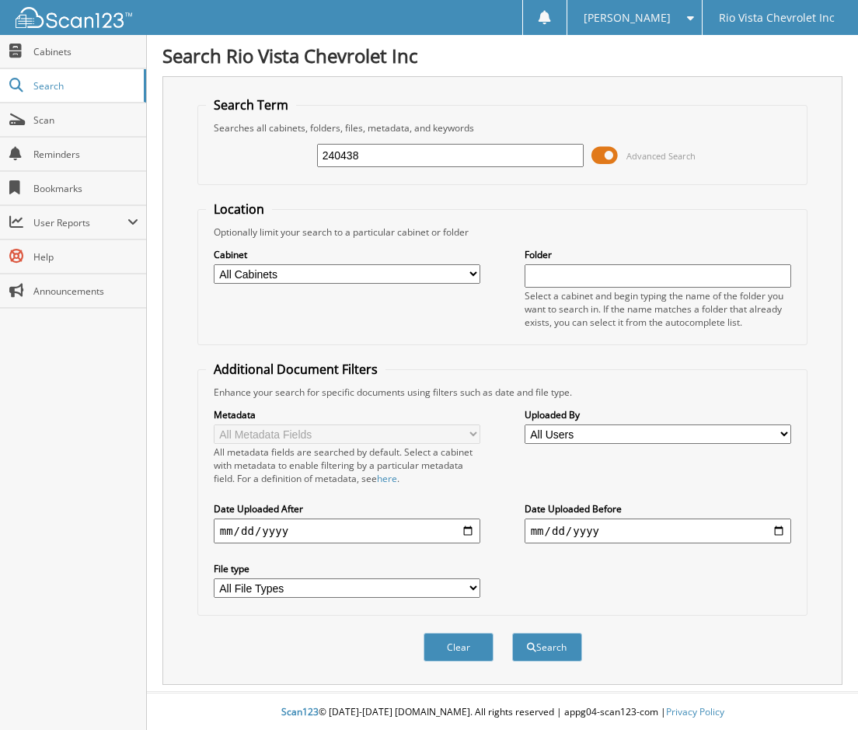
type input "240438"
click at [512, 633] on button "Search" at bounding box center [547, 647] width 70 height 29
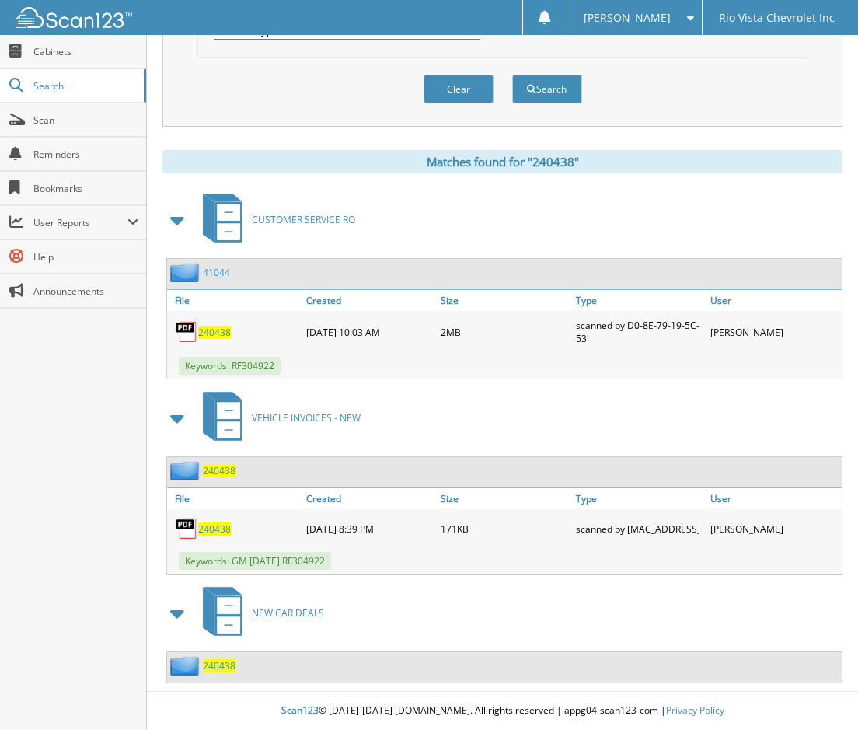
scroll to position [562, 0]
click at [223, 671] on span "240438" at bounding box center [219, 665] width 33 height 13
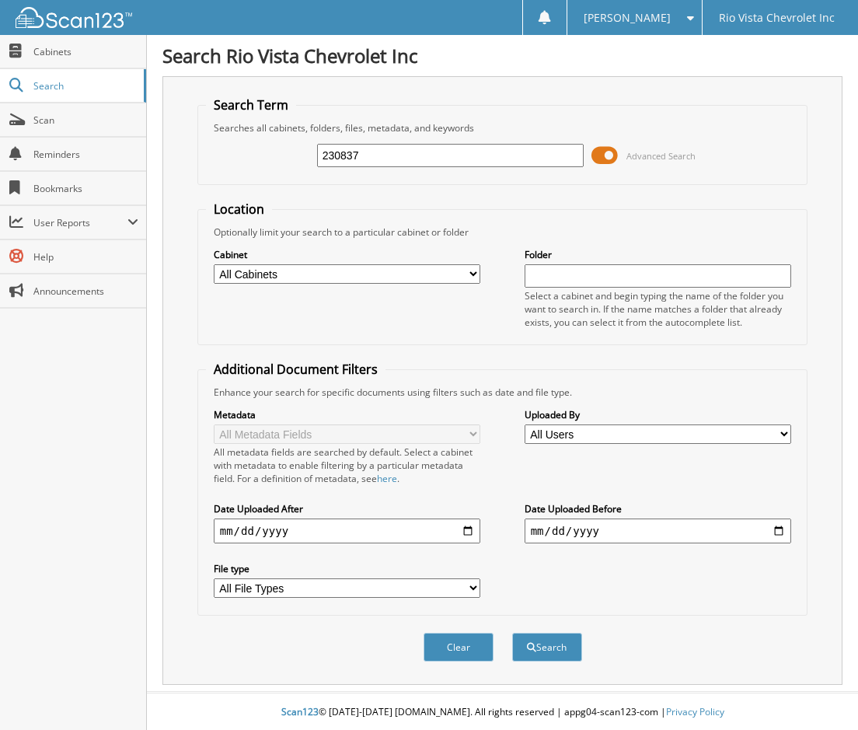
type input "230837"
click at [512, 633] on button "Search" at bounding box center [547, 647] width 70 height 29
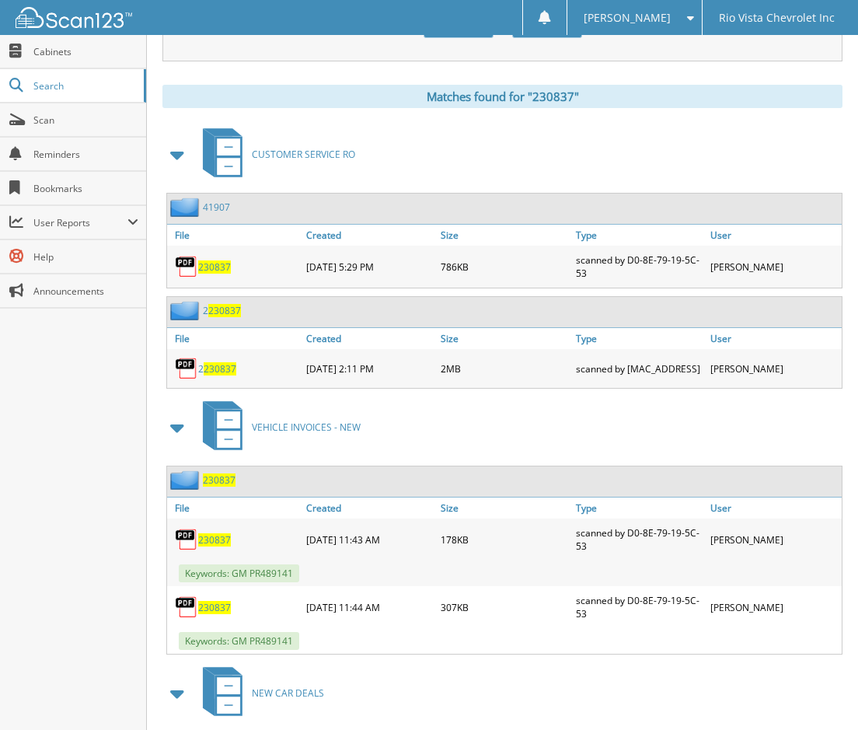
scroll to position [700, 0]
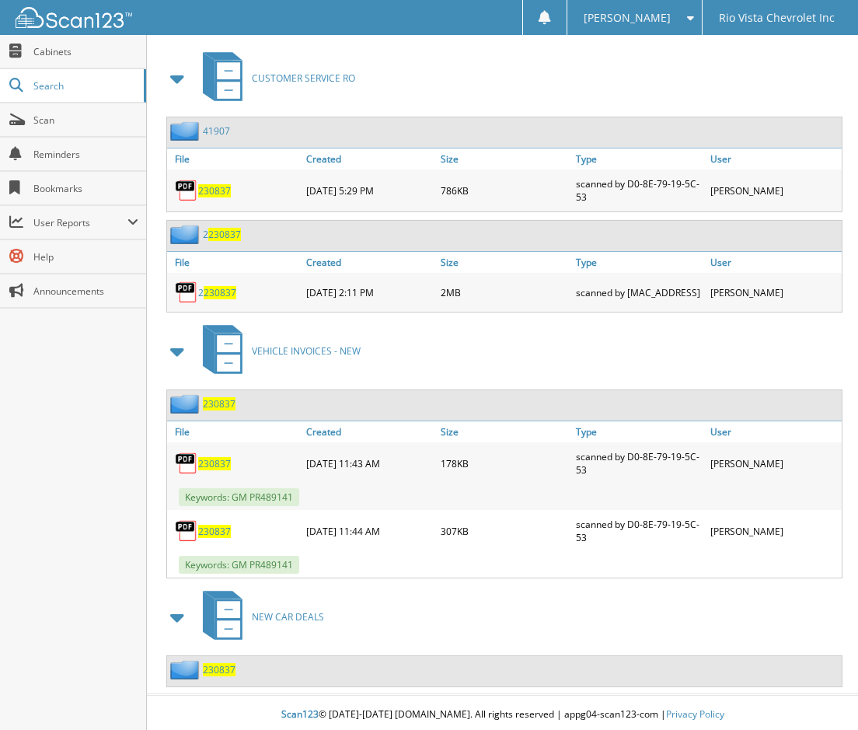
click at [222, 670] on span "230837" at bounding box center [219, 669] width 33 height 13
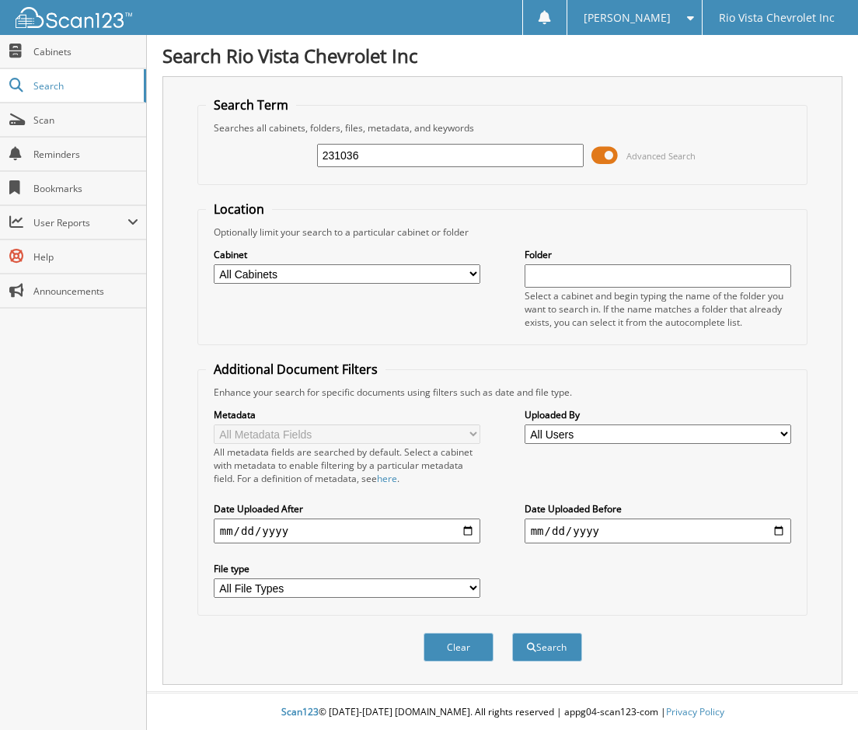
type input "231036"
click at [512, 633] on button "Search" at bounding box center [547, 647] width 70 height 29
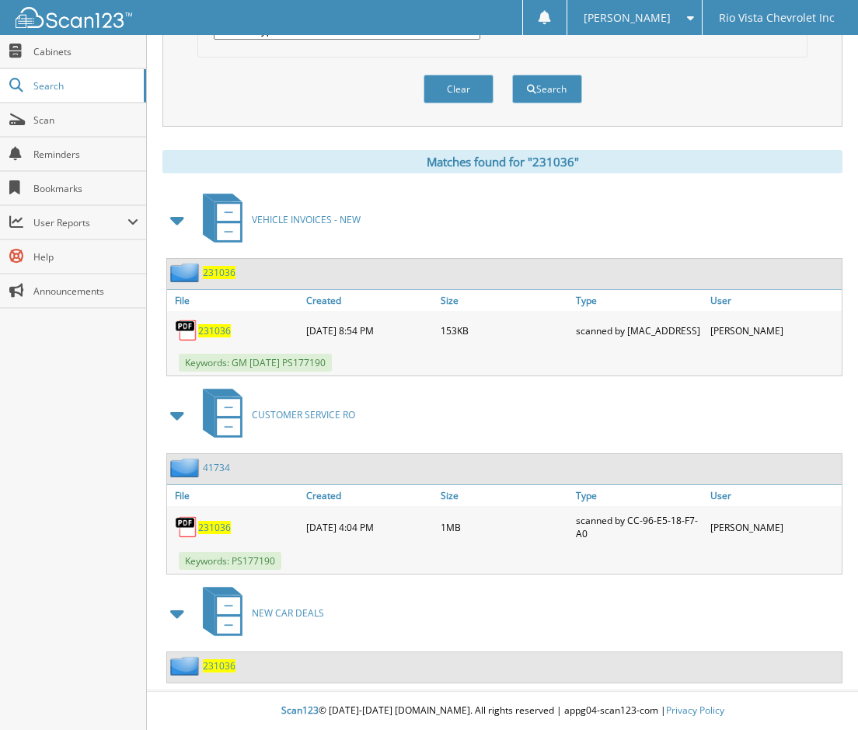
scroll to position [562, 0]
click at [223, 669] on span "231036" at bounding box center [219, 665] width 33 height 13
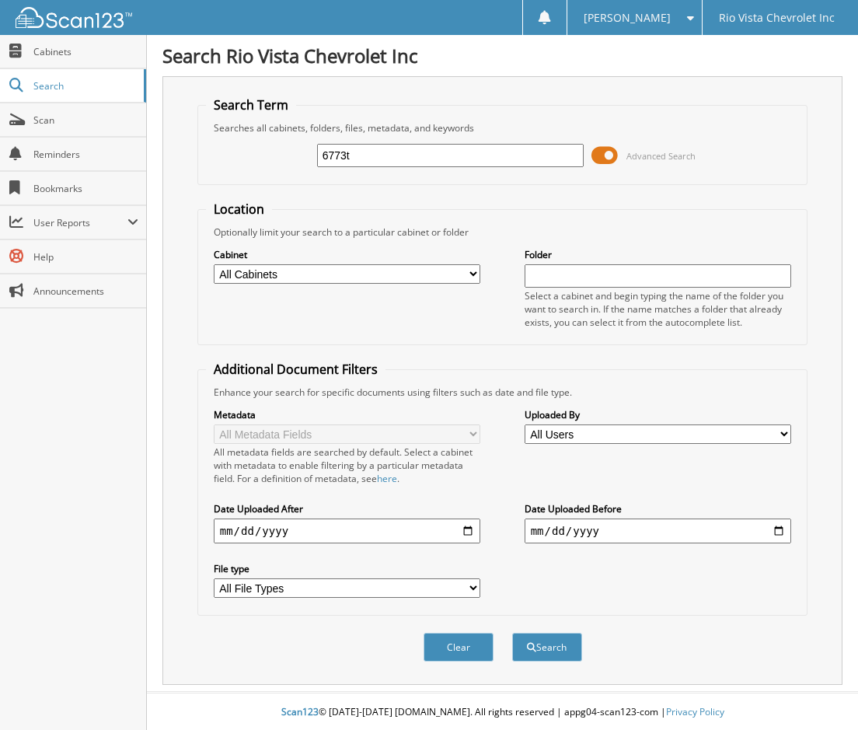
type input "6773t"
click at [512, 633] on button "Search" at bounding box center [547, 647] width 70 height 29
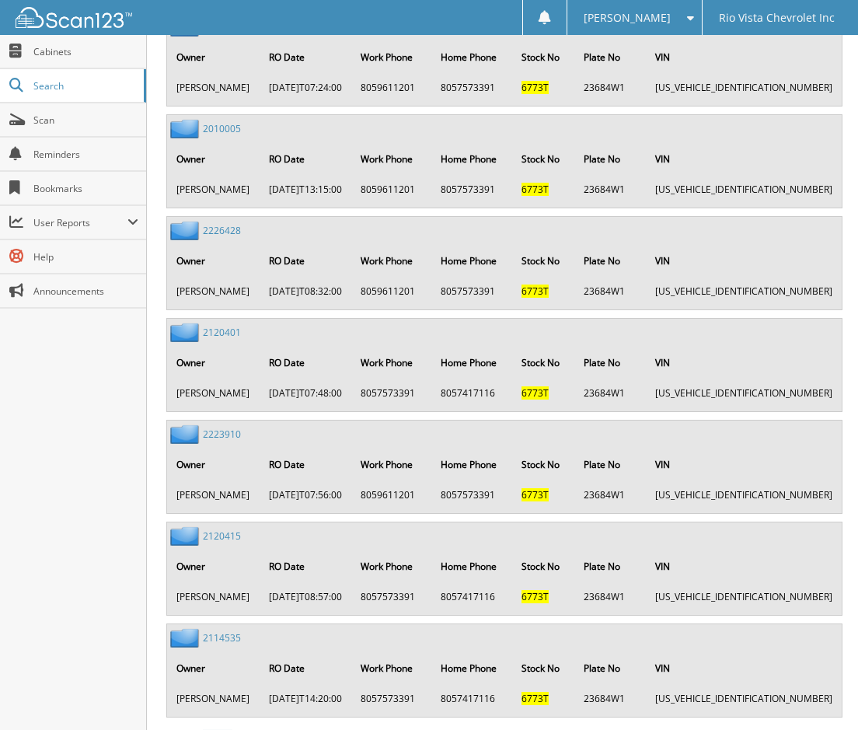
scroll to position [1967, 0]
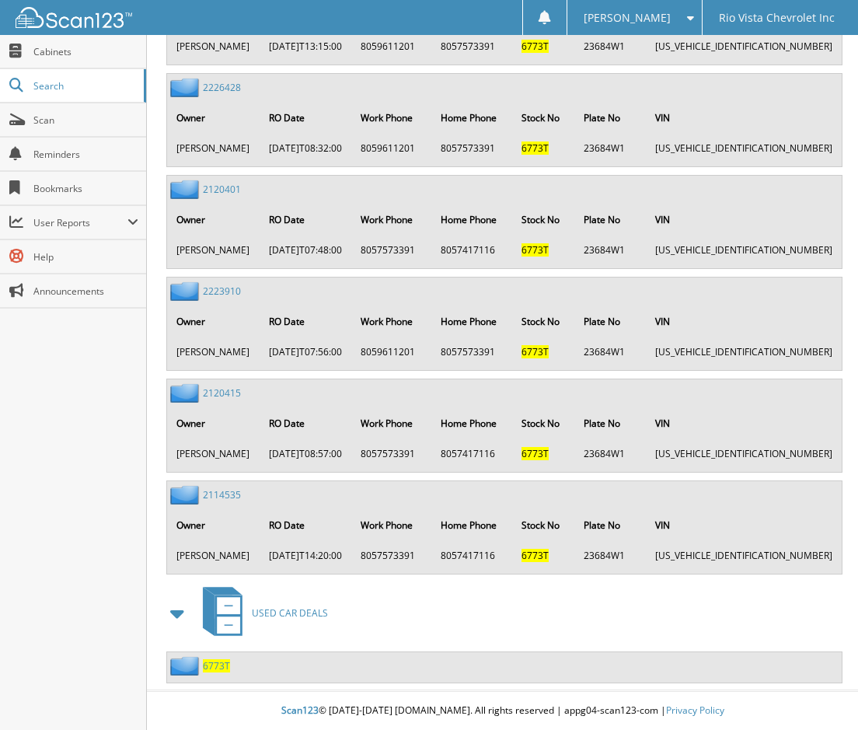
click at [221, 664] on span "6773T" at bounding box center [216, 665] width 27 height 13
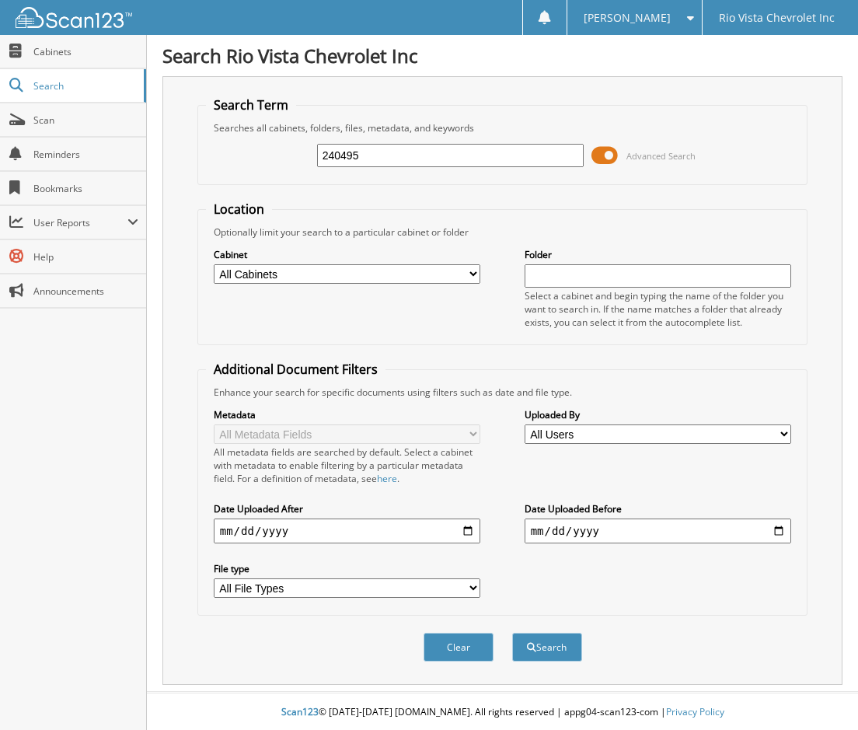
type input "240495"
click at [512, 633] on button "Search" at bounding box center [547, 647] width 70 height 29
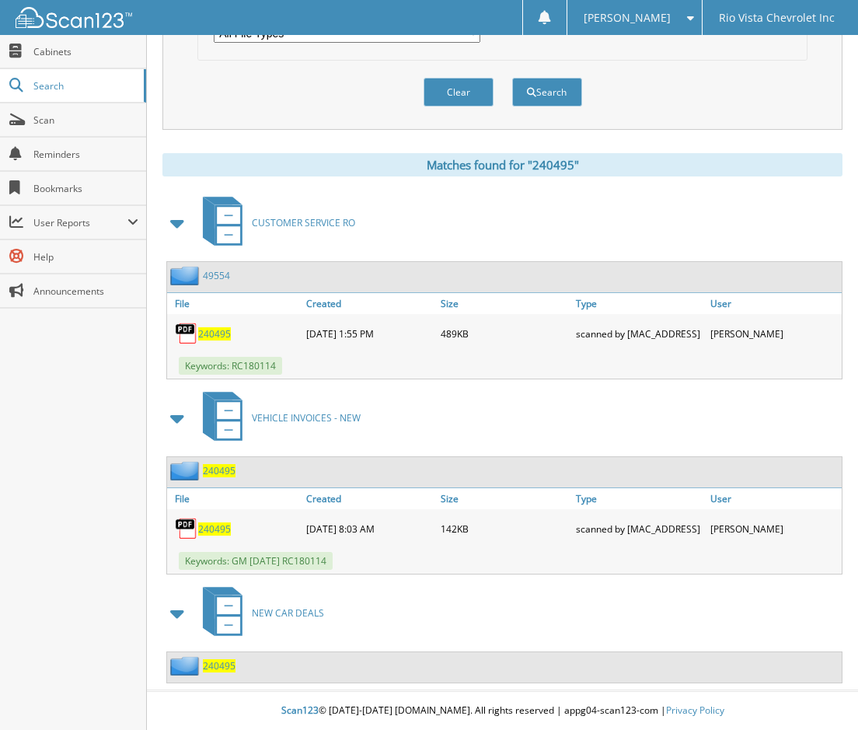
scroll to position [562, 0]
click at [222, 662] on span "240495" at bounding box center [219, 665] width 33 height 13
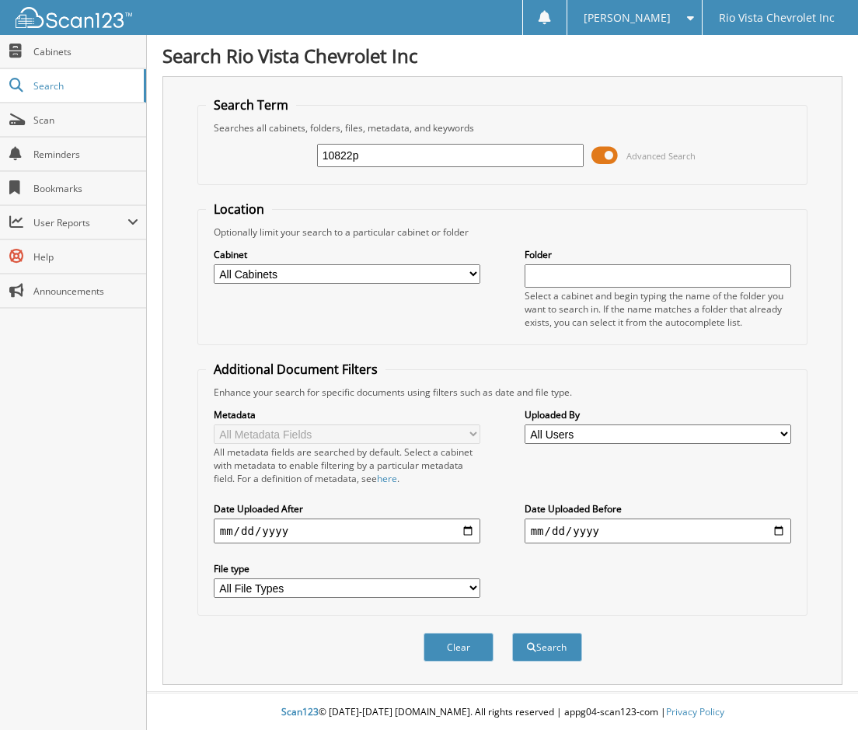
type input "10822p"
click at [512, 633] on button "Search" at bounding box center [547, 647] width 70 height 29
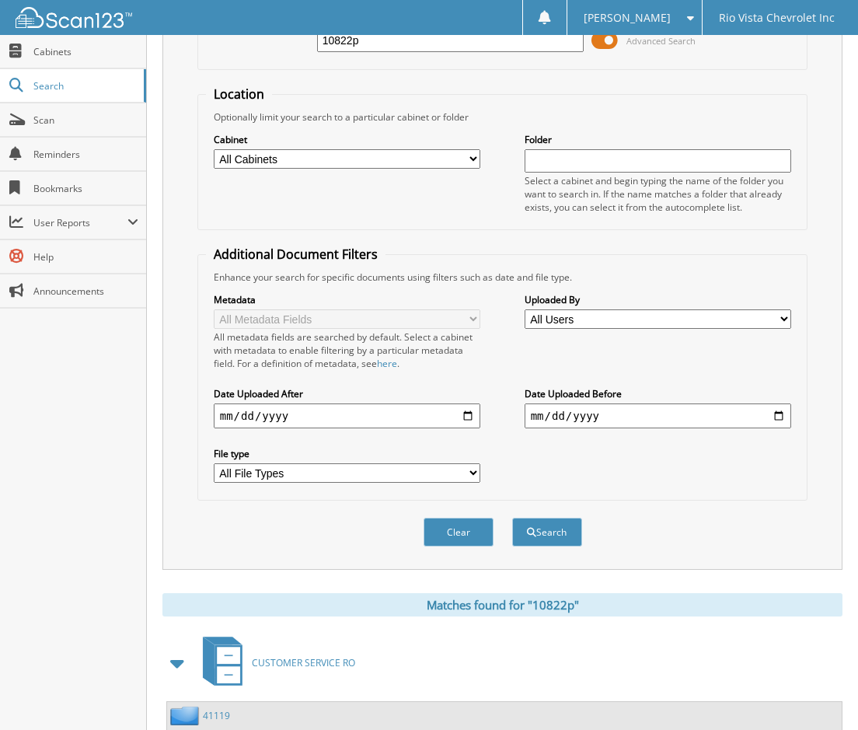
scroll to position [364, 0]
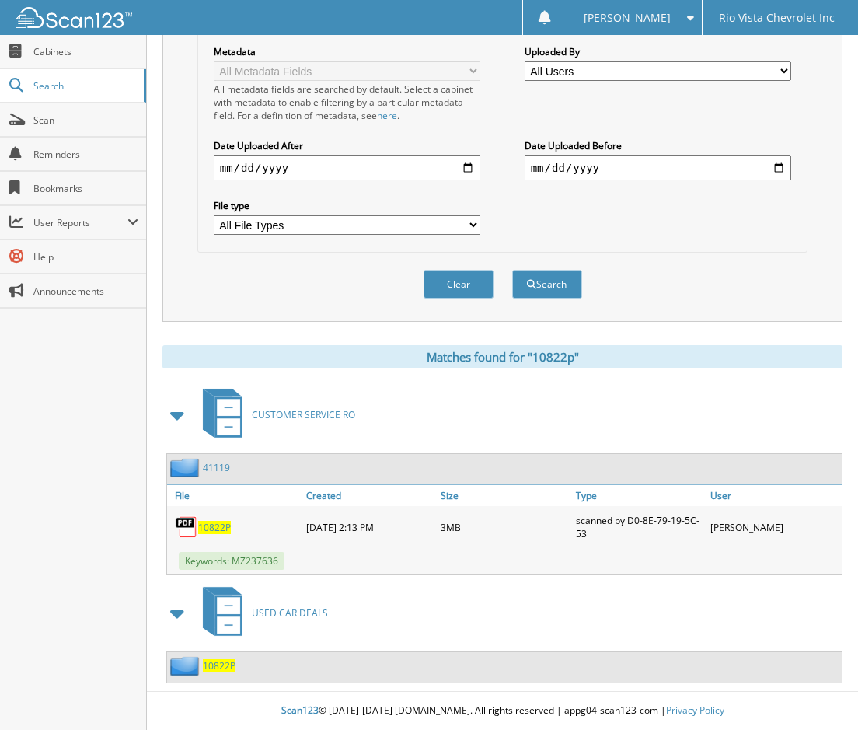
click at [235, 662] on span "10822P" at bounding box center [219, 665] width 33 height 13
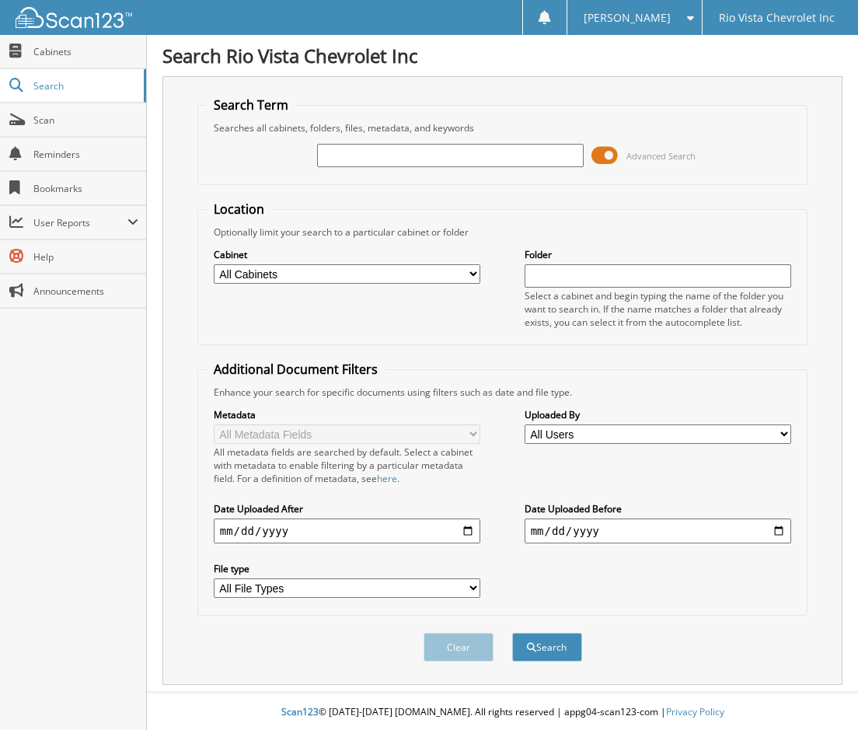
type input "2"
type input "240421"
click at [512, 633] on button "Search" at bounding box center [547, 647] width 70 height 29
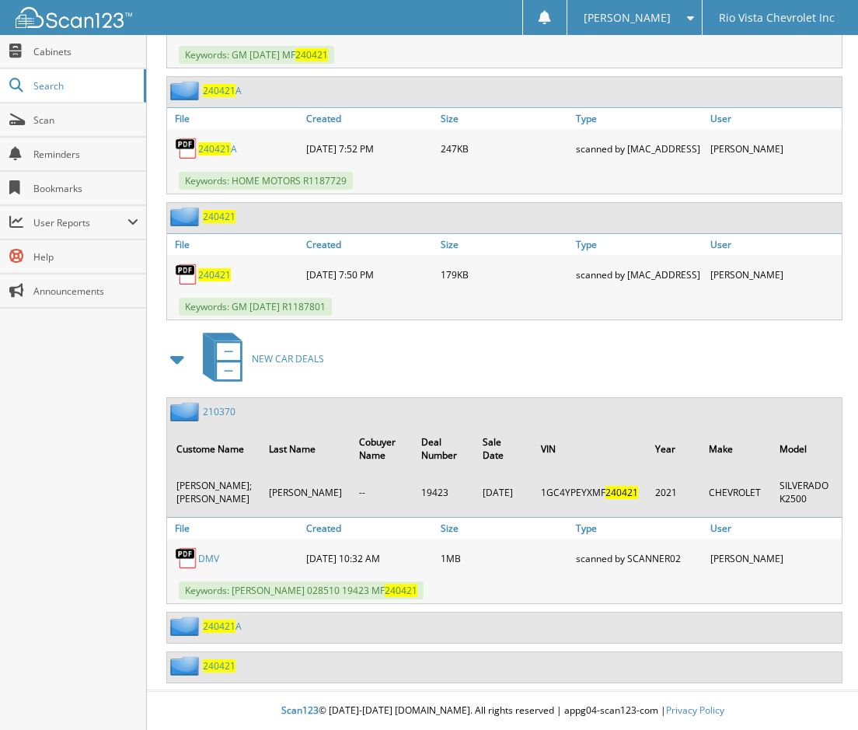
scroll to position [1433, 0]
click at [218, 667] on span "240421" at bounding box center [219, 665] width 33 height 13
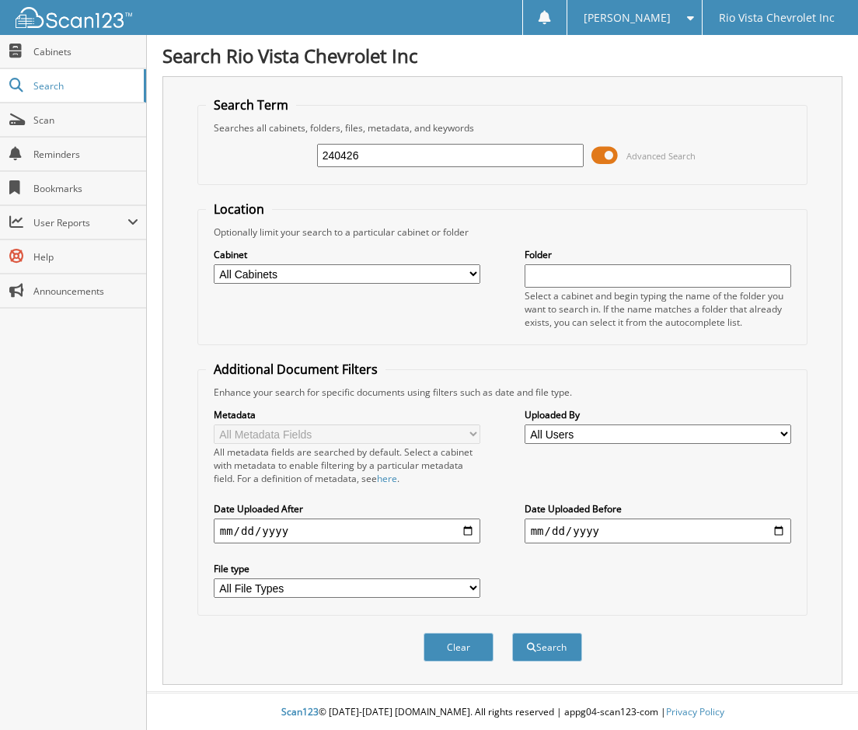
type input "240426"
click at [512, 633] on button "Search" at bounding box center [547, 647] width 70 height 29
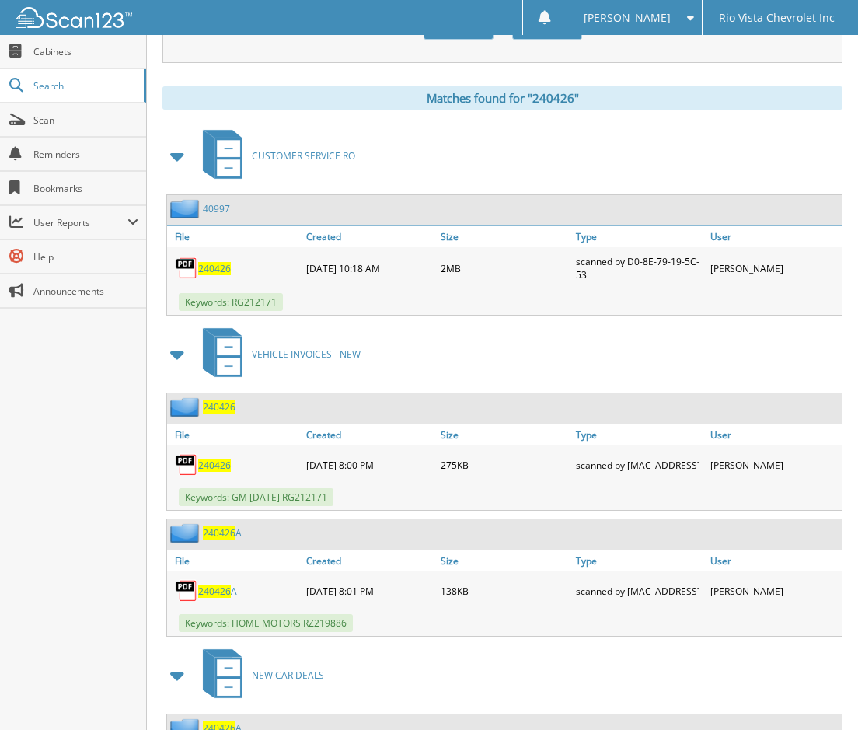
scroll to position [731, 0]
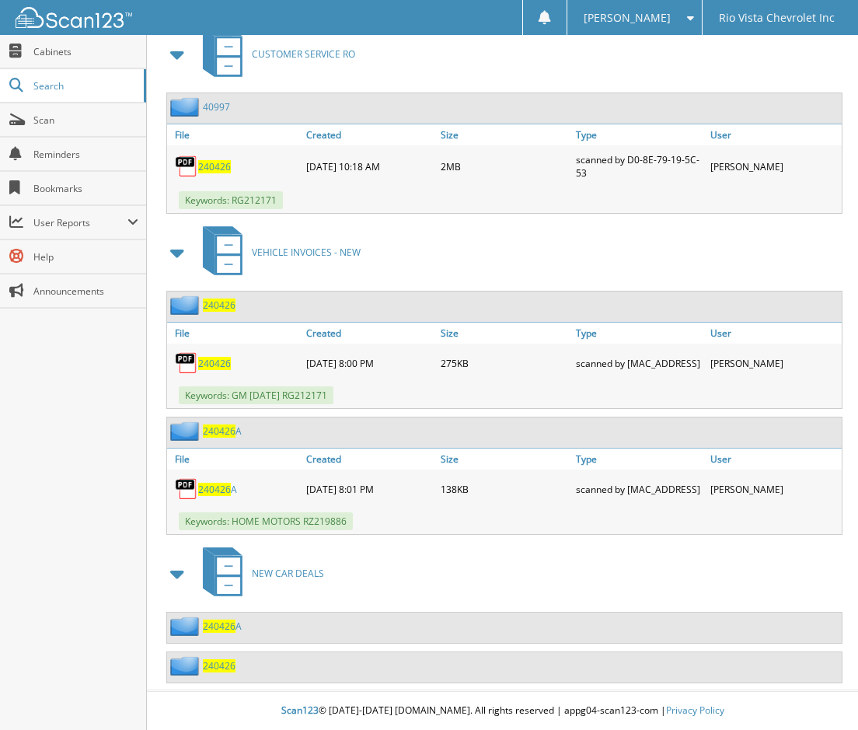
click at [230, 669] on span "240426" at bounding box center [219, 665] width 33 height 13
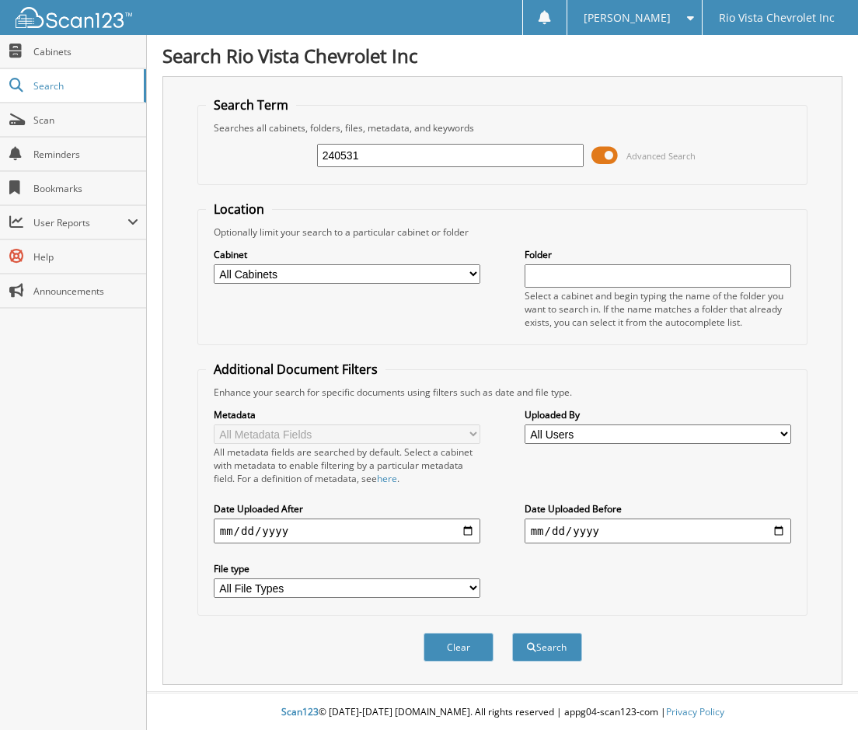
type input "240531"
click at [512, 633] on button "Search" at bounding box center [547, 647] width 70 height 29
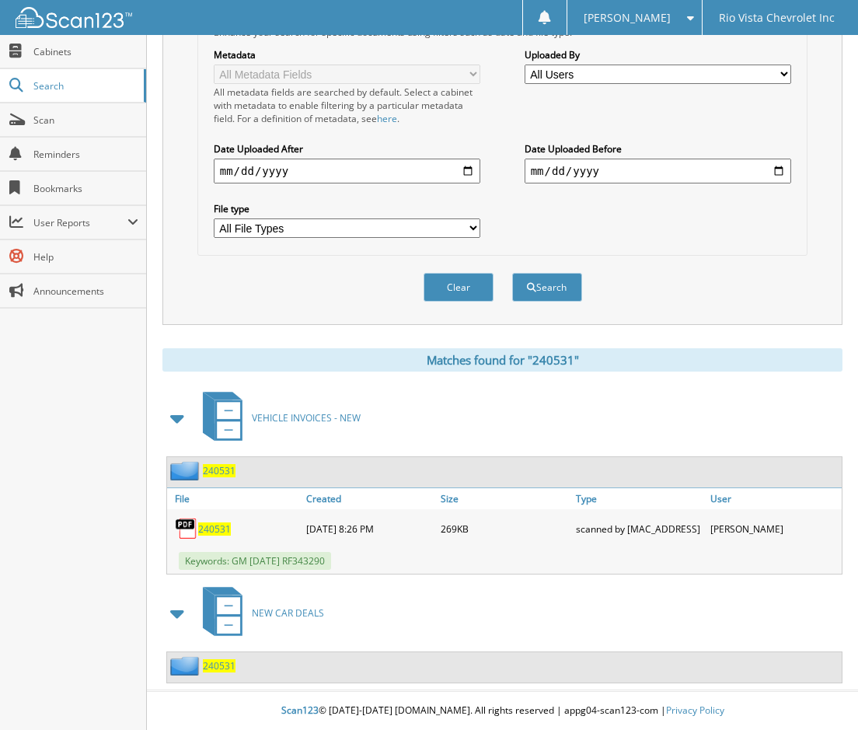
click at [225, 660] on span "240531" at bounding box center [219, 665] width 33 height 13
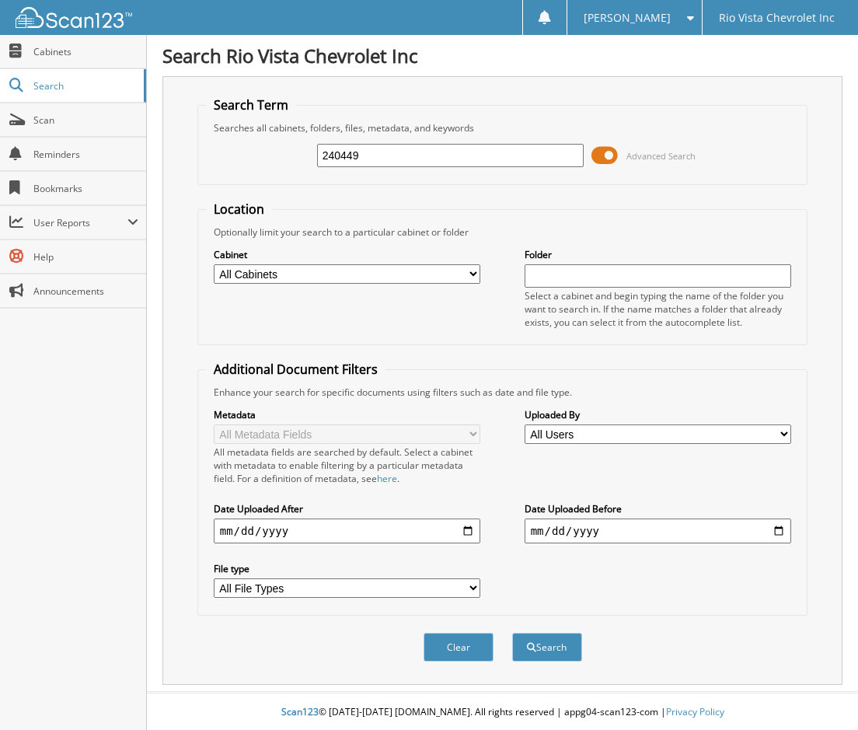
type input "240449"
click at [512, 633] on button "Search" at bounding box center [547, 647] width 70 height 29
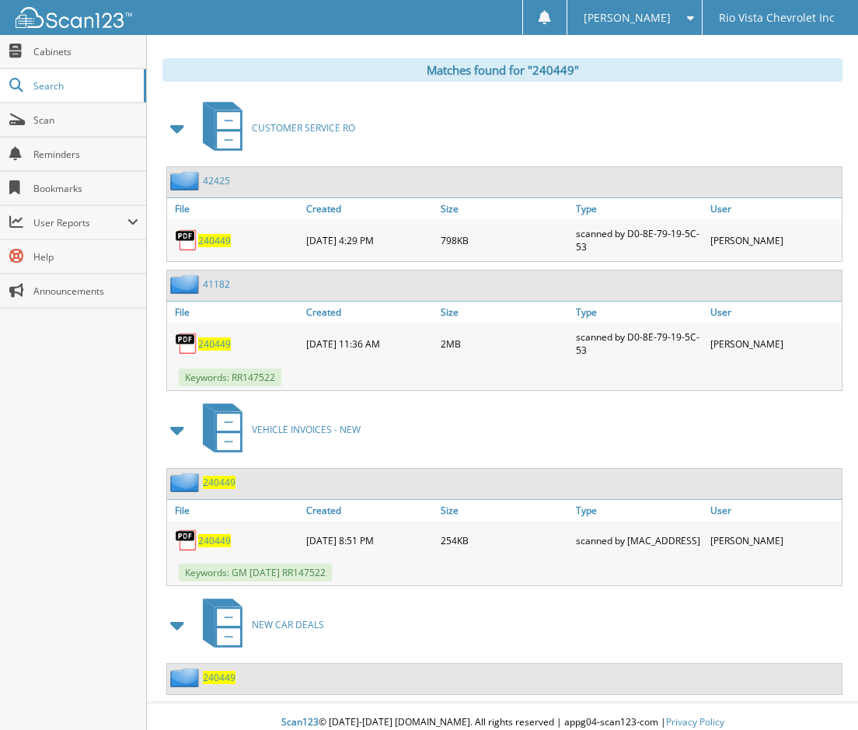
scroll to position [665, 0]
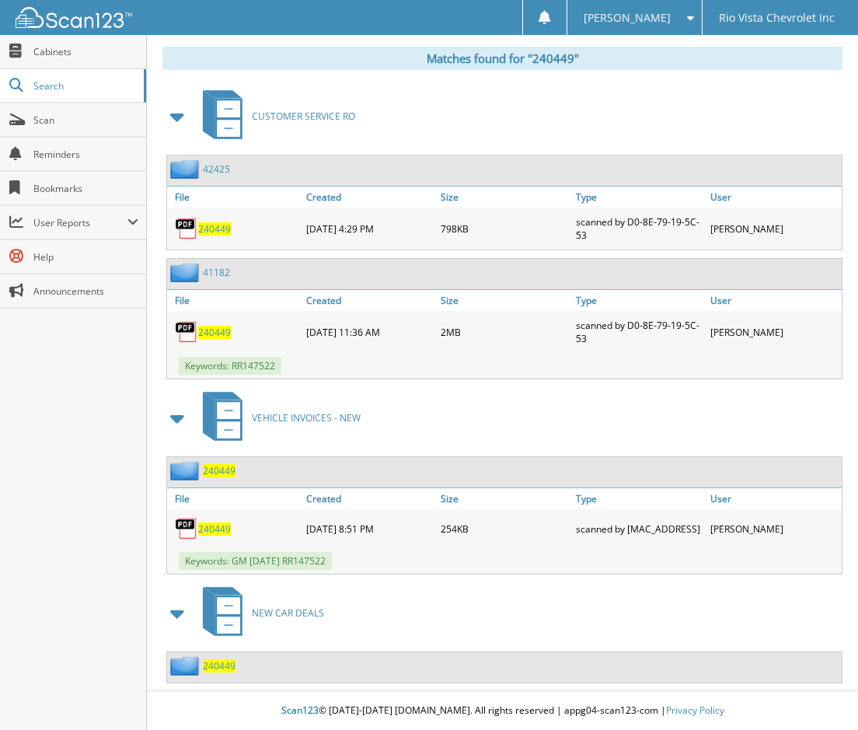
click at [226, 669] on span "240449" at bounding box center [219, 665] width 33 height 13
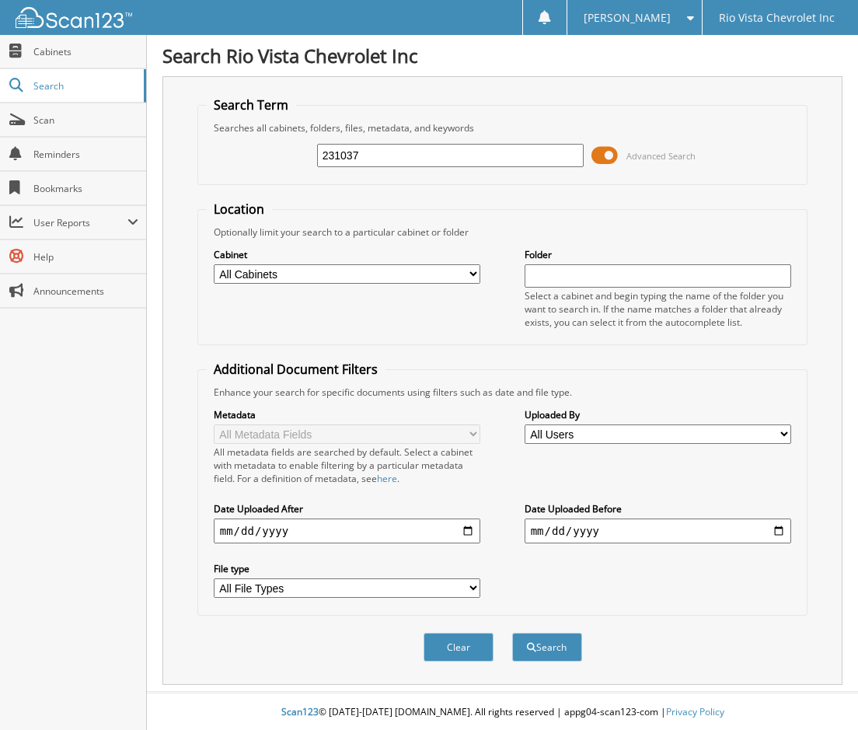
type input "231037"
click at [512, 633] on button "Search" at bounding box center [547, 647] width 70 height 29
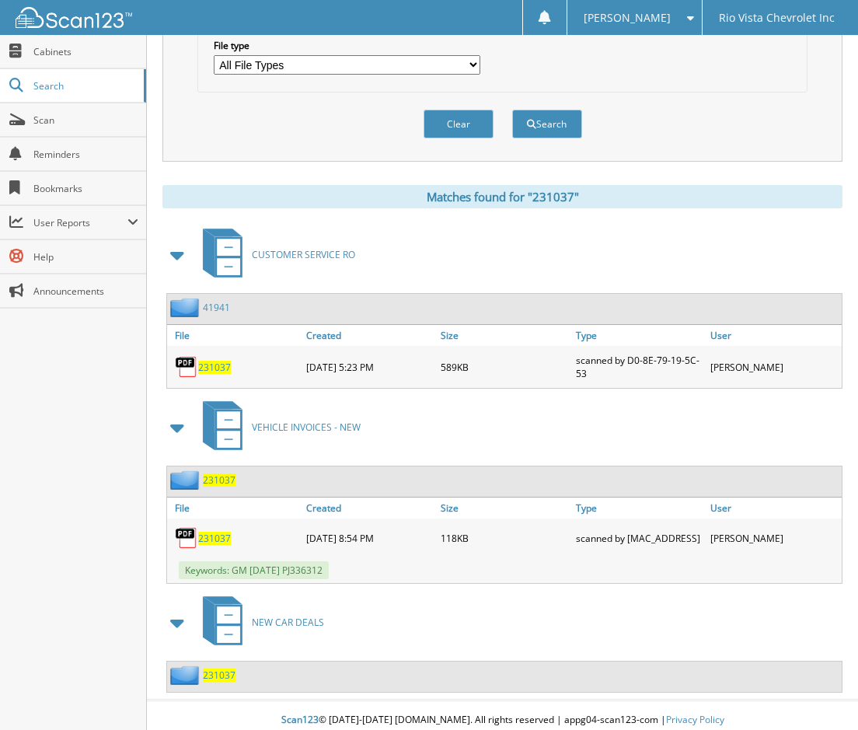
scroll to position [536, 0]
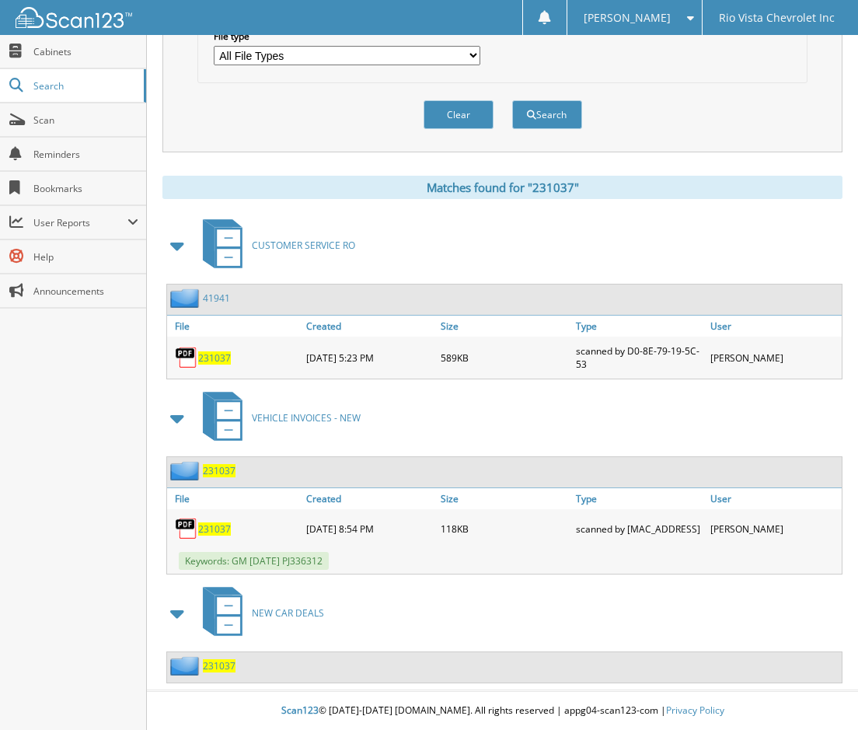
click at [224, 662] on span "231037" at bounding box center [219, 665] width 33 height 13
